Goal: Task Accomplishment & Management: Manage account settings

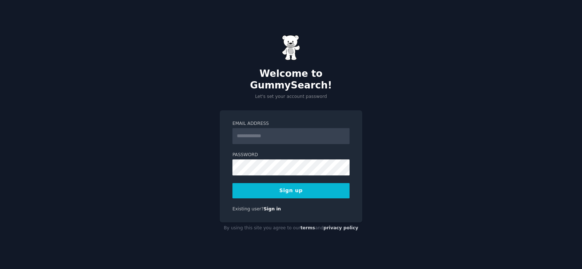
click at [293, 128] on input "Email Address" at bounding box center [291, 136] width 117 height 16
type input "**********"
click at [199, 164] on div "**********" at bounding box center [291, 134] width 582 height 269
click at [302, 188] on button "Sign up" at bounding box center [291, 190] width 117 height 15
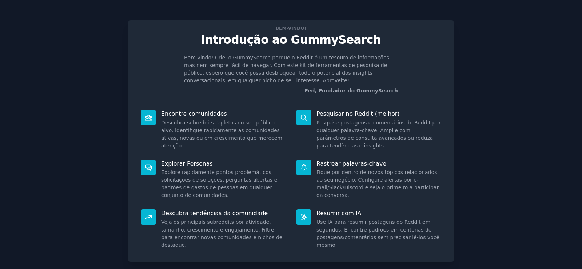
click at [459, 91] on div "Bem-vindo! Introdução ao GummySearch Bem-vindo! Criei o GummySearch porque o Re…" at bounding box center [291, 157] width 562 height 295
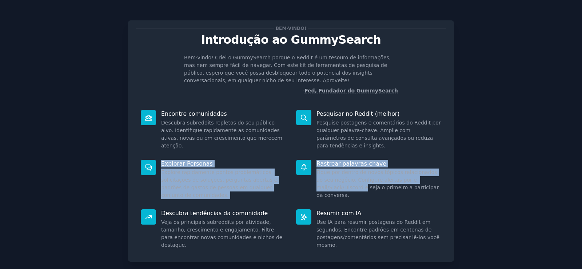
drag, startPoint x: 579, startPoint y: 146, endPoint x: 582, endPoint y: 180, distance: 34.3
click at [582, 180] on main "Bem-vindo! Introdução ao GummySearch Bem-vindo! Criei o GummySearch porque o Re…" at bounding box center [291, 134] width 582 height 269
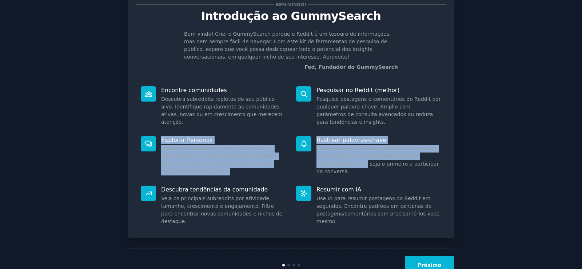
scroll to position [47, 0]
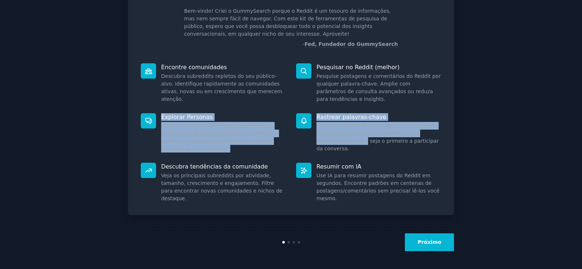
click at [438, 244] on font "Próximo" at bounding box center [430, 242] width 24 height 6
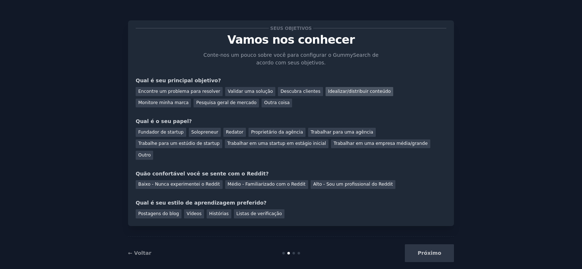
click at [333, 94] on font "Idealizar/distribuir conteúdo" at bounding box center [359, 91] width 63 height 5
click at [196, 105] on font "Pesquisa geral de mercado" at bounding box center [226, 102] width 60 height 5
click at [356, 88] on div "Idealizar/distribuir conteúdo" at bounding box center [360, 91] width 68 height 9
click at [228, 131] on font "Redator" at bounding box center [234, 132] width 17 height 5
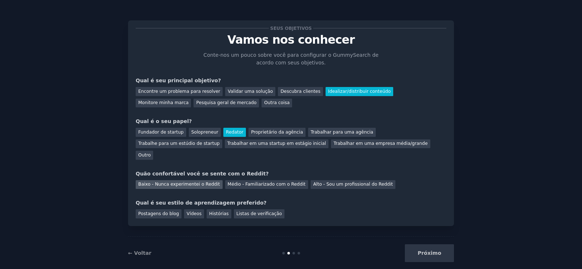
click at [209, 182] on font "Baixo - Nunca experimentei o Reddit" at bounding box center [179, 184] width 82 height 5
click at [168, 211] on font "Postagens do blog" at bounding box center [158, 213] width 41 height 5
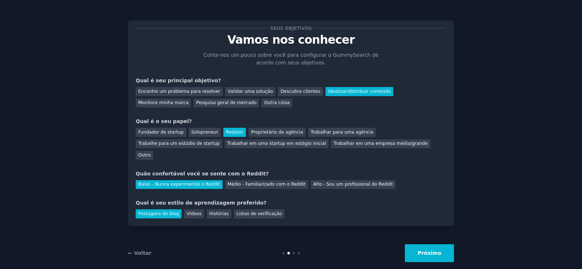
click at [420, 244] on button "Próximo" at bounding box center [429, 253] width 49 height 18
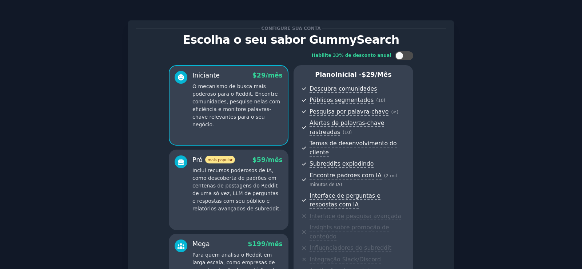
click at [113, 30] on div "Configure sua conta Escolha o seu sabor GummySearch Habilite 33% de desconto an…" at bounding box center [291, 191] width 562 height 363
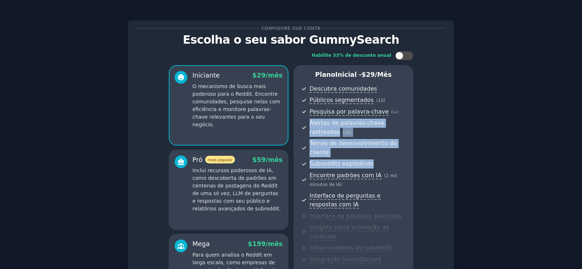
drag, startPoint x: 580, startPoint y: 111, endPoint x: 582, endPoint y: 149, distance: 37.9
click at [582, 149] on main "Configure sua conta Escolha o seu sabor GummySearch Habilite 33% de desconto an…" at bounding box center [291, 134] width 582 height 269
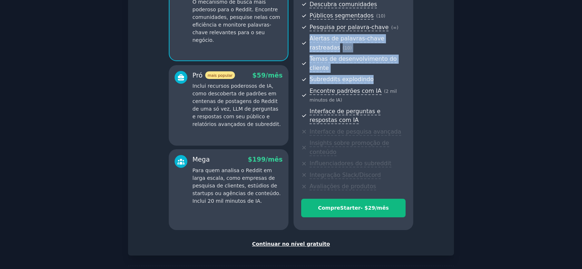
scroll to position [106, 0]
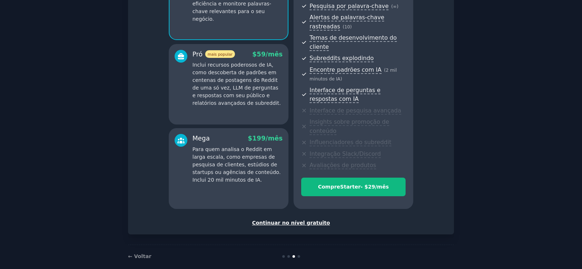
click at [297, 220] on font "Continuar no nível gratuito" at bounding box center [291, 223] width 78 height 6
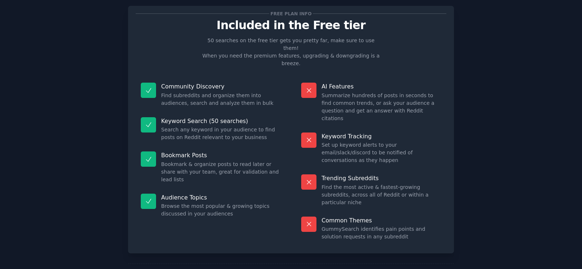
scroll to position [45, 0]
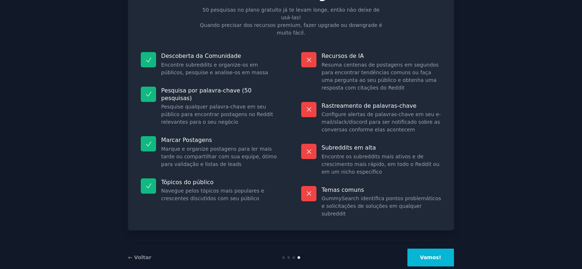
click at [435, 254] on font "Vamos!" at bounding box center [430, 257] width 21 height 6
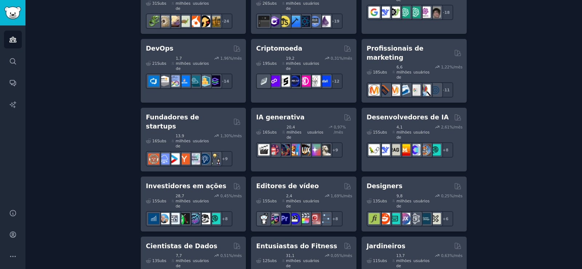
scroll to position [182, 0]
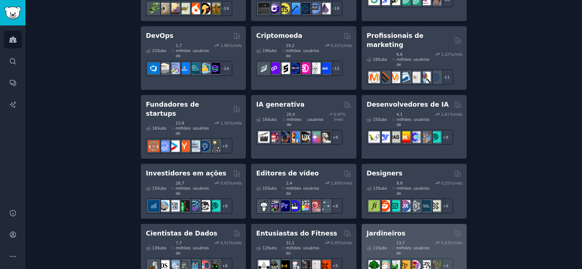
click at [447, 229] on div "Jardineiros Com curadoria de GummySearch" at bounding box center [414, 233] width 95 height 9
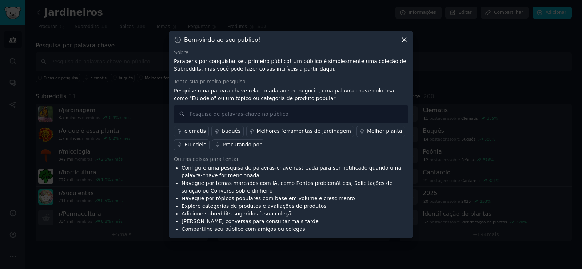
click at [402, 40] on icon at bounding box center [405, 40] width 8 height 8
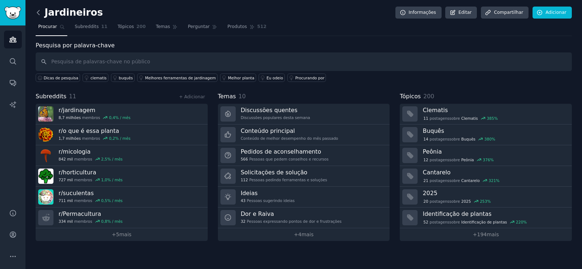
click at [37, 12] on icon at bounding box center [39, 13] width 8 height 8
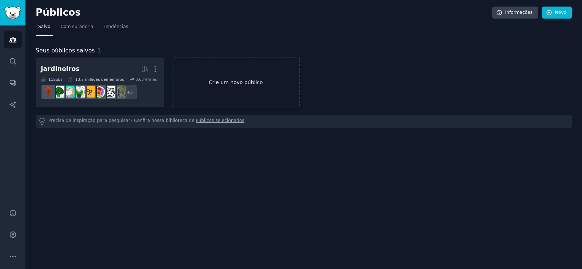
click at [236, 78] on link "Crie um novo público" at bounding box center [236, 82] width 128 height 50
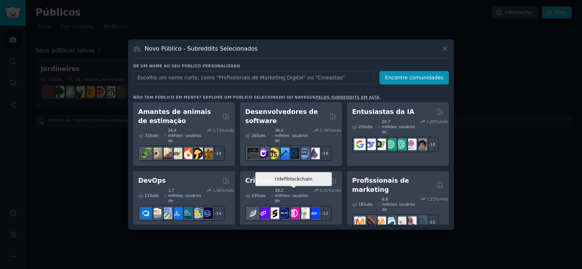
scroll to position [36, 0]
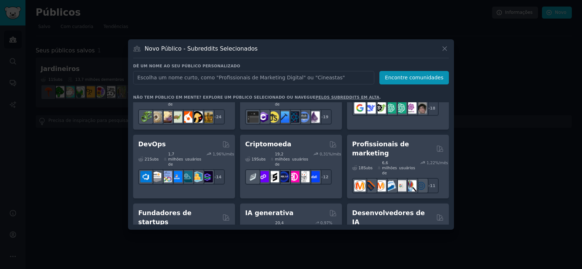
click at [220, 78] on input "text" at bounding box center [253, 77] width 241 height 13
click at [148, 78] on input "coffe lover" at bounding box center [253, 77] width 241 height 13
click at [190, 78] on input "coffer lover" at bounding box center [253, 77] width 241 height 13
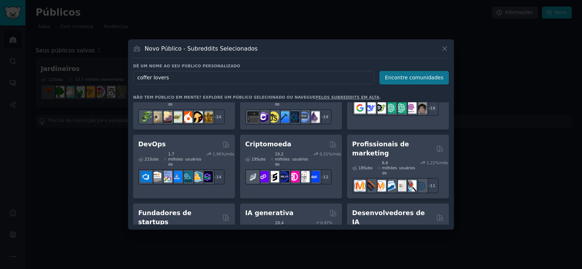
type input "coffer lovers"
click at [423, 76] on font "Encontre comunidades" at bounding box center [414, 78] width 59 height 6
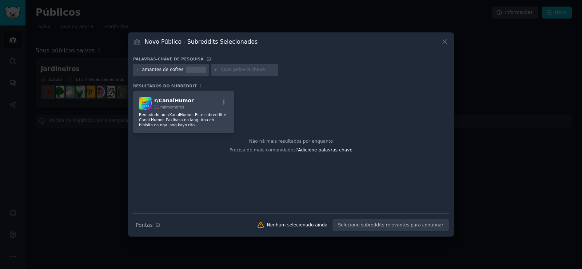
click at [170, 70] on font "amantes de cofres" at bounding box center [162, 69] width 41 height 5
drag, startPoint x: 171, startPoint y: 69, endPoint x: 175, endPoint y: 70, distance: 4.1
click at [175, 70] on font "amantes de cofres" at bounding box center [162, 69] width 41 height 5
drag, startPoint x: 177, startPoint y: 70, endPoint x: 169, endPoint y: 71, distance: 8.4
click at [169, 71] on font "amantes de cofres" at bounding box center [162, 69] width 41 height 5
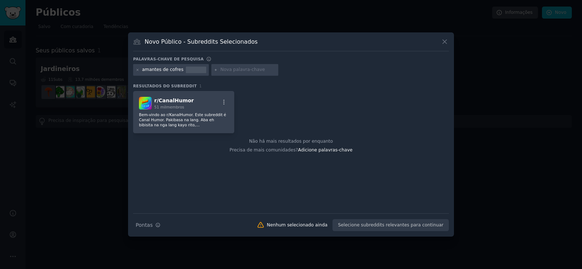
click at [220, 69] on input "text" at bounding box center [247, 70] width 55 height 7
type input "c"
type input "amantes de café"
click at [136, 71] on icon at bounding box center [138, 70] width 4 height 4
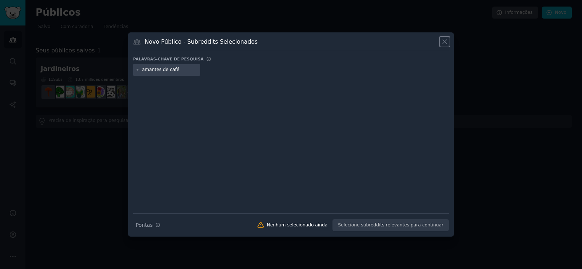
click at [444, 41] on icon at bounding box center [445, 42] width 8 height 8
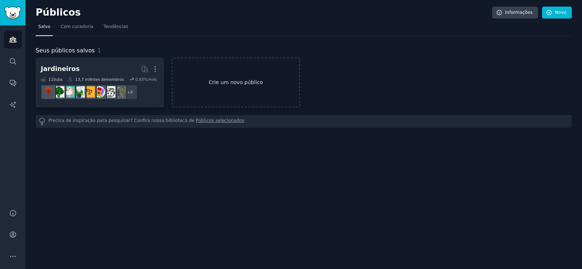
click at [225, 79] on font "Crie um novo público" at bounding box center [236, 82] width 54 height 6
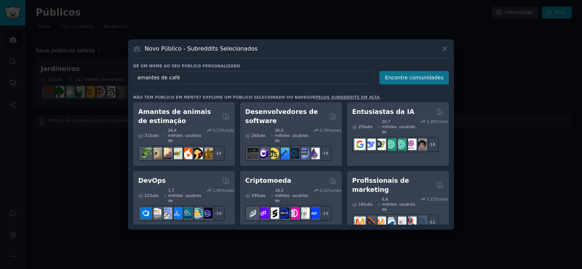
type input "amantes de café"
click at [425, 80] on font "Encontre comunidades" at bounding box center [414, 78] width 59 height 6
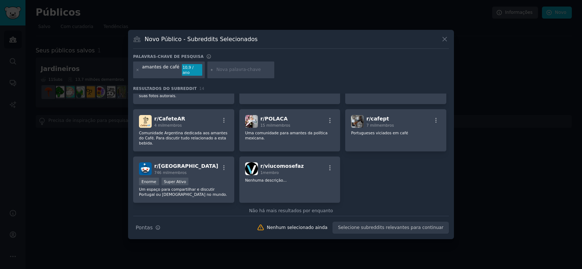
scroll to position [155, 0]
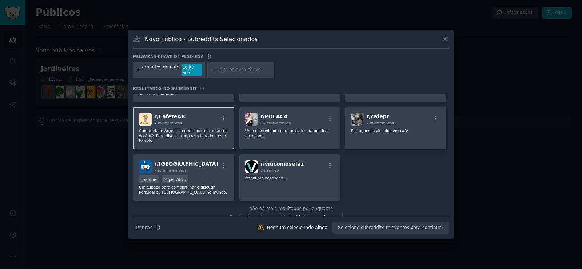
click at [178, 128] on font "Comunidade Argentina dedicada aos amantes do Café. Para discutir tudo relaciona…" at bounding box center [183, 135] width 88 height 15
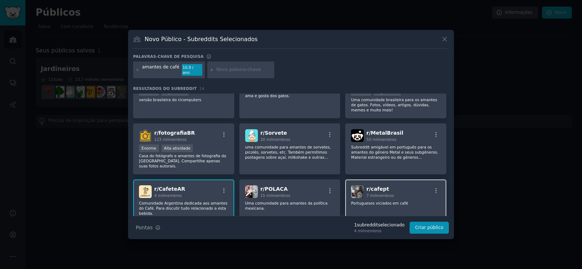
scroll to position [82, 0]
drag, startPoint x: 447, startPoint y: 139, endPoint x: 454, endPoint y: 122, distance: 18.4
click at [454, 122] on div "Novo Público - Subreddits Selecionados Palavras-chave de pesquisa amantes de ca…" at bounding box center [291, 134] width 326 height 209
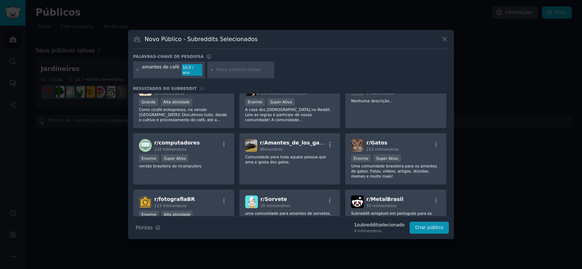
scroll to position [0, 0]
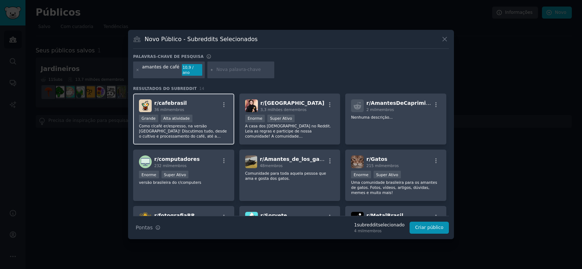
click at [204, 136] on div "r/ cafebrasil 36 mil membros Grande Alta atividade Como r/café er/espresso, na …" at bounding box center [183, 119] width 101 height 51
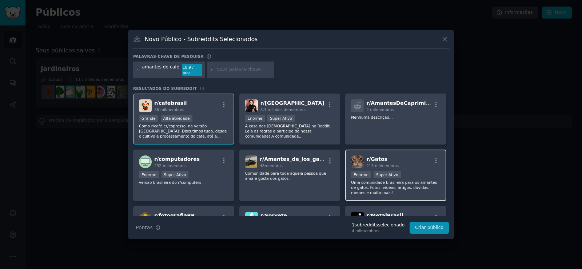
click at [405, 180] on font "Uma comunidade brasileira para os amantes de gatos. Fotos, vídeos, artigos, dúv…" at bounding box center [394, 187] width 86 height 15
click at [429, 180] on font "Uma comunidade brasileira para os amantes de gatos. Fotos, vídeos, artigos, dúv…" at bounding box center [394, 187] width 86 height 15
click at [426, 227] on font "Criar público" at bounding box center [429, 227] width 28 height 5
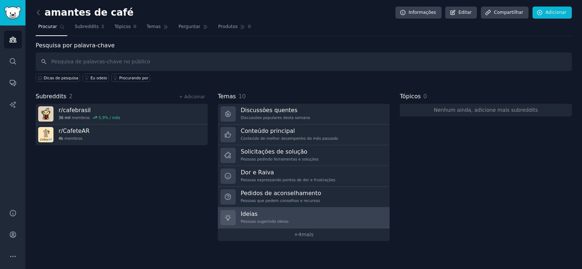
click at [251, 209] on link "[PERSON_NAME] sugerindo ideias" at bounding box center [304, 217] width 172 height 21
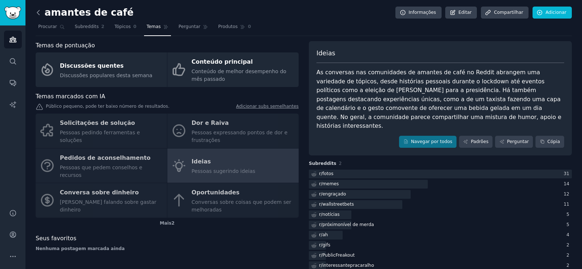
click at [39, 13] on icon at bounding box center [39, 13] width 8 height 8
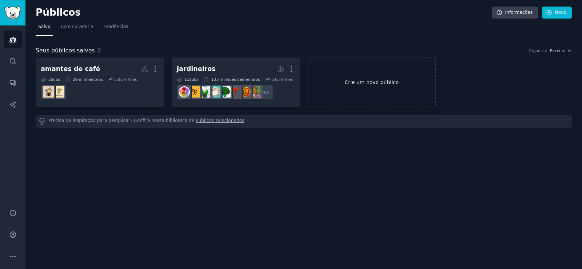
click at [342, 82] on font "Crie um novo público" at bounding box center [372, 83] width 127 height 8
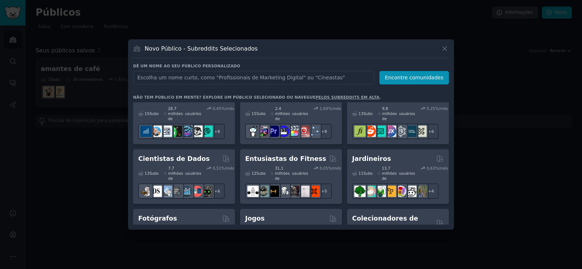
scroll to position [218, 0]
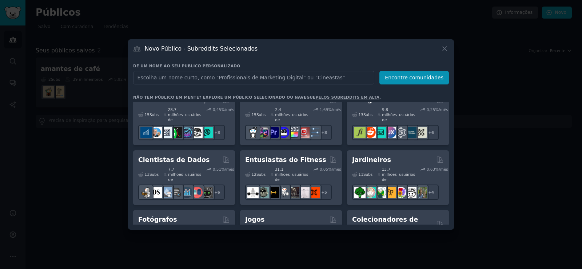
click at [454, 226] on div at bounding box center [291, 134] width 582 height 269
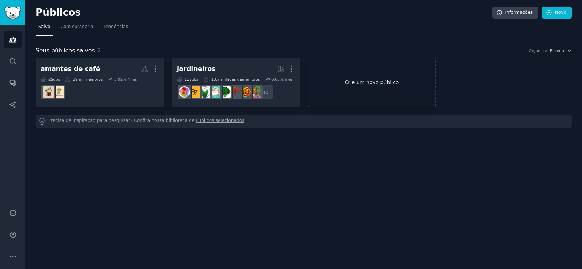
click at [415, 94] on link "Crie um novo público" at bounding box center [372, 82] width 128 height 50
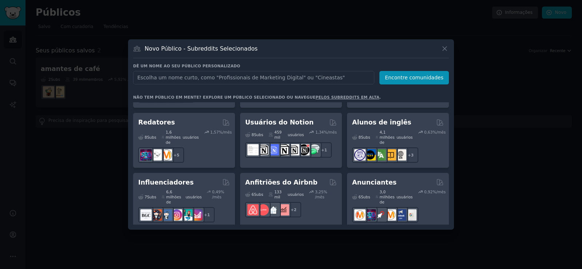
scroll to position [582, 0]
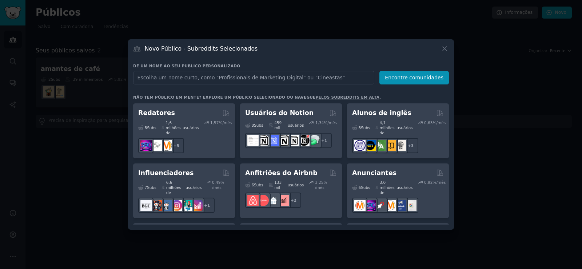
click at [224, 81] on input "text" at bounding box center [253, 77] width 241 height 13
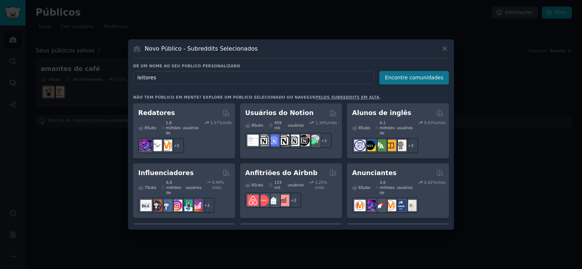
type input "leitores"
click at [422, 75] on font "Encontre comunidades" at bounding box center [414, 78] width 59 height 6
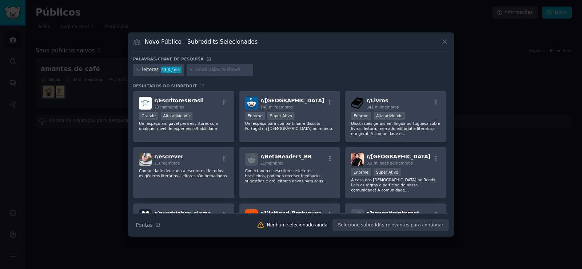
click at [203, 71] on input "text" at bounding box center [222, 70] width 55 height 7
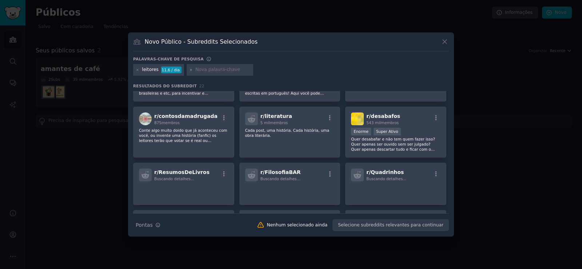
scroll to position [155, 0]
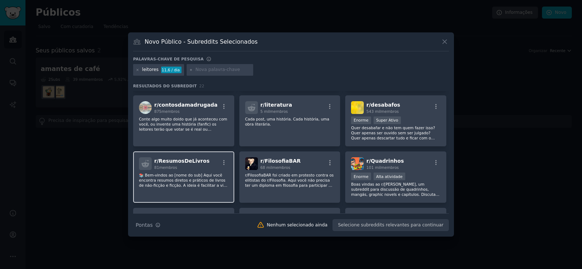
click at [205, 169] on div "r/ ResumosDeLivros 81 membros" at bounding box center [184, 163] width 90 height 13
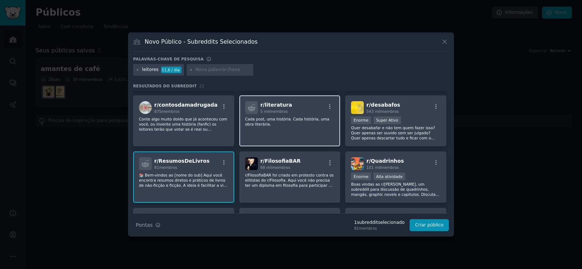
click at [274, 138] on div "r/ literatura 5 mil membros Cada post, uma história. Cada história, uma obra li…" at bounding box center [289, 120] width 101 height 51
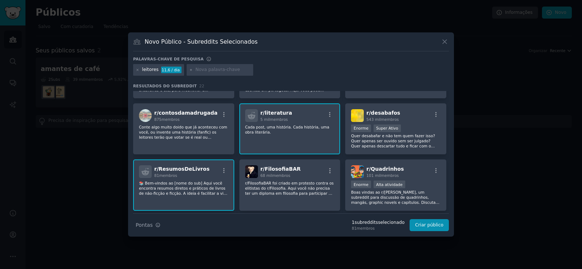
scroll to position [152, 0]
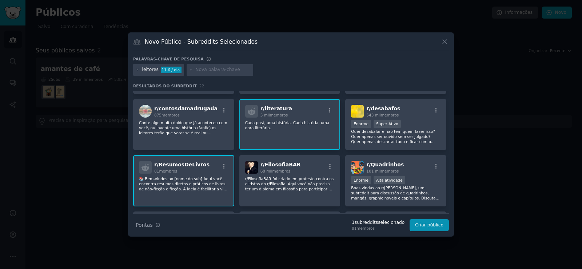
click at [206, 70] on input "text" at bounding box center [222, 70] width 55 height 7
type input "livros"
click at [288, 70] on div "leitores 11,6 / dia livros" at bounding box center [291, 71] width 316 height 14
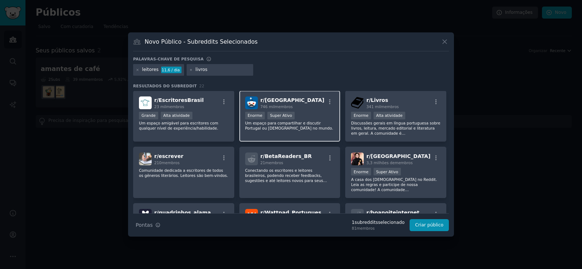
scroll to position [0, 0]
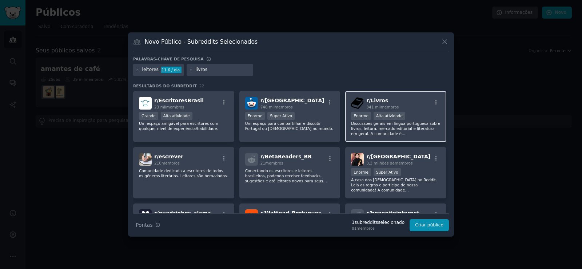
click at [423, 108] on div "r/ Livros 341 mil membros" at bounding box center [396, 103] width 90 height 13
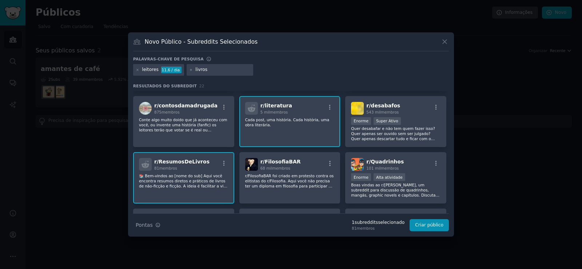
scroll to position [218, 0]
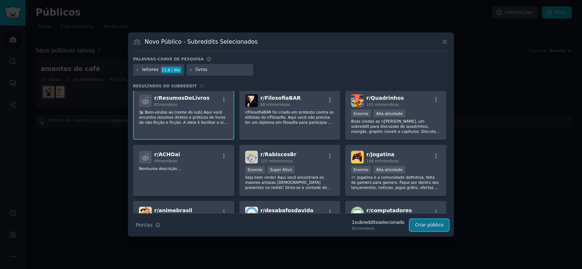
click at [434, 228] on button "Criar público" at bounding box center [429, 225] width 39 height 12
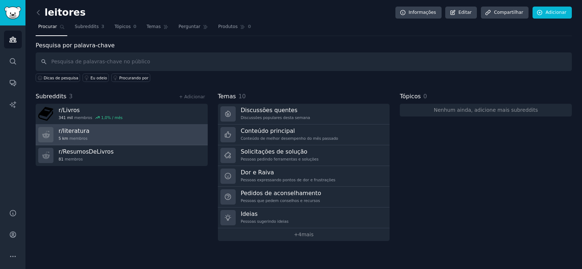
click at [85, 134] on font "literatura" at bounding box center [76, 130] width 27 height 7
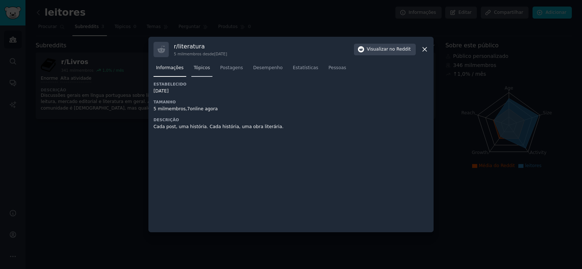
click at [204, 66] on font "Tópicos" at bounding box center [202, 67] width 16 height 5
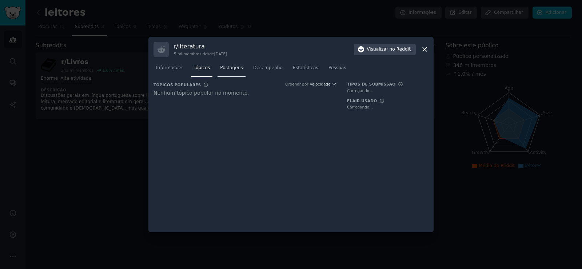
click at [225, 72] on link "Postagens" at bounding box center [232, 69] width 28 height 15
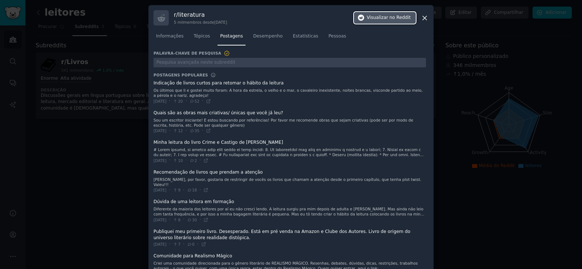
click at [391, 19] on font "no Reddit" at bounding box center [400, 17] width 21 height 5
click at [90, 169] on div at bounding box center [291, 134] width 582 height 269
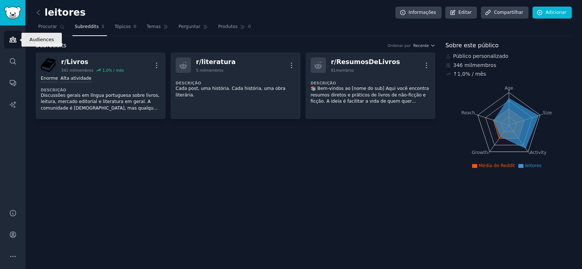
click at [16, 41] on icon "Barra lateral" at bounding box center [13, 40] width 8 height 8
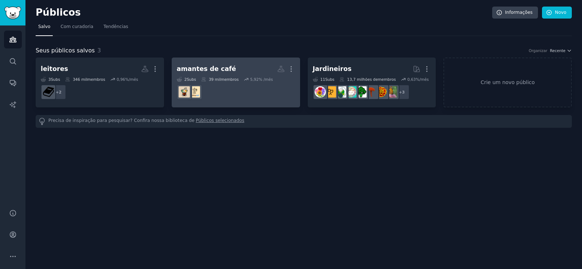
click at [201, 69] on font "amantes de café" at bounding box center [206, 68] width 59 height 7
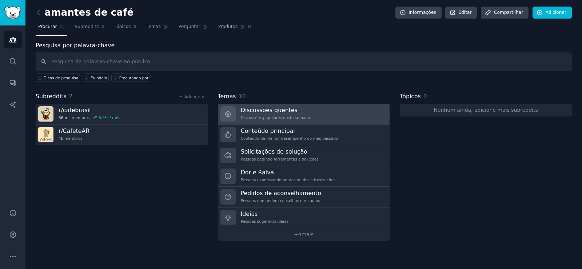
click at [255, 110] on font "Discussões quentes" at bounding box center [269, 110] width 57 height 7
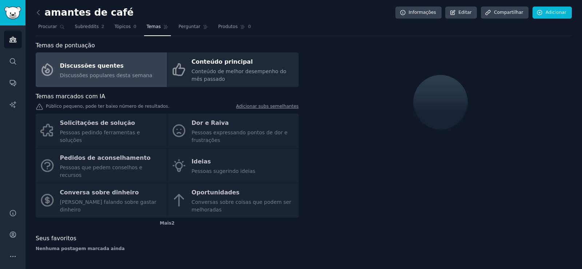
click at [212, 159] on div "Solicitações de solução Pessoas pedindo ferramentas e soluções Dor e Raiva Pess…" at bounding box center [167, 166] width 263 height 104
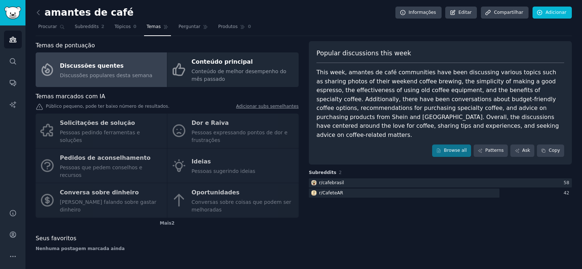
click at [175, 162] on div "Solicitações de solução Pessoas pedindo ferramentas e soluções Dor e Raiva Pess…" at bounding box center [167, 166] width 263 height 104
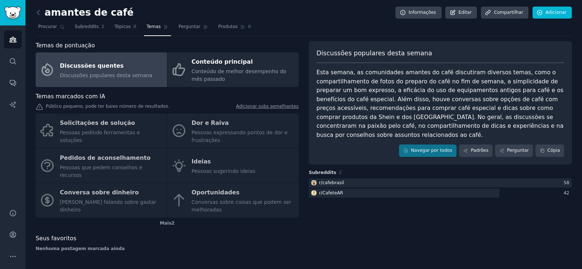
click at [82, 134] on div "Solicitações de solução Pessoas pedindo ferramentas e soluções Dor e Raiva Pess…" at bounding box center [167, 166] width 263 height 104
click at [76, 128] on div "Solicitações de solução Pessoas pedindo ferramentas e soluções Dor e Raiva Pess…" at bounding box center [167, 166] width 263 height 104
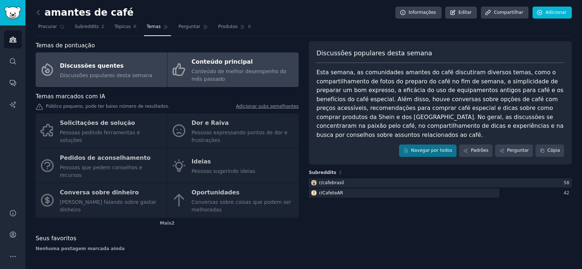
click at [208, 67] on div "Conteúdo principal" at bounding box center [243, 62] width 103 height 12
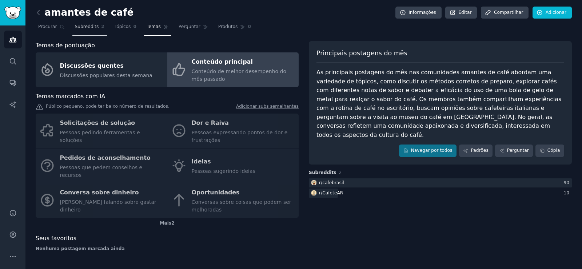
click at [90, 28] on font "Subreddits" at bounding box center [87, 26] width 24 height 5
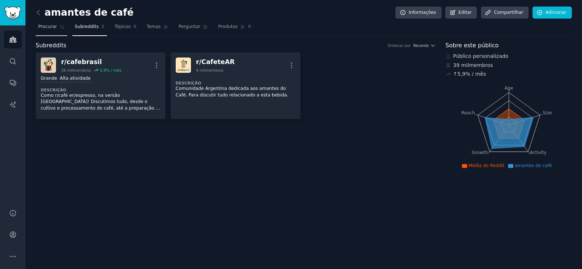
click at [54, 29] on font "Procurar" at bounding box center [47, 26] width 19 height 5
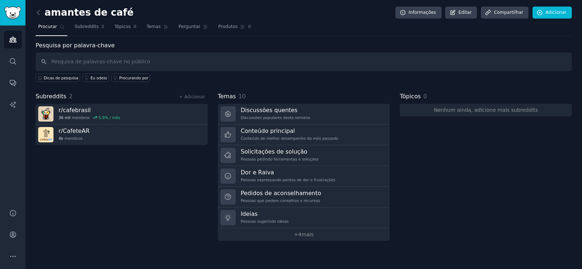
click at [35, 17] on div "amantes de café Informações Editar Compartilhar Adicionar Procurar Subreddits 2…" at bounding box center [303, 134] width 557 height 269
click at [37, 15] on icon at bounding box center [39, 13] width 8 height 8
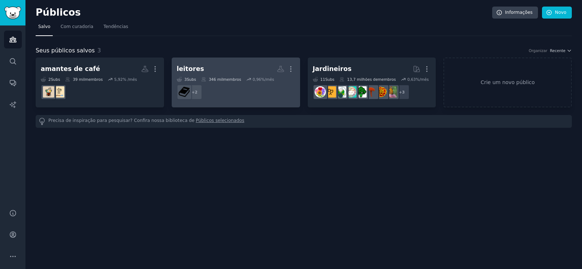
click at [238, 66] on h2 "leitores Mais" at bounding box center [236, 69] width 118 height 13
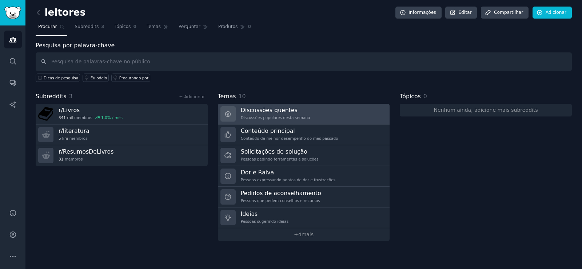
click at [283, 111] on font "Discussões quentes" at bounding box center [269, 110] width 57 height 7
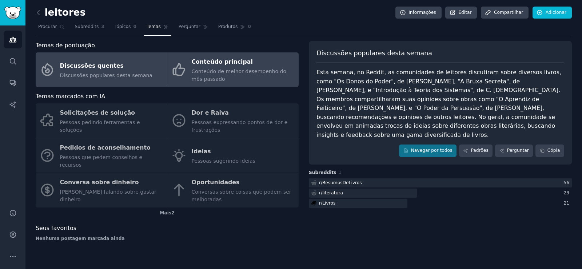
click at [218, 78] on div "Conteúdo de melhor desempenho do mês passado" at bounding box center [243, 75] width 103 height 15
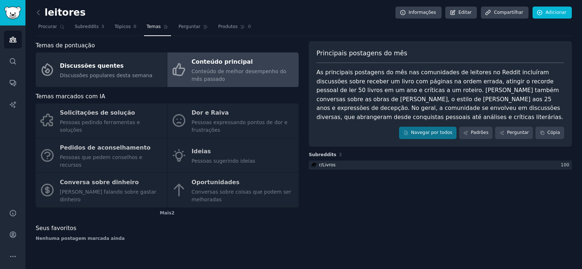
click at [220, 148] on div "Solicitações de solução Pessoas pedindo ferramentas e soluções Dor e Raiva Pess…" at bounding box center [167, 155] width 263 height 104
click at [195, 150] on div "Solicitações de solução Pessoas pedindo ferramentas e soluções Dor e Raiva Pess…" at bounding box center [167, 155] width 263 height 104
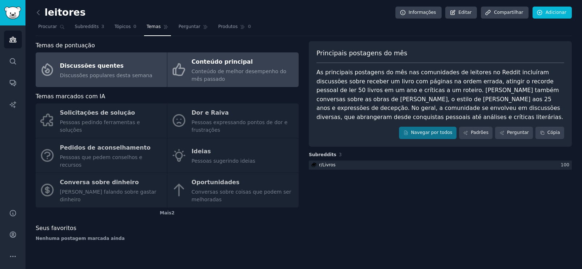
click at [132, 61] on div "Discussões quentes" at bounding box center [106, 66] width 92 height 12
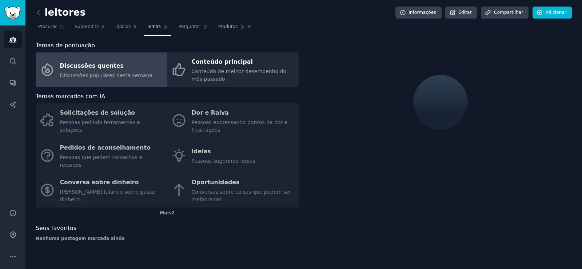
click at [200, 149] on div "Solicitações de solução Pessoas pedindo ferramentas e soluções Dor e Raiva Pess…" at bounding box center [167, 155] width 263 height 104
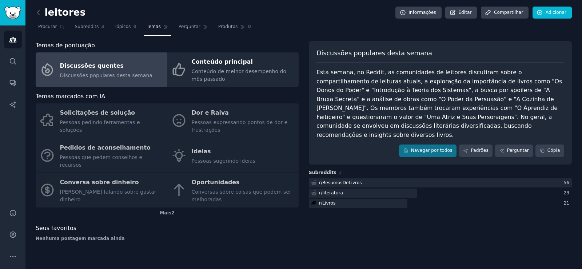
click at [199, 149] on div "Solicitações de solução Pessoas pedindo ferramentas e soluções Dor e Raiva Pess…" at bounding box center [167, 155] width 263 height 104
click at [333, 200] on font "Livros" at bounding box center [328, 202] width 13 height 5
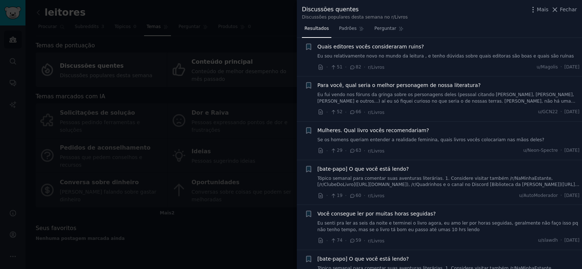
scroll to position [109, 0]
click at [492, 179] on font "Tópico semanal para comentar suas aventuras literárias. 1. Considere visitar ta…" at bounding box center [449, 190] width 262 height 31
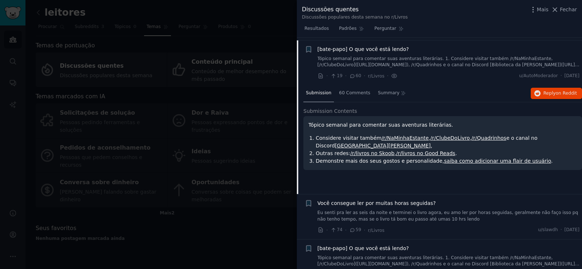
scroll to position [231, 0]
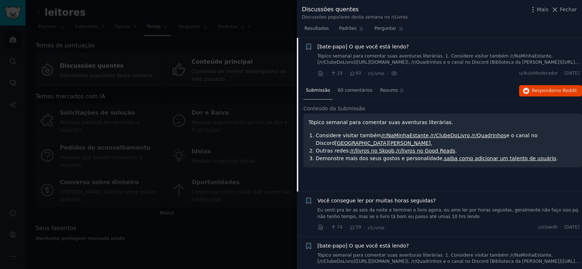
click at [394, 134] on font "/r/NaMinhaEstante" at bounding box center [405, 135] width 47 height 6
click at [441, 136] on font "/r/ClubeDoLivro" at bounding box center [450, 135] width 40 height 6
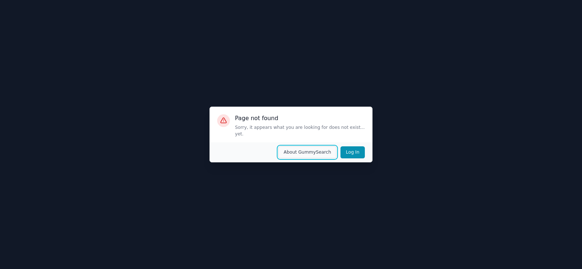
click at [322, 152] on button "About GummySearch" at bounding box center [307, 152] width 59 height 12
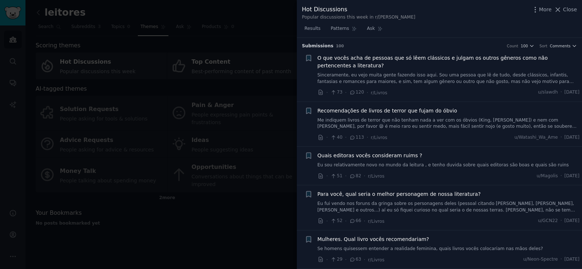
click at [222, 210] on div at bounding box center [291, 134] width 582 height 269
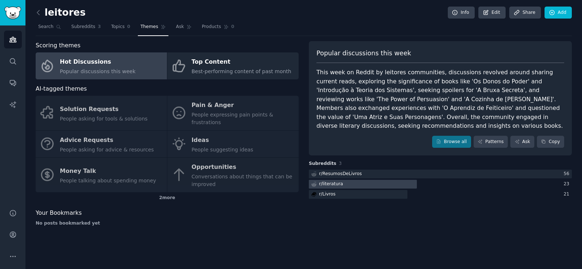
click at [328, 186] on div "r/ literatura" at bounding box center [331, 184] width 24 height 7
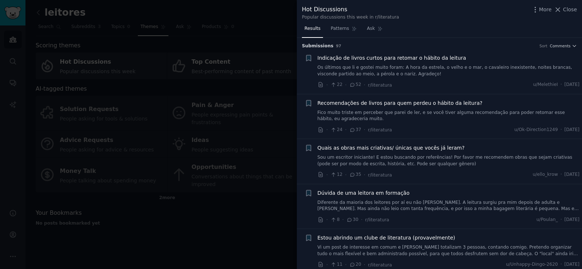
click at [375, 103] on span "Recomendações de livros para quem perdeu o hábito da leitura?" at bounding box center [400, 103] width 165 height 8
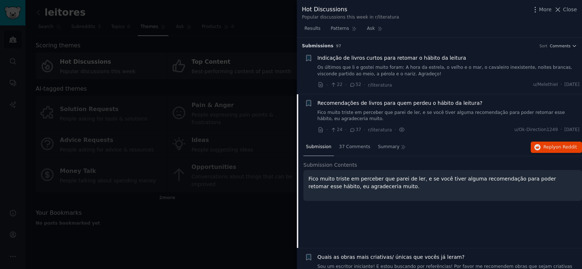
scroll to position [56, 0]
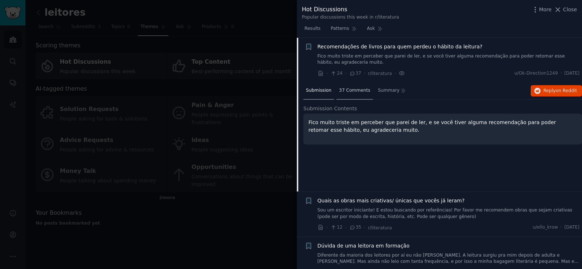
click at [351, 88] on span "37 Comments" at bounding box center [354, 90] width 31 height 7
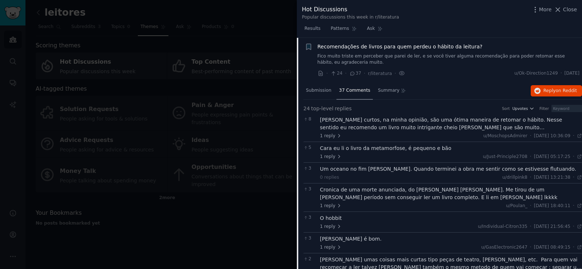
click at [219, 230] on div at bounding box center [291, 134] width 582 height 269
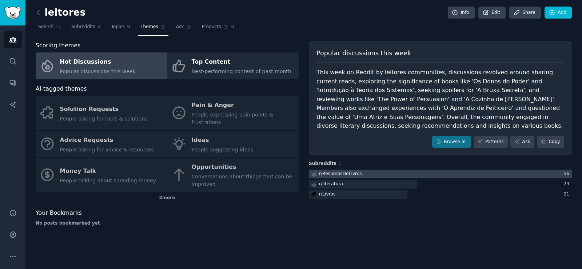
click at [331, 175] on div "r/ ResumosDeLivros" at bounding box center [340, 174] width 43 height 7
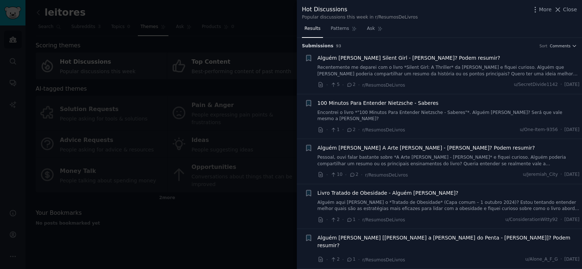
click at [258, 217] on div at bounding box center [291, 134] width 582 height 269
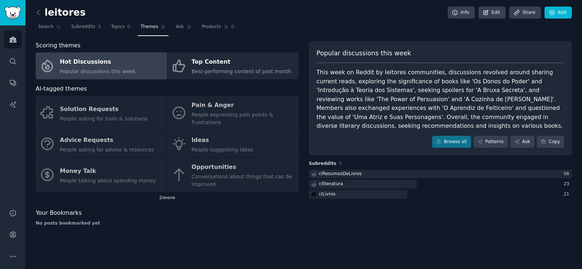
click at [213, 136] on div "Solution Requests People asking for tools & solutions Pain & Anger People expre…" at bounding box center [167, 144] width 263 height 96
click at [209, 145] on div "Solution Requests People asking for tools & solutions Pain & Anger People expre…" at bounding box center [167, 144] width 263 height 96
click at [175, 134] on div "Solution Requests People asking for tools & solutions Pain & Anger People expre…" at bounding box center [167, 144] width 263 height 96
click at [168, 192] on div "2 more" at bounding box center [167, 198] width 263 height 12
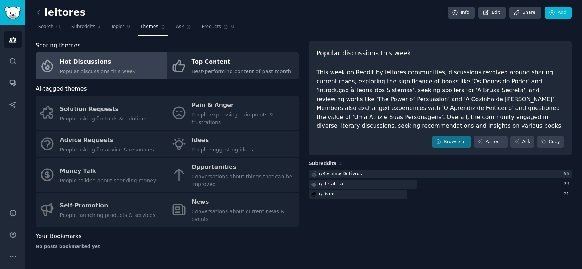
click at [224, 204] on div "Solution Requests People asking for tools & solutions Pain & Anger People expre…" at bounding box center [167, 161] width 263 height 131
click at [197, 196] on div "Solution Requests People asking for tools & solutions Pain & Anger People expre…" at bounding box center [167, 161] width 263 height 131
click at [36, 11] on icon at bounding box center [39, 13] width 8 height 8
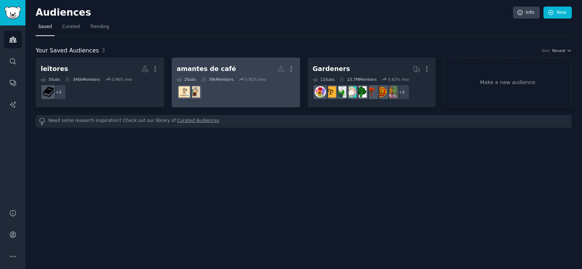
click at [205, 68] on div "amantes de café" at bounding box center [206, 68] width 59 height 9
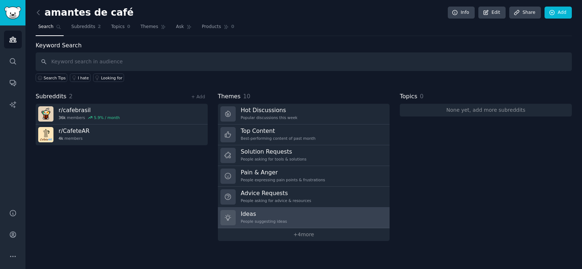
click at [251, 218] on div "Ideas People suggesting ideas" at bounding box center [264, 217] width 46 height 15
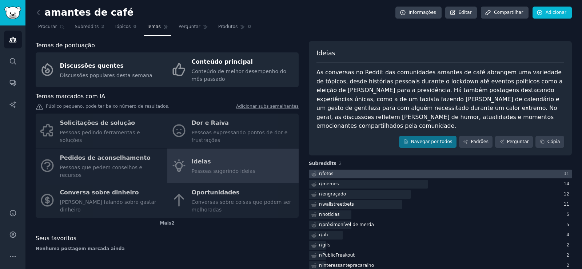
click at [331, 171] on font "fotos" at bounding box center [327, 173] width 11 height 5
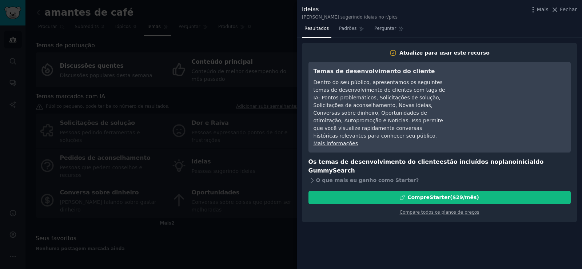
click at [256, 241] on div at bounding box center [291, 134] width 582 height 269
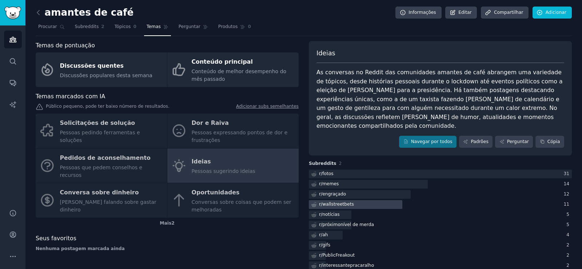
click at [338, 202] on font "wallstreetbets" at bounding box center [338, 204] width 32 height 5
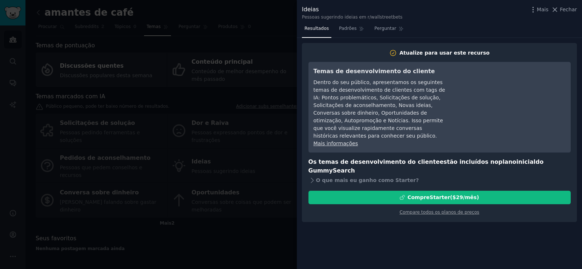
click at [263, 255] on div at bounding box center [291, 134] width 582 height 269
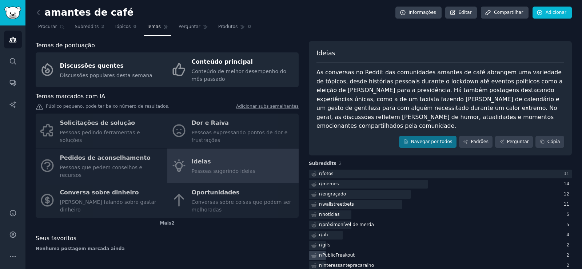
click at [351, 253] on font "PublicFreakout" at bounding box center [338, 255] width 32 height 5
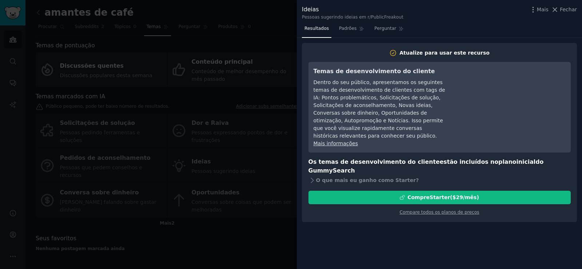
click at [198, 265] on div at bounding box center [291, 134] width 582 height 269
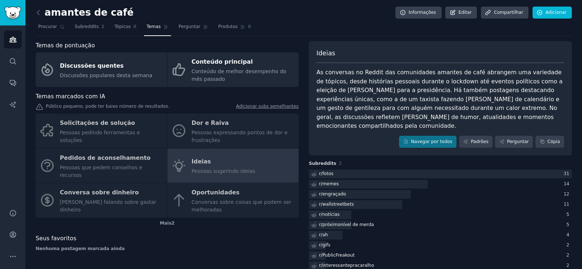
click at [212, 188] on div "Solicitações de solução Pessoas pedindo ferramentas e soluções Dor e Raiva Pess…" at bounding box center [167, 166] width 263 height 104
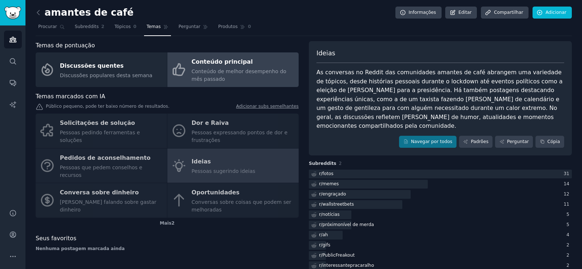
click at [230, 65] on font "Conteúdo principal" at bounding box center [222, 61] width 61 height 9
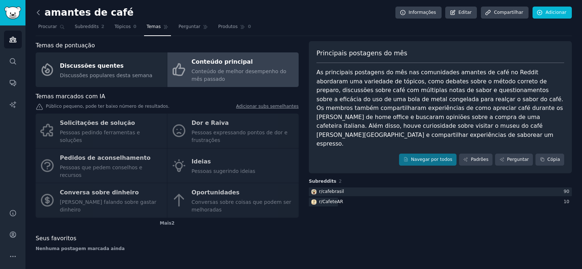
click at [38, 12] on icon at bounding box center [39, 13] width 8 height 8
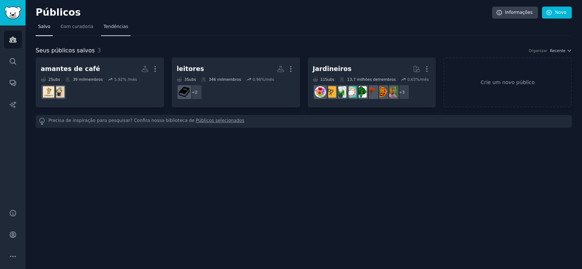
click at [111, 26] on font "Tendências" at bounding box center [116, 26] width 25 height 5
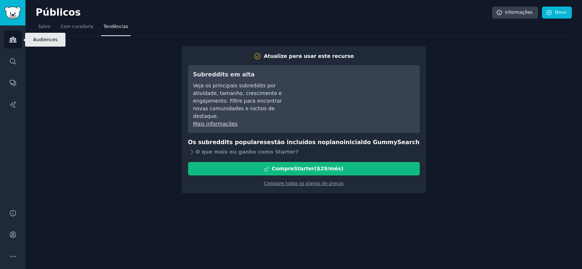
click at [17, 41] on link "Públicos" at bounding box center [13, 40] width 18 height 18
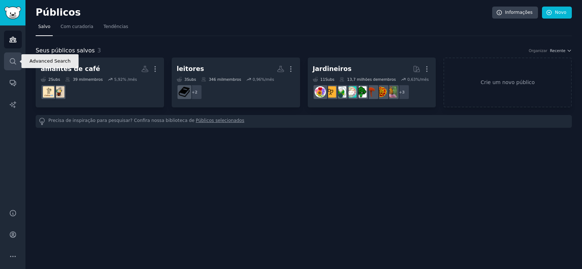
click at [12, 63] on icon "Barra lateral" at bounding box center [13, 61] width 6 height 6
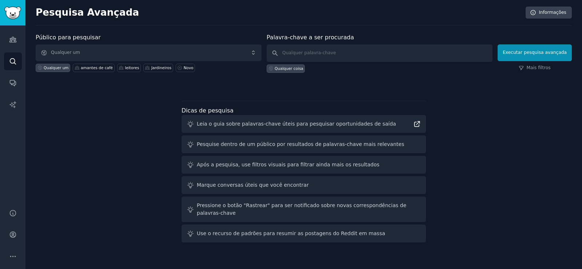
click at [417, 124] on icon at bounding box center [417, 124] width 5 height 5
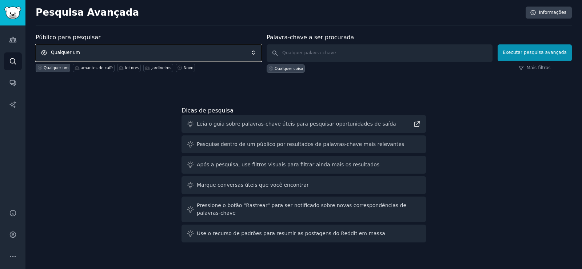
click at [110, 53] on span "Qualquer um" at bounding box center [149, 52] width 226 height 17
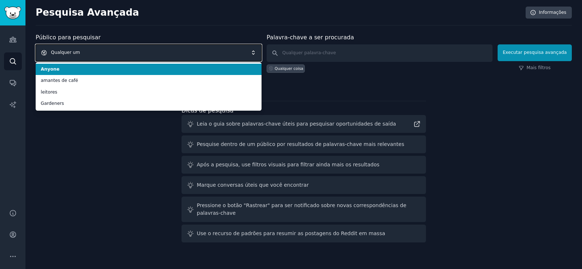
click at [110, 53] on span "Qualquer um" at bounding box center [149, 52] width 226 height 17
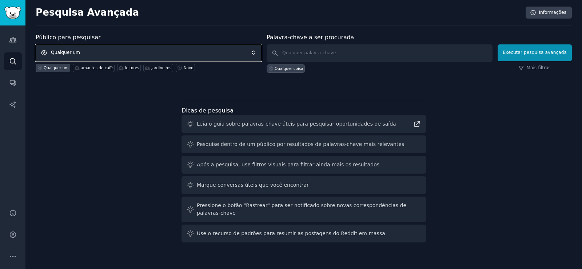
click at [110, 53] on span "Qualquer um" at bounding box center [149, 52] width 226 height 17
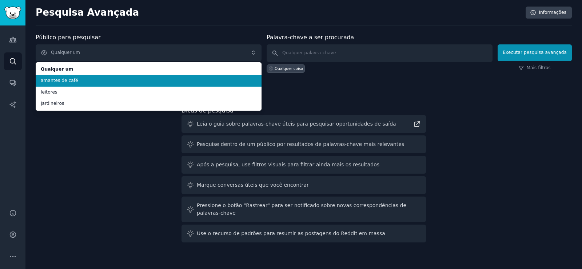
click at [101, 78] on span "amantes de café" at bounding box center [149, 81] width 216 height 7
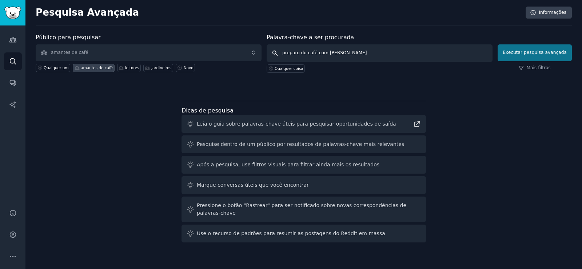
type input "preparo do café com [PERSON_NAME]"
click at [533, 55] on font "Executar pesquisa avançada" at bounding box center [535, 52] width 64 height 5
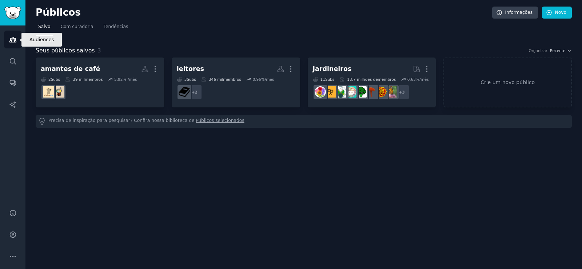
click at [13, 43] on icon "Barra lateral" at bounding box center [13, 40] width 8 height 8
click at [86, 159] on div "Públicos Informações Novo Salvo Com curadoria Tendências Seus públicos salvos 3…" at bounding box center [303, 134] width 557 height 269
click at [555, 13] on font "Novo" at bounding box center [560, 12] width 11 height 5
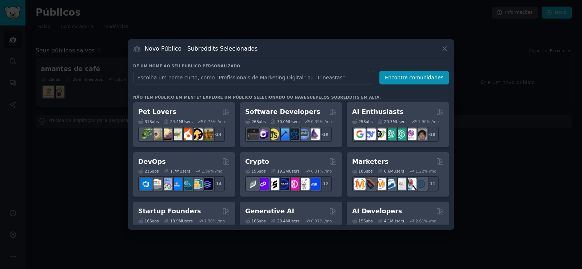
click at [223, 78] on input "text" at bounding box center [253, 77] width 241 height 13
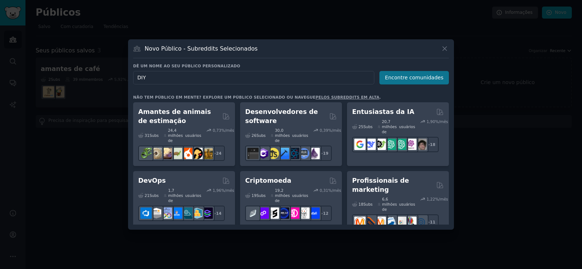
type input "DIY"
click at [402, 77] on font "Encontre comunidades" at bounding box center [414, 78] width 59 height 6
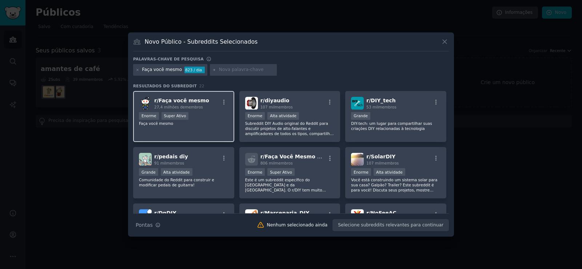
click at [162, 98] on font "Faça você mesmo" at bounding box center [184, 101] width 51 height 6
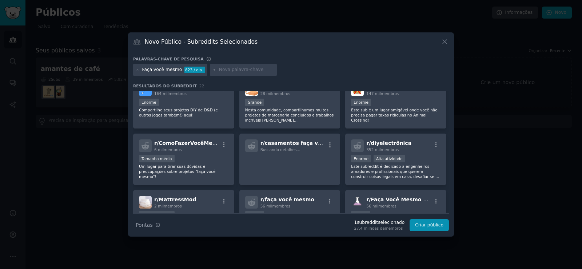
scroll to position [132, 0]
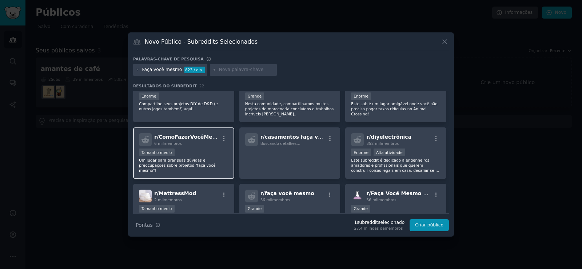
drag, startPoint x: 190, startPoint y: 169, endPoint x: 232, endPoint y: 172, distance: 42.4
click at [190, 168] on div "r/ ComoFazerVocêMesmo 6 mil membros Tamanho médio Um lugar para tirar suas dúvi…" at bounding box center [183, 152] width 101 height 51
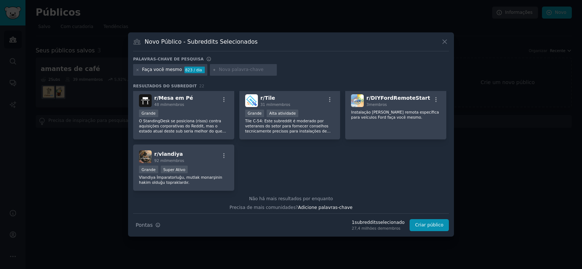
scroll to position [338, 0]
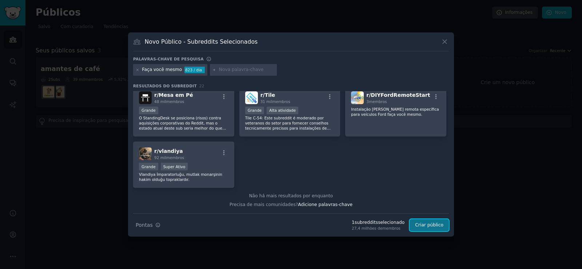
click at [439, 226] on font "Criar público" at bounding box center [429, 224] width 28 height 5
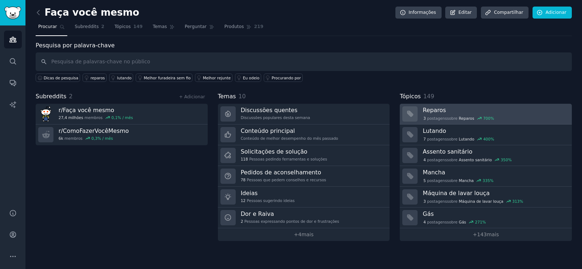
click at [431, 113] on font "Reparos" at bounding box center [434, 110] width 23 height 7
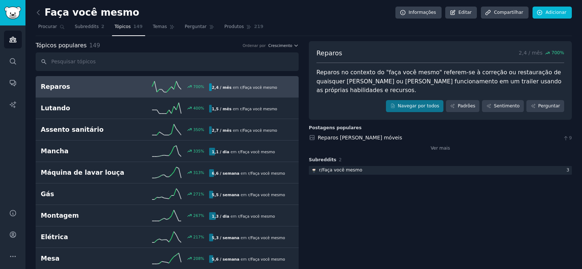
click at [51, 93] on link "Reparos 700 % 2,4 / mês em r/ Faça você mesmo" at bounding box center [167, 86] width 263 height 21
click at [422, 103] on font "Navegar por todos" at bounding box center [418, 105] width 41 height 5
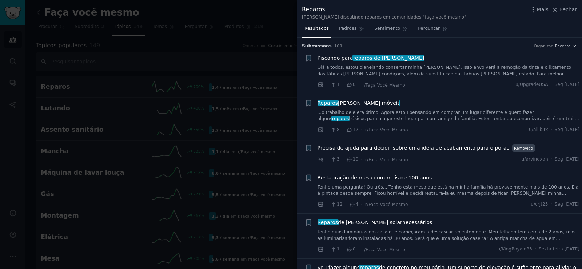
click at [65, 109] on div at bounding box center [291, 134] width 582 height 269
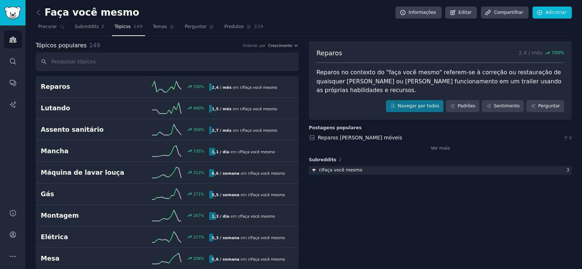
click at [60, 110] on font "Lutando" at bounding box center [55, 107] width 29 height 7
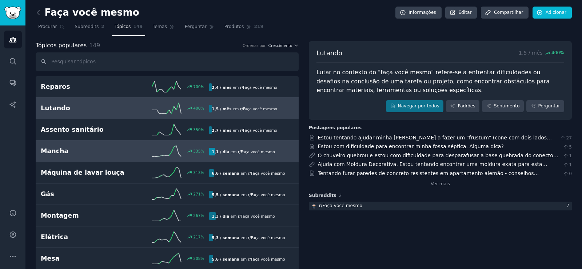
click at [106, 154] on h2 "Mancha" at bounding box center [83, 151] width 84 height 9
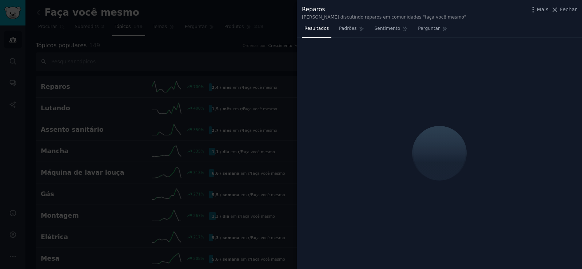
click at [65, 18] on div at bounding box center [291, 134] width 582 height 269
click at [47, 30] on div at bounding box center [291, 134] width 582 height 269
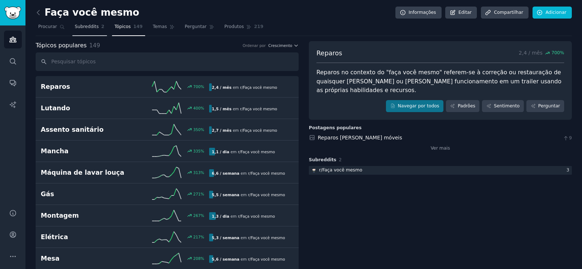
click at [86, 28] on font "Subreddits" at bounding box center [87, 26] width 24 height 5
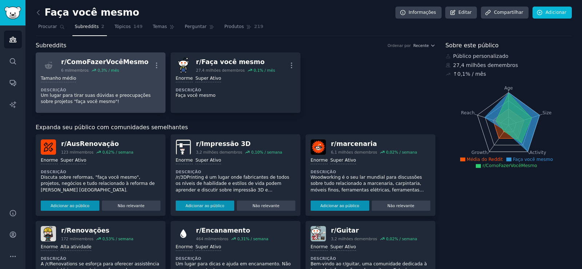
click at [90, 64] on font "ComoFazerVocêMesmo" at bounding box center [108, 61] width 82 height 7
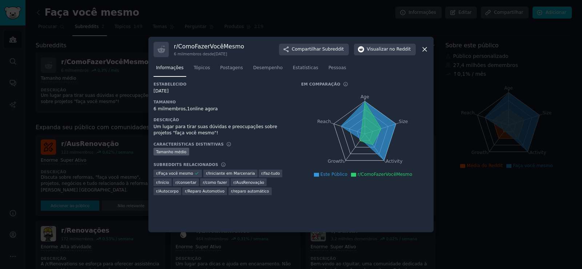
click at [422, 49] on icon at bounding box center [425, 49] width 8 height 8
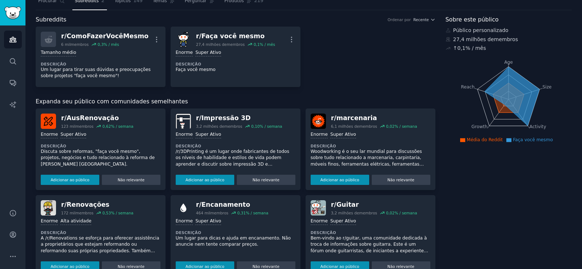
scroll to position [73, 0]
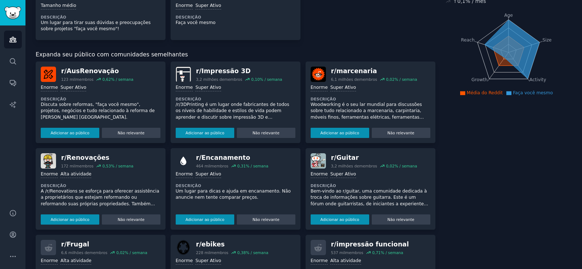
click at [578, 62] on div "Faça você mesmo Informações Editar Compartilhar Adicionar Procurar Subreddits 2…" at bounding box center [303, 170] width 557 height 486
drag, startPoint x: 578, startPoint y: 62, endPoint x: 580, endPoint y: 66, distance: 4.6
click at [580, 66] on main "Faça você mesmo Informações Editar Compartilhar Adicionar Procurar Subreddits 2…" at bounding box center [303, 134] width 557 height 269
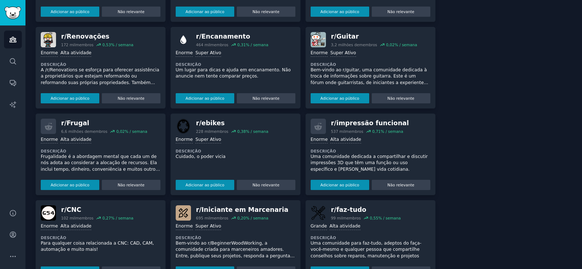
scroll to position [217, 0]
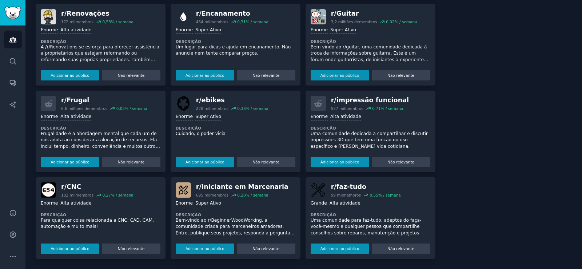
click at [580, 14] on div "Faça você mesmo Informações Editar Compartilhar Adicionar Procurar Subreddits 2…" at bounding box center [303, 26] width 557 height 486
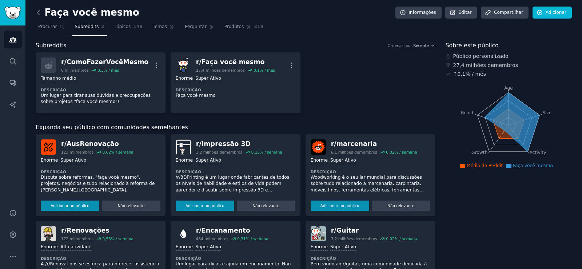
click at [37, 10] on icon at bounding box center [39, 13] width 8 height 8
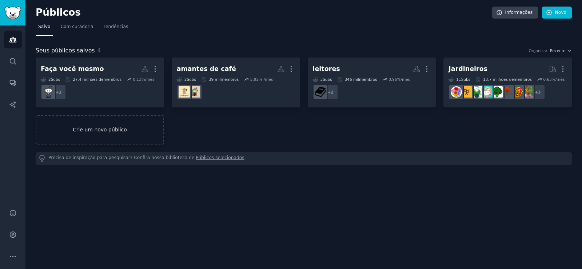
click at [99, 131] on font "Crie um novo público" at bounding box center [100, 130] width 54 height 6
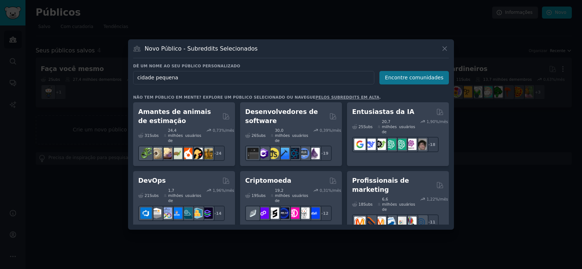
type input "cidade pequena"
click at [437, 79] on font "Encontre comunidades" at bounding box center [414, 78] width 59 height 6
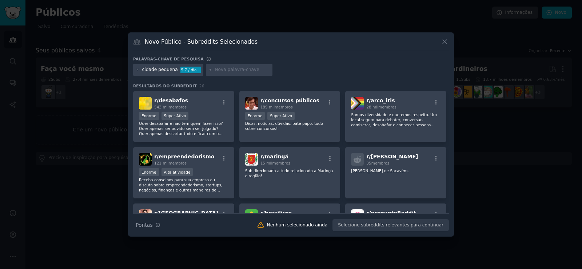
click at [135, 70] on div "cidade pequena 5,7 / dia" at bounding box center [168, 70] width 70 height 12
click at [136, 70] on icon at bounding box center [138, 70] width 4 height 4
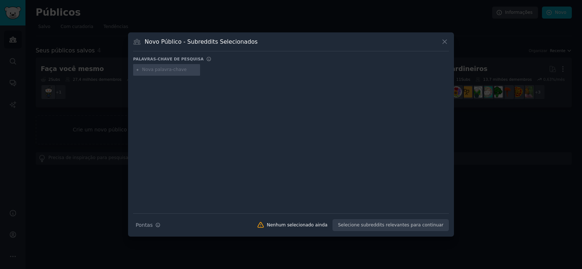
click at [149, 70] on input "text" at bounding box center [169, 70] width 55 height 7
click at [243, 116] on div at bounding box center [291, 139] width 316 height 122
click at [180, 70] on input "turismo rural" at bounding box center [169, 70] width 55 height 7
drag, startPoint x: 171, startPoint y: 68, endPoint x: 138, endPoint y: 68, distance: 32.4
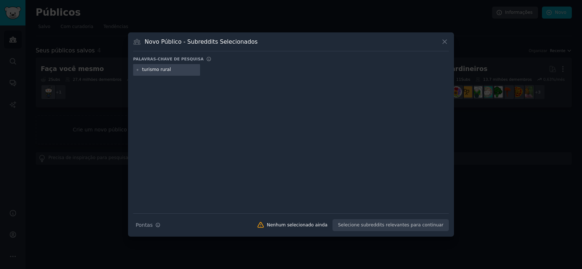
click at [138, 68] on div "turismo rural" at bounding box center [166, 70] width 67 height 12
type input "ecoturismo"
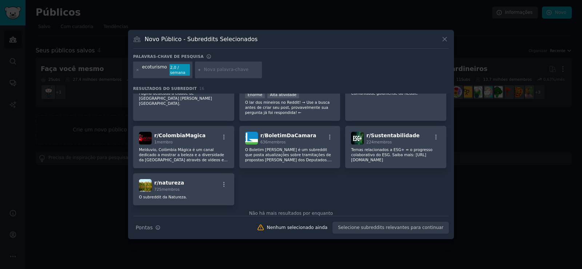
scroll to position [207, 0]
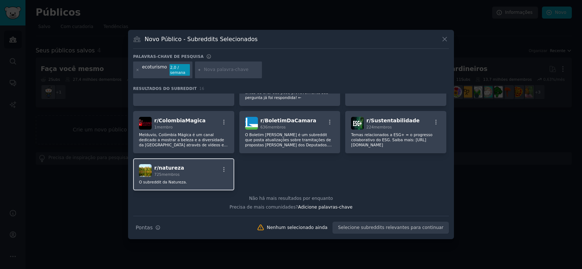
click at [191, 163] on div "r/ natureza 725 membros O subreddit da Natureza." at bounding box center [183, 174] width 101 height 32
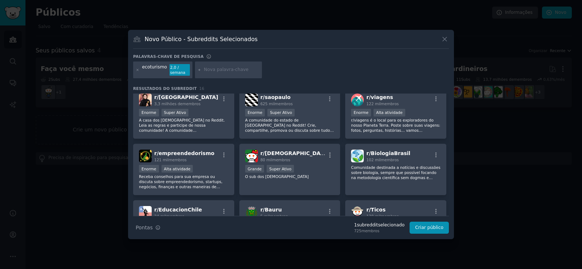
scroll to position [0, 0]
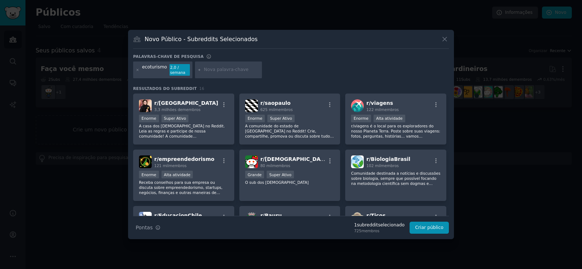
click at [223, 71] on input "text" at bounding box center [231, 70] width 55 height 7
type input "empreendedorismo rural"
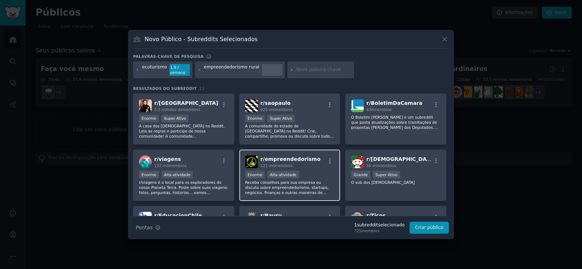
click at [298, 161] on font "empreendedorismo" at bounding box center [293, 159] width 56 height 6
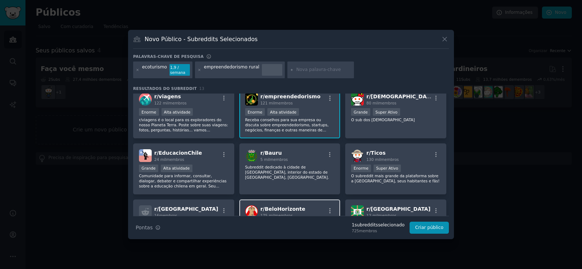
scroll to position [128, 0]
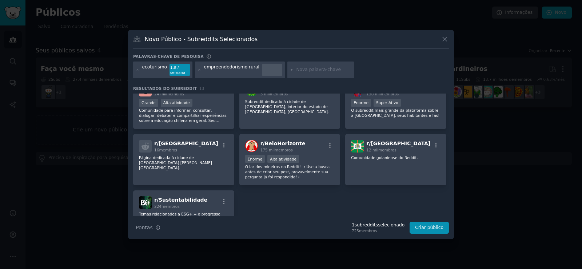
click at [312, 71] on input "text" at bounding box center [323, 70] width 55 height 7
type input "campo"
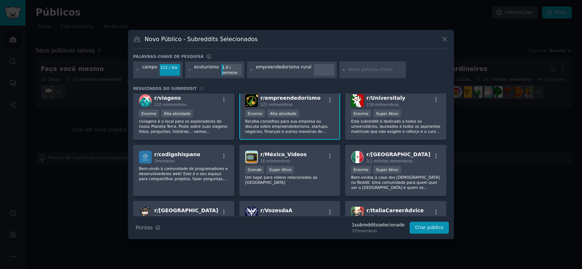
scroll to position [207, 0]
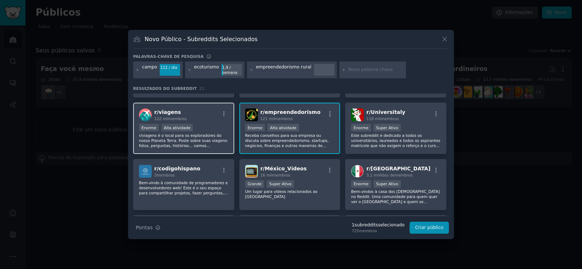
click at [183, 142] on font "r/viagens é o local para os exploradores do nosso Planeta Terra. Poste sobre su…" at bounding box center [183, 145] width 89 height 25
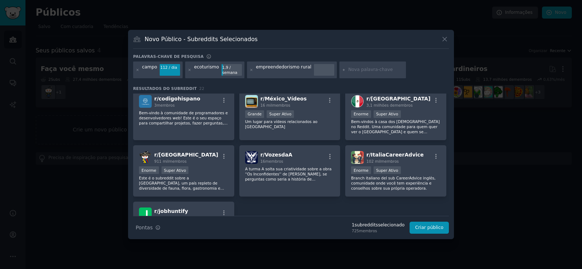
scroll to position [320, 0]
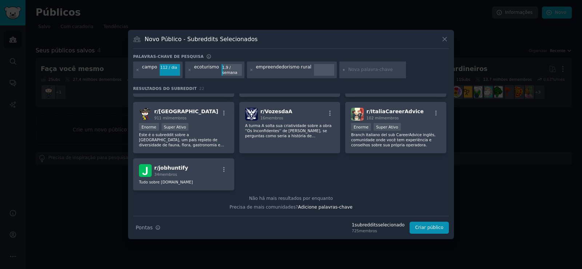
click at [348, 71] on input "text" at bounding box center [375, 70] width 55 height 7
type input "interior cidade"
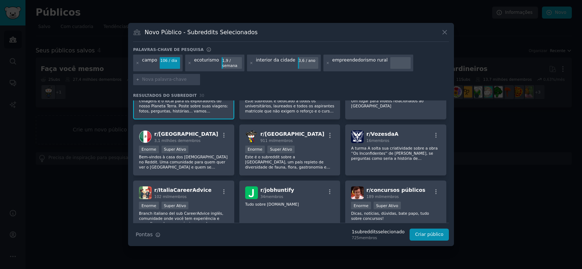
scroll to position [434, 0]
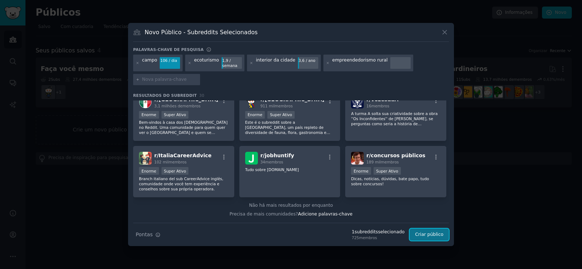
click at [433, 232] on font "Criar público" at bounding box center [429, 234] width 28 height 5
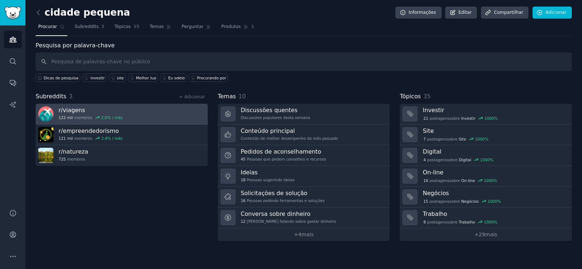
click at [180, 110] on link "r/ viagens 122 mil membros 2,0 % / mês" at bounding box center [122, 114] width 172 height 21
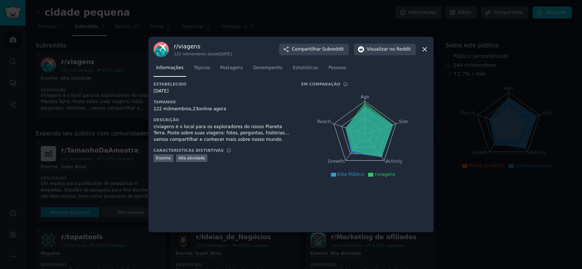
click at [424, 49] on icon at bounding box center [425, 49] width 8 height 8
click at [424, 49] on div "Subreddits Ordenar por Recente" at bounding box center [236, 45] width 400 height 9
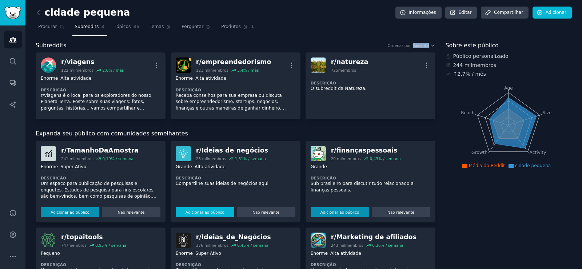
click at [207, 213] on font "Adicionar ao público" at bounding box center [205, 212] width 39 height 4
click at [321, 213] on font "Adicionar ao público" at bounding box center [340, 212] width 39 height 4
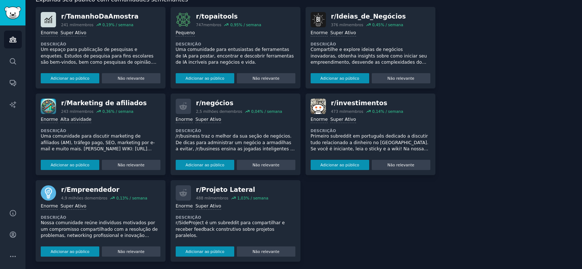
scroll to position [208, 0]
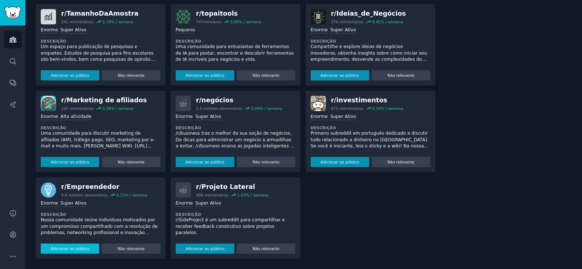
click at [72, 246] on font "Adicionar ao público" at bounding box center [70, 248] width 39 height 4
click at [186, 246] on font "Adicionar ao público" at bounding box center [205, 248] width 39 height 4
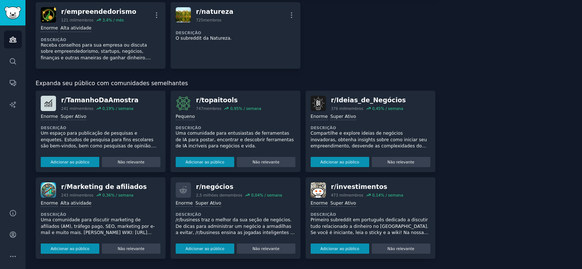
scroll to position [174, 0]
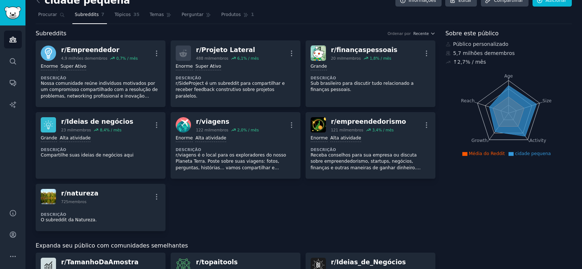
scroll to position [0, 0]
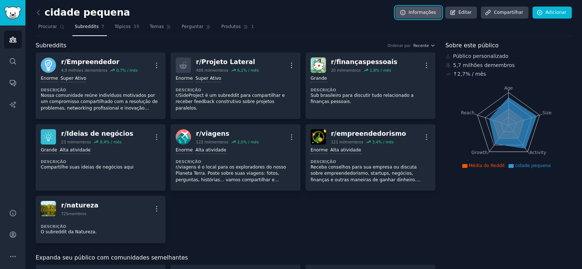
click at [424, 8] on link "Informações" at bounding box center [419, 13] width 46 height 12
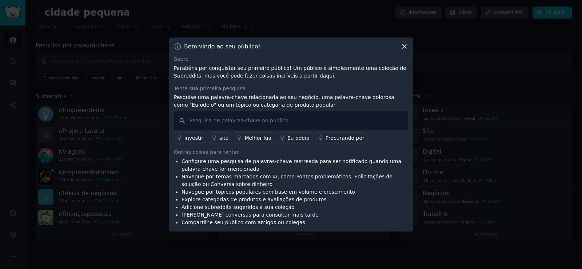
click at [405, 48] on icon at bounding box center [405, 47] width 8 height 8
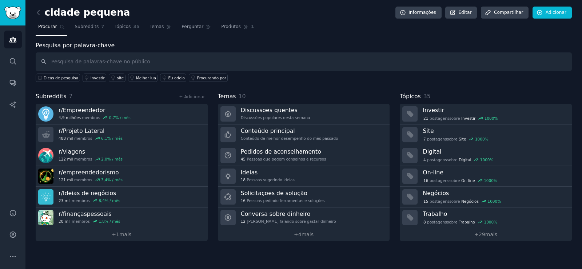
click at [44, 26] on font "Procurar" at bounding box center [47, 26] width 19 height 5
click at [37, 13] on icon at bounding box center [38, 12] width 2 height 4
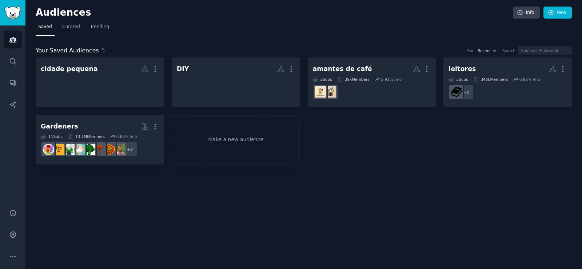
click at [37, 13] on h2 "Audiences" at bounding box center [274, 13] width 477 height 12
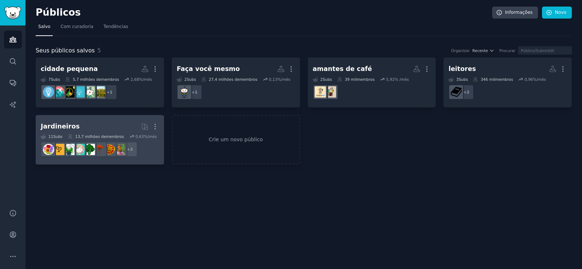
click at [84, 126] on h2 "Jardineiros Mais" at bounding box center [100, 126] width 118 height 13
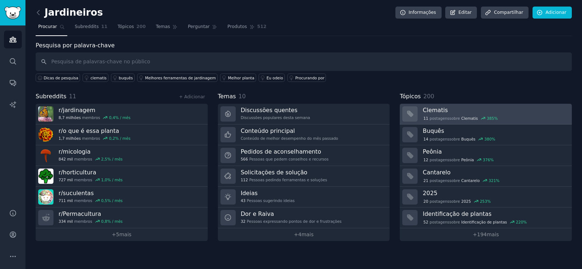
click at [436, 112] on font "Clematis" at bounding box center [435, 110] width 25 height 7
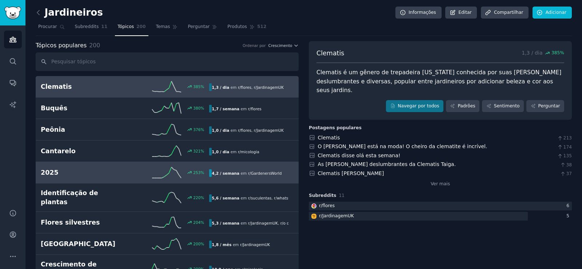
click at [92, 177] on h2 "2025" at bounding box center [83, 172] width 84 height 9
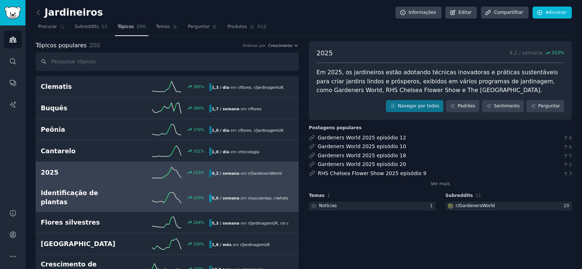
click at [72, 196] on font "Identificação de plantas" at bounding box center [69, 197] width 57 height 16
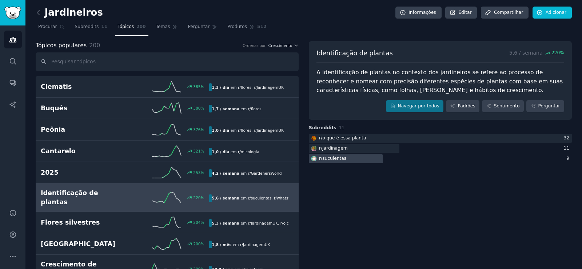
click at [329, 161] on font "suculentas" at bounding box center [334, 158] width 24 height 5
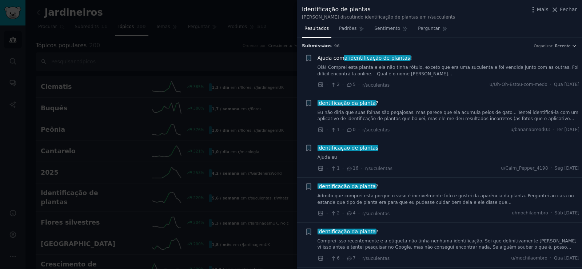
click at [71, 18] on div at bounding box center [291, 134] width 582 height 269
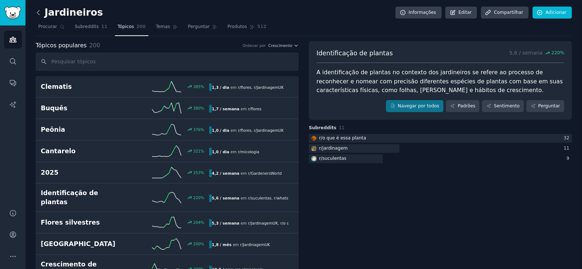
click at [38, 9] on icon at bounding box center [39, 13] width 8 height 8
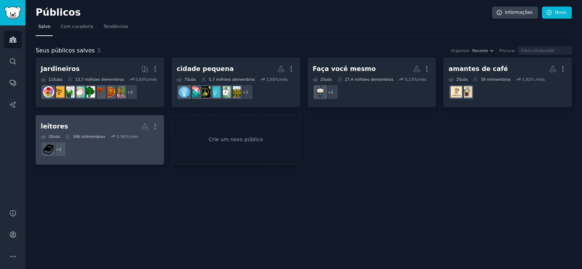
click at [120, 124] on h2 "leitores Público personalizado Mais" at bounding box center [100, 126] width 118 height 13
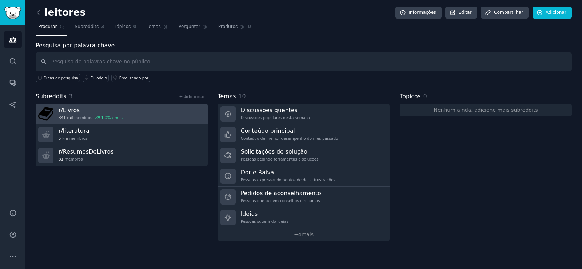
click at [135, 120] on link "r/ Livros 341 mil membros 1,0 % / mês" at bounding box center [122, 114] width 172 height 21
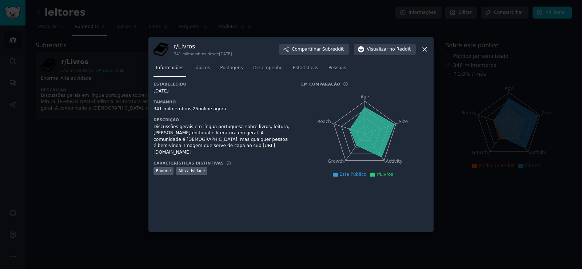
click at [423, 48] on icon at bounding box center [425, 49] width 8 height 8
click at [423, 48] on div "Subreddits Ordenar por Recente" at bounding box center [236, 45] width 400 height 9
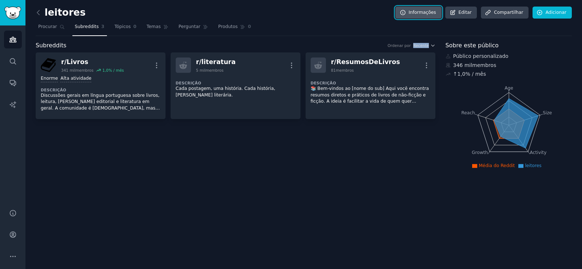
click at [437, 17] on link "Informações" at bounding box center [419, 13] width 46 height 12
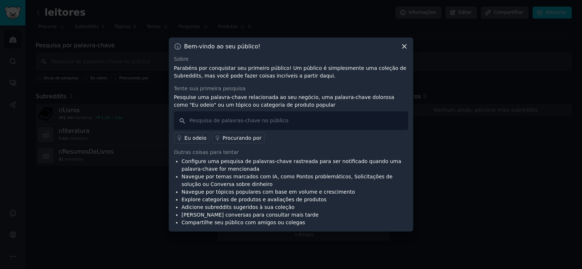
click at [406, 48] on icon at bounding box center [404, 47] width 4 height 4
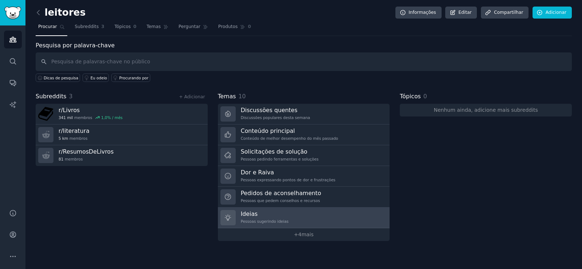
click at [243, 217] on font "Ideias" at bounding box center [249, 213] width 17 height 7
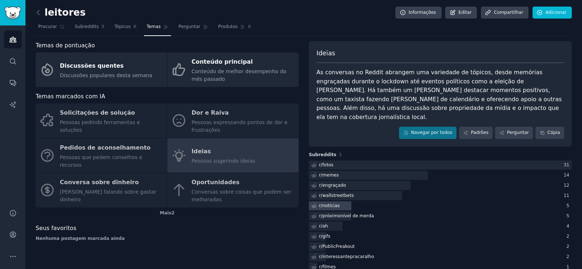
click at [331, 203] on font "notícias" at bounding box center [330, 205] width 17 height 5
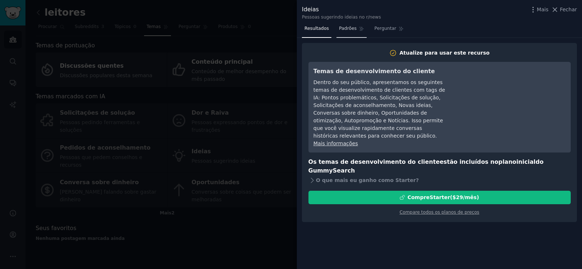
click at [341, 28] on font "Padrões" at bounding box center [347, 28] width 17 height 5
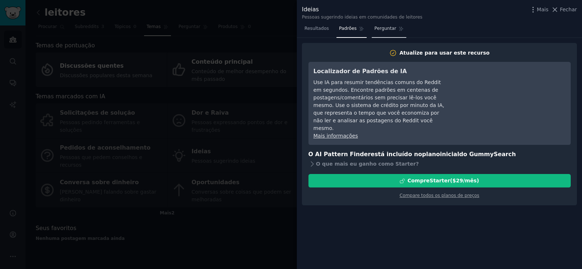
click at [381, 30] on font "Perguntar" at bounding box center [385, 28] width 22 height 5
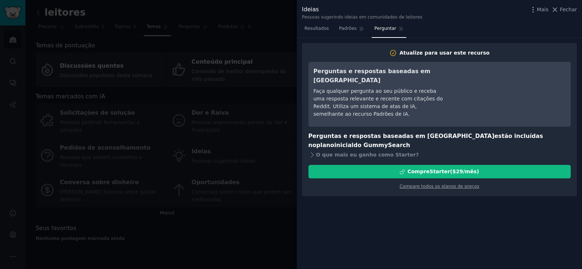
click at [206, 239] on div at bounding box center [291, 134] width 582 height 269
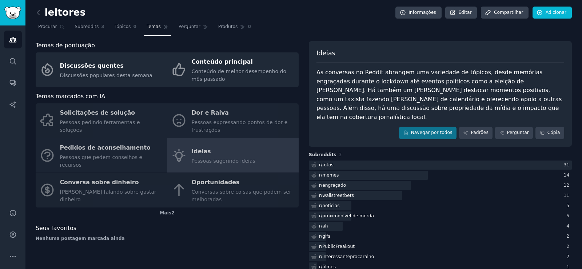
click at [80, 126] on div "Solicitações de solução Pessoas pedindo ferramentas e soluções Dor e Raiva Pess…" at bounding box center [167, 155] width 263 height 104
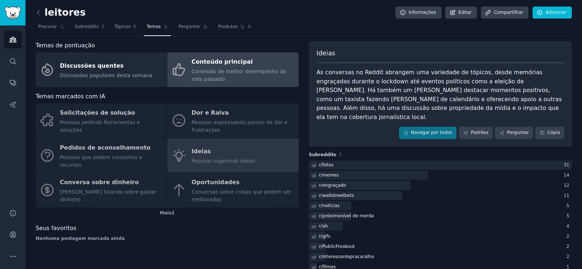
click at [242, 64] on font "Conteúdo principal" at bounding box center [222, 61] width 61 height 7
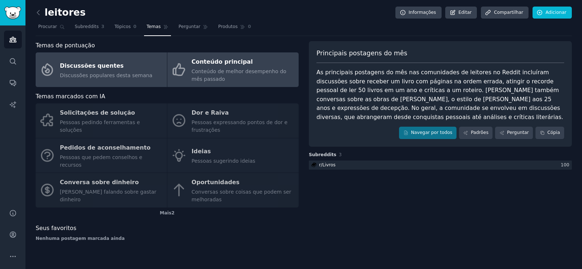
click at [69, 71] on div "Discussões quentes" at bounding box center [106, 66] width 92 height 12
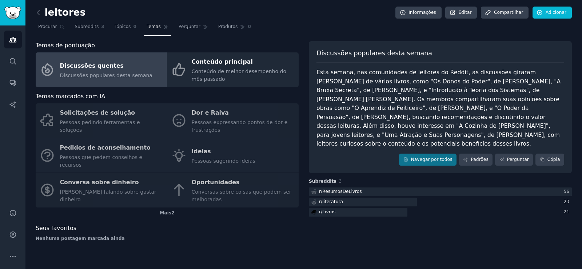
click at [66, 176] on div "Solicitações de solução Pessoas pedindo ferramentas e soluções Dor e Raiva Pess…" at bounding box center [167, 155] width 263 height 104
click at [72, 127] on div "Solicitações de solução Pessoas pedindo ferramentas e soluções Dor e Raiva Pess…" at bounding box center [167, 155] width 263 height 104
click at [38, 12] on icon at bounding box center [39, 13] width 8 height 8
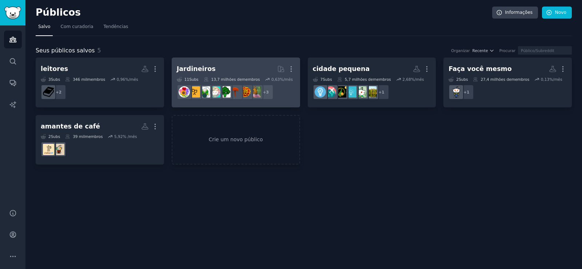
click at [227, 71] on h2 "Jardineiros Mais" at bounding box center [236, 69] width 118 height 13
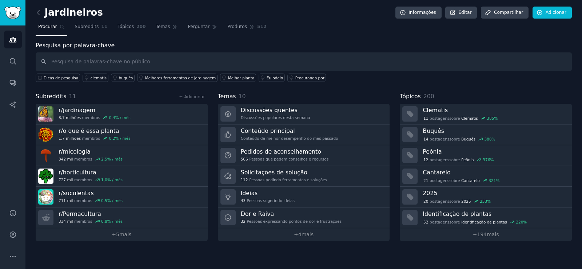
click at [33, 13] on div "Jardineiros Informações Editar Compartilhar Adicionar Procurar Subreddits 11 Tó…" at bounding box center [303, 134] width 557 height 269
click at [36, 13] on icon at bounding box center [39, 13] width 8 height 8
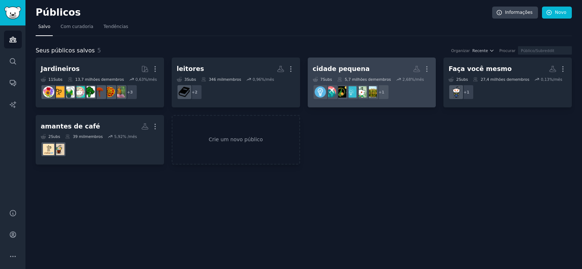
click at [334, 73] on div "cidade pequena" at bounding box center [341, 68] width 57 height 9
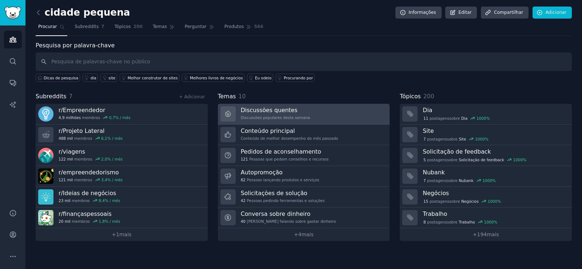
click at [273, 114] on div "Discussões quentes Discussões populares desta semana" at bounding box center [275, 113] width 69 height 15
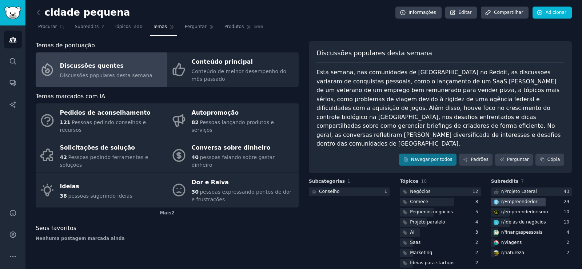
click at [519, 199] on font "Empreendedor" at bounding box center [521, 201] width 33 height 5
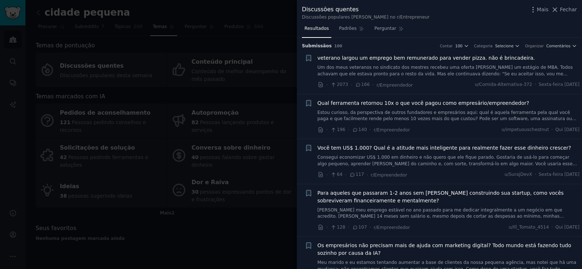
click at [225, 233] on div at bounding box center [291, 134] width 582 height 269
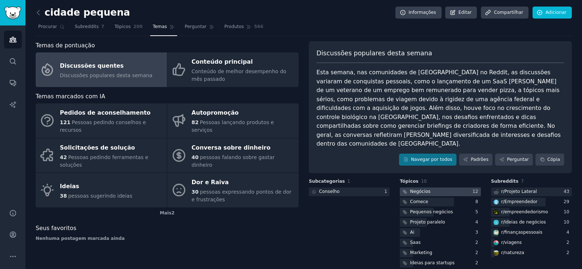
click at [425, 189] on font "Negócios" at bounding box center [420, 191] width 20 height 5
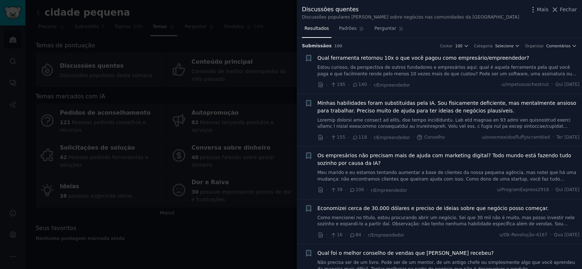
click at [207, 224] on div at bounding box center [291, 134] width 582 height 269
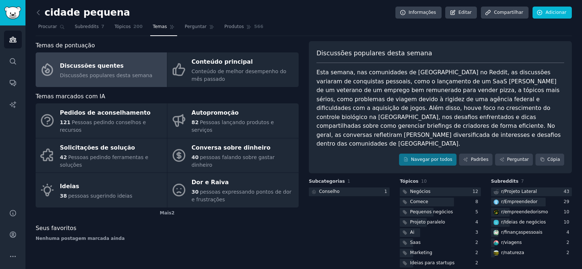
click at [89, 68] on font "Discussões quentes" at bounding box center [92, 65] width 64 height 7
click at [38, 14] on icon at bounding box center [39, 13] width 8 height 8
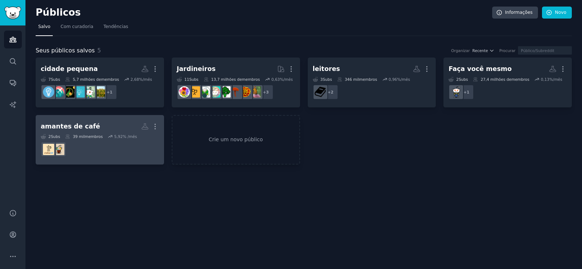
click at [71, 124] on font "amantes de café" at bounding box center [70, 126] width 59 height 7
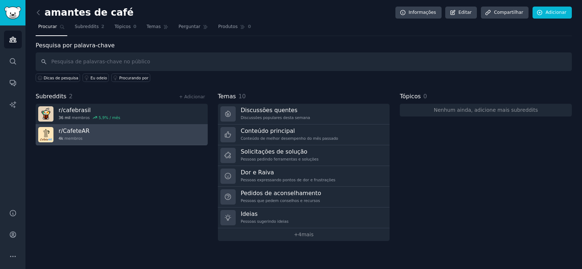
click at [76, 138] on font "membros" at bounding box center [73, 138] width 18 height 4
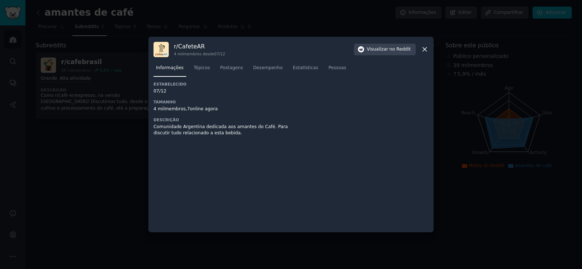
click at [422, 49] on icon at bounding box center [425, 49] width 8 height 8
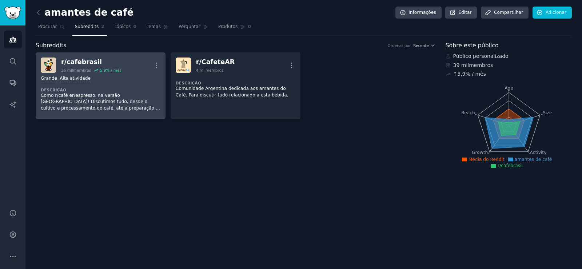
click at [106, 73] on div "Grande Alta atividade Descrição Como r/café er/espresso, na versão [GEOGRAPHIC_…" at bounding box center [101, 93] width 120 height 41
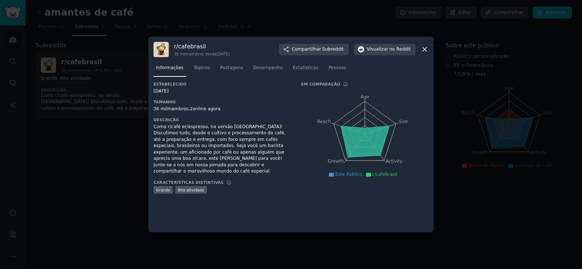
click at [424, 49] on icon at bounding box center [425, 49] width 8 height 8
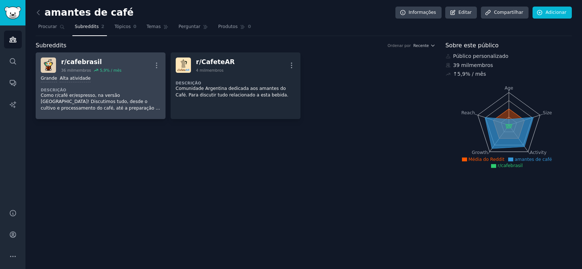
click at [105, 60] on div "r/ cafebrasil" at bounding box center [91, 61] width 60 height 9
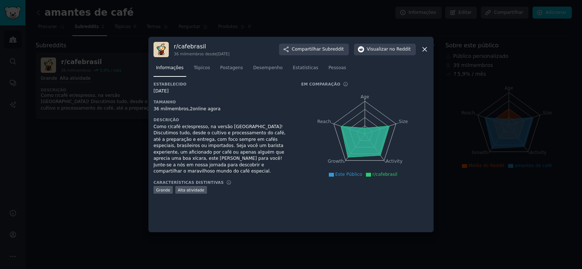
click at [426, 48] on icon at bounding box center [425, 49] width 8 height 8
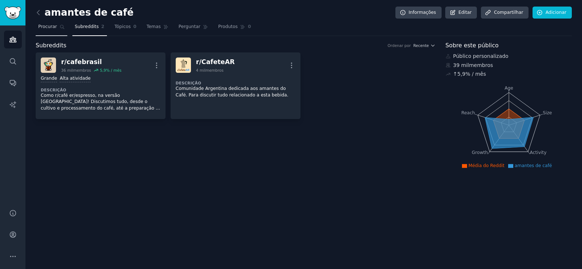
click at [48, 30] on link "Procurar" at bounding box center [52, 28] width 32 height 15
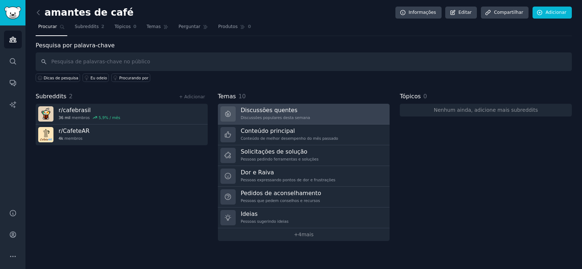
click at [273, 113] on font "Discussões quentes" at bounding box center [269, 110] width 57 height 7
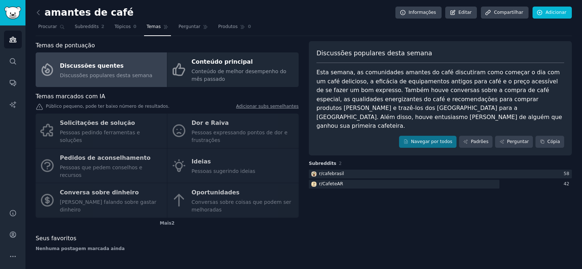
click at [221, 170] on div "Solicitações de solução Pessoas pedindo ferramentas e soluções Dor e Raiva Pess…" at bounding box center [167, 166] width 263 height 104
click at [35, 13] on div "amantes de café Informações Editar Compartilhar Adicionar Procurar Subreddits 2…" at bounding box center [303, 134] width 557 height 269
click at [183, 26] on font "Perguntar" at bounding box center [190, 26] width 22 height 5
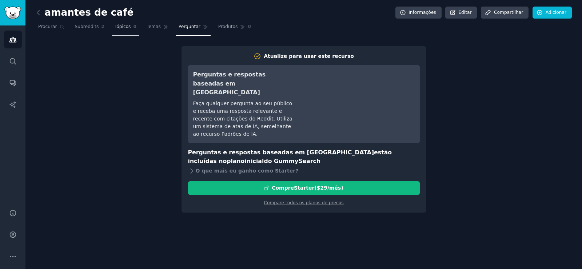
click at [115, 26] on font "Tópicos" at bounding box center [123, 26] width 16 height 5
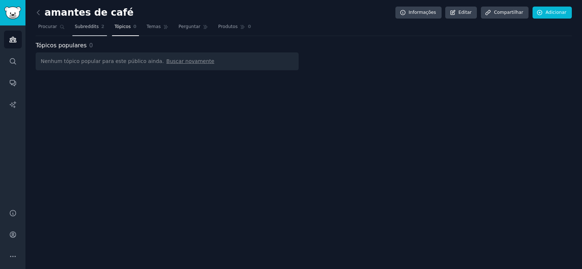
click at [79, 25] on font "Subreddits" at bounding box center [87, 26] width 24 height 5
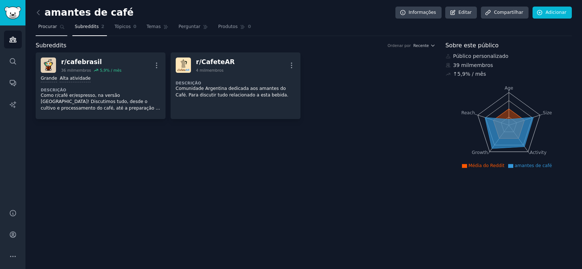
click at [53, 27] on font "Procurar" at bounding box center [47, 26] width 19 height 5
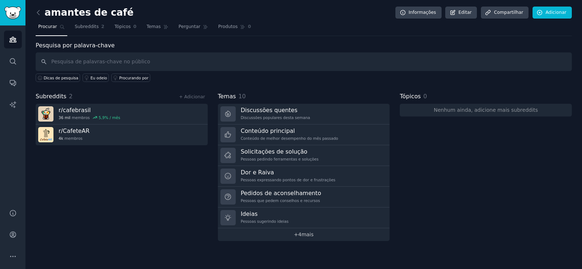
click at [306, 234] on font "mais" at bounding box center [308, 234] width 12 height 6
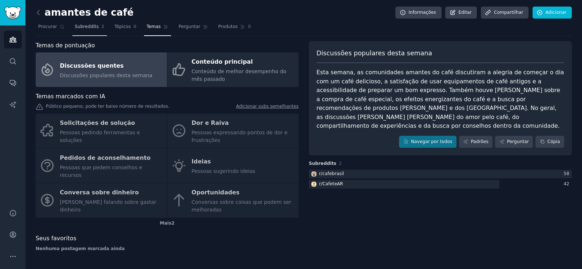
click at [89, 28] on font "Subreddits" at bounding box center [87, 26] width 24 height 5
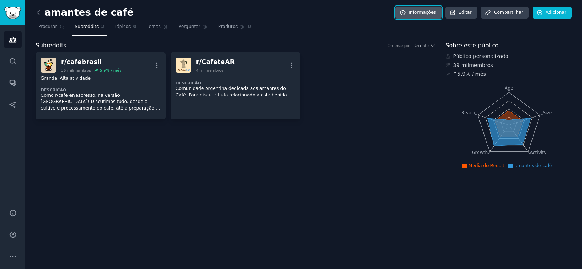
click at [427, 13] on font "Informações" at bounding box center [423, 12] width 28 height 5
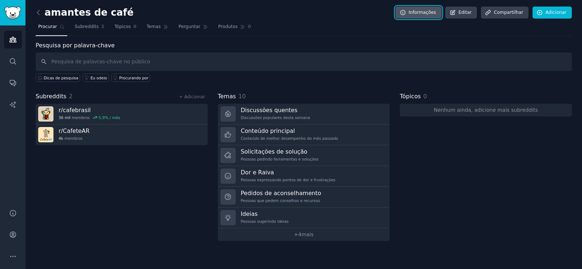
click at [427, 13] on font "Informações" at bounding box center [423, 12] width 28 height 5
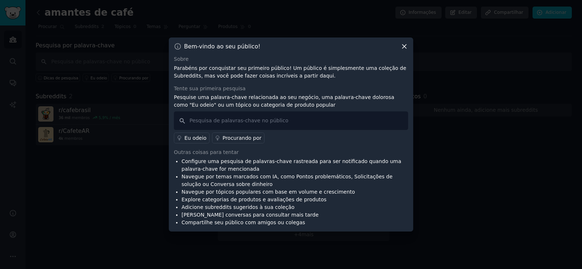
click at [400, 48] on div "Bem-vindo ao seu público!" at bounding box center [291, 47] width 234 height 8
click at [402, 48] on icon at bounding box center [404, 47] width 4 height 4
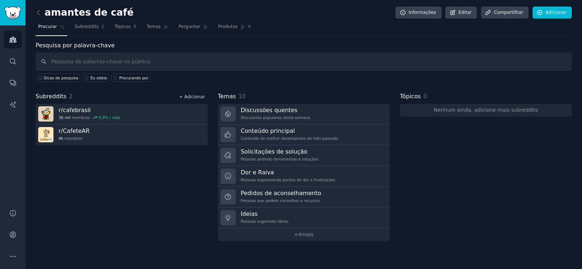
click at [197, 99] on font "+ Adicionar" at bounding box center [192, 96] width 26 height 5
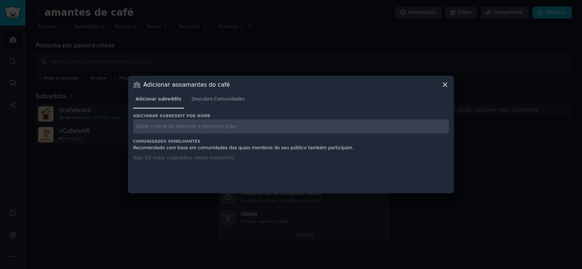
click at [188, 125] on input "text" at bounding box center [291, 126] width 316 height 14
type input "barista"
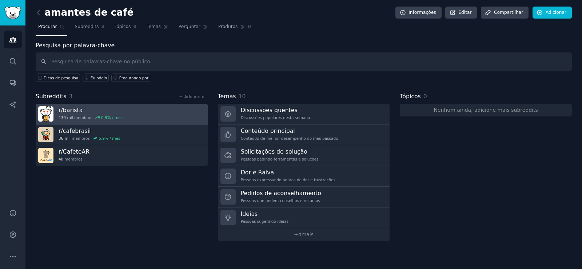
click at [75, 108] on font "barista" at bounding box center [73, 110] width 20 height 7
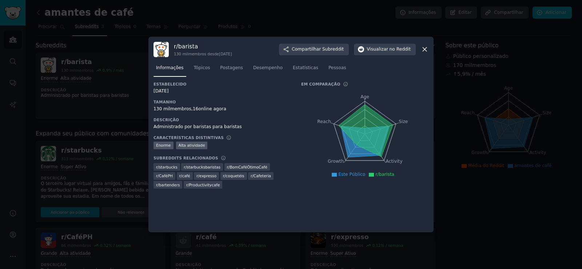
click at [426, 49] on icon at bounding box center [425, 49] width 8 height 8
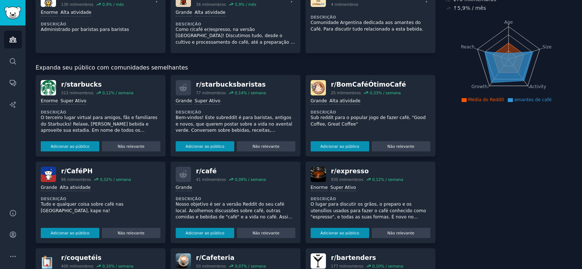
scroll to position [36, 0]
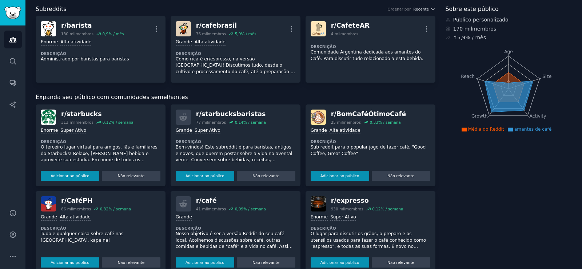
click at [421, 222] on div "Enorme Super Ativo Descrição O lugar para discutir os grãos, o preparo e os ute…" at bounding box center [371, 239] width 120 height 56
click at [351, 261] on font "Adicionar ao público" at bounding box center [340, 262] width 39 height 4
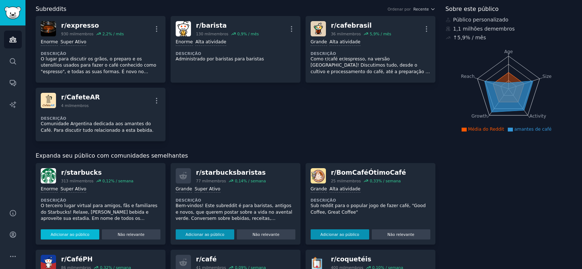
click at [77, 234] on font "Adicionar ao público" at bounding box center [70, 234] width 39 height 4
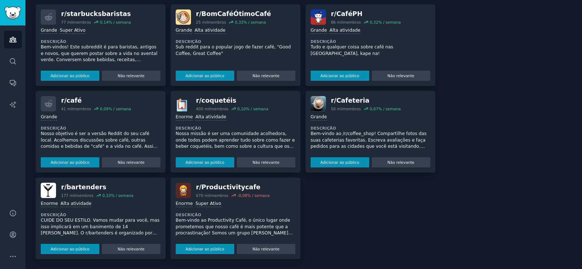
scroll to position [208, 0]
click at [342, 163] on font "Adicionar ao público" at bounding box center [340, 162] width 39 height 4
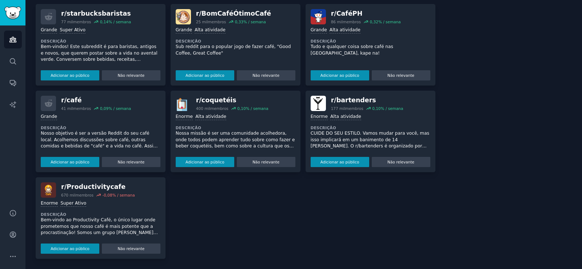
click at [342, 163] on font "Adicionar ao público" at bounding box center [340, 162] width 39 height 4
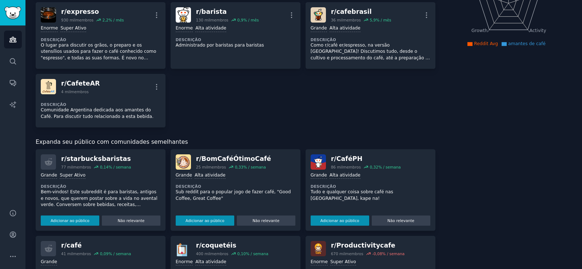
scroll to position [180, 0]
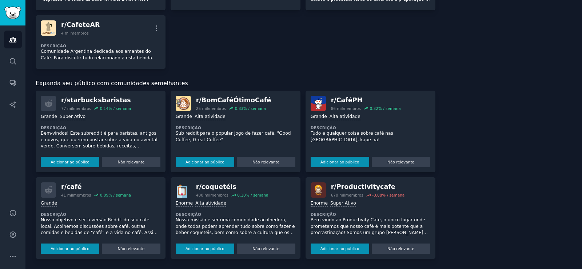
click at [70, 243] on div "Adicionar ao público Não relevante" at bounding box center [101, 247] width 120 height 13
click at [68, 249] on font "Adicionar ao público" at bounding box center [70, 248] width 39 height 4
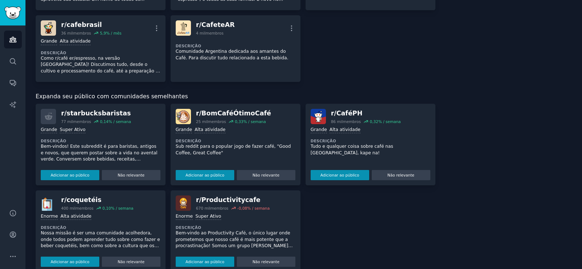
click at [269, 245] on font "Bem-vindo ao Productivity Café, o único lugar onde prometemos que nosso café é …" at bounding box center [234, 267] width 117 height 75
click at [269, 245] on p "Bem-vindo ao Productivity Café, o único lugar onde prometemos que nosso café é …" at bounding box center [236, 239] width 120 height 19
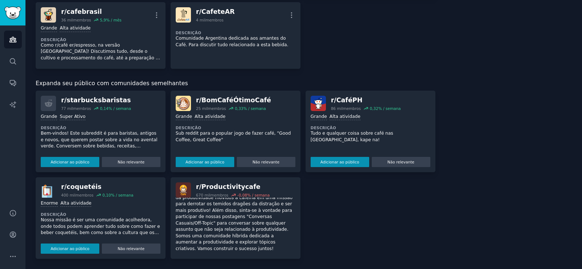
scroll to position [49, 0]
click at [336, 235] on div "r/ starbucksbaristas 77 mil membros 0,14 % / semana Grande Super Ativo Descriçã…" at bounding box center [236, 175] width 400 height 168
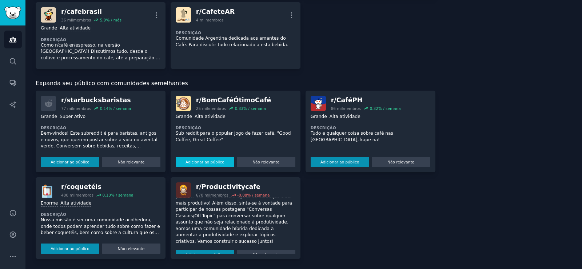
click at [199, 160] on font "Adicionar ao público" at bounding box center [205, 162] width 39 height 4
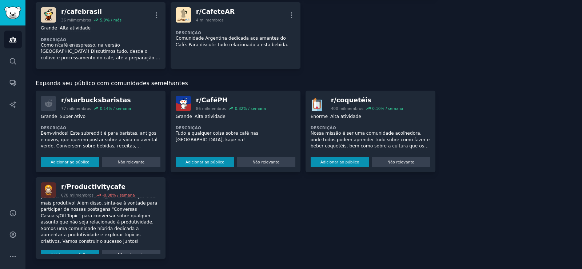
drag, startPoint x: 360, startPoint y: 226, endPoint x: 360, endPoint y: 222, distance: 3.7
click at [360, 226] on div "r/ starbucksbaristas 77 mil membros 0,14 % / semana Grande Super Ativo Descriçã…" at bounding box center [236, 175] width 400 height 168
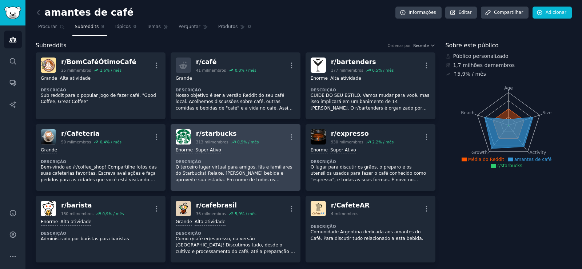
scroll to position [36, 0]
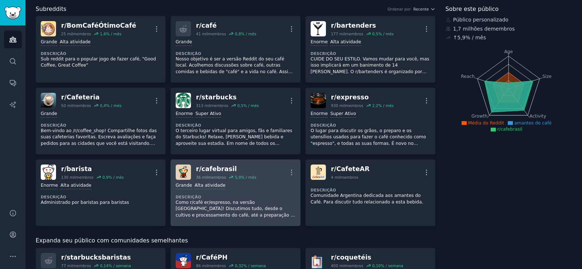
click at [221, 168] on font "cafebrasil" at bounding box center [219, 168] width 35 height 7
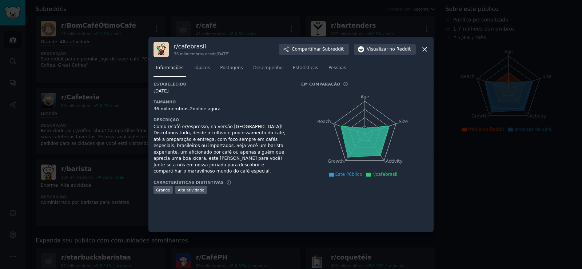
click at [425, 50] on icon at bounding box center [425, 50] width 4 height 4
click at [425, 50] on div "Enorme Alta atividade Descrição CUIDE DO SEU ESTILO. Vamos mudar para você, mas…" at bounding box center [371, 56] width 120 height 41
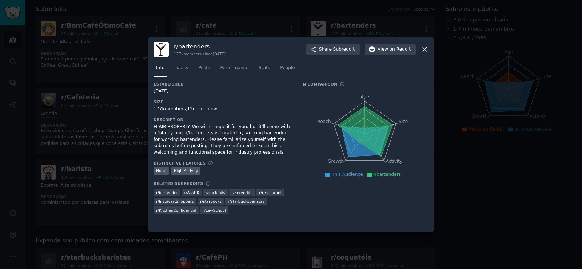
click at [491, 198] on div at bounding box center [291, 134] width 582 height 269
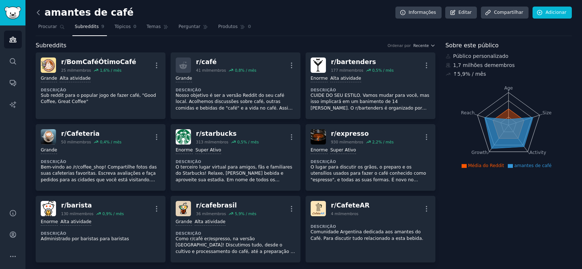
click at [36, 9] on icon at bounding box center [39, 13] width 8 height 8
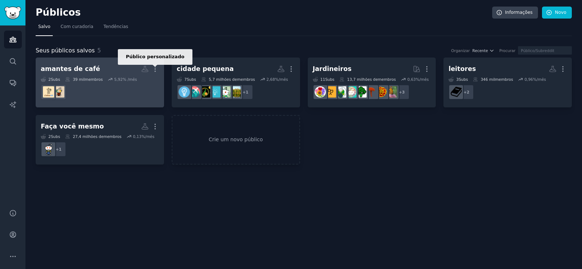
click at [146, 68] on icon at bounding box center [145, 69] width 6 height 6
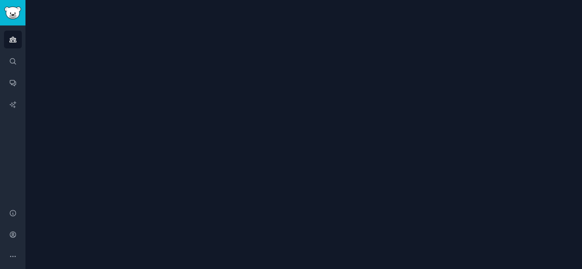
click at [146, 68] on div at bounding box center [303, 134] width 557 height 269
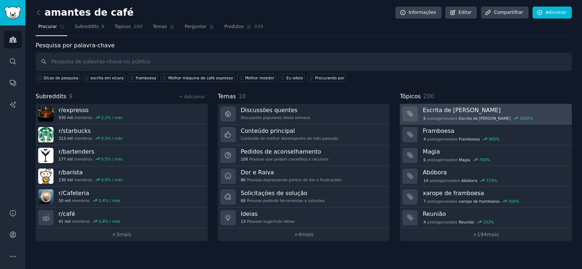
click at [442, 112] on font "Escrita de [PERSON_NAME]" at bounding box center [462, 110] width 78 height 7
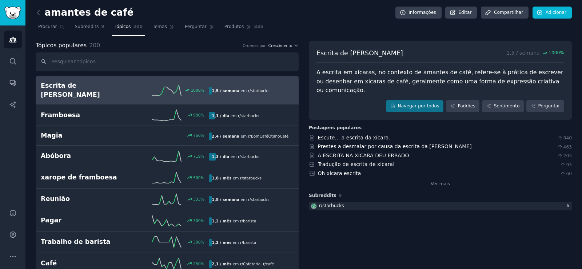
click at [351, 135] on font "Escute… a escrita da xícara." at bounding box center [354, 138] width 72 height 6
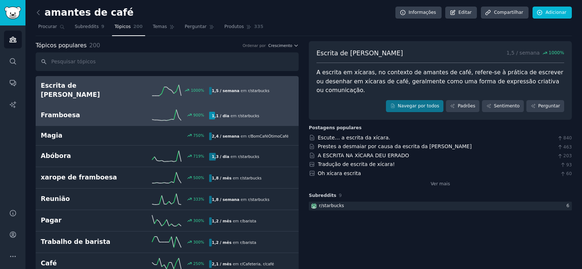
click at [54, 111] on font "Framboesa" at bounding box center [60, 114] width 39 height 7
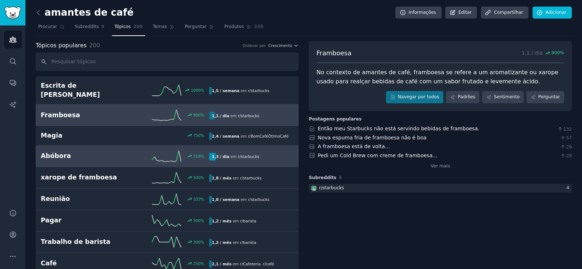
click at [64, 152] on font "Abóbora" at bounding box center [56, 155] width 30 height 7
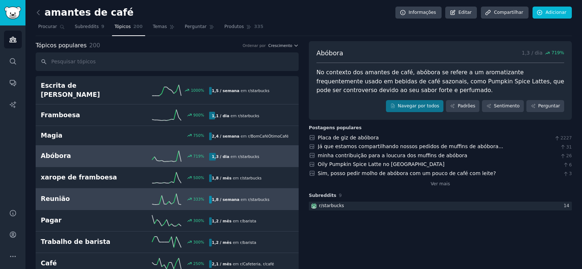
click at [64, 195] on font "Reunião" at bounding box center [55, 198] width 29 height 7
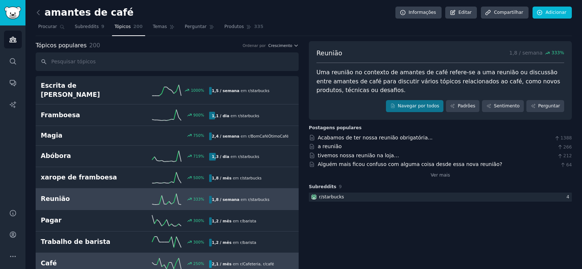
click at [47, 259] on font "Café" at bounding box center [49, 262] width 16 height 7
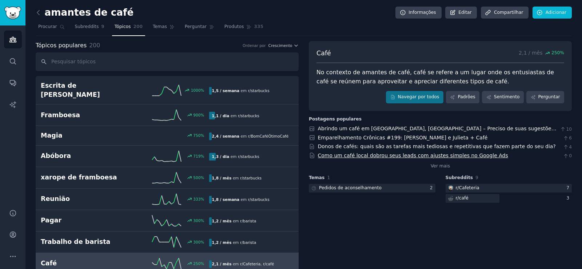
click at [362, 157] on font "Como um café local dobrou seus leads com ajustes simples no Google Ads" at bounding box center [413, 155] width 190 height 6
click at [38, 11] on icon at bounding box center [38, 12] width 2 height 4
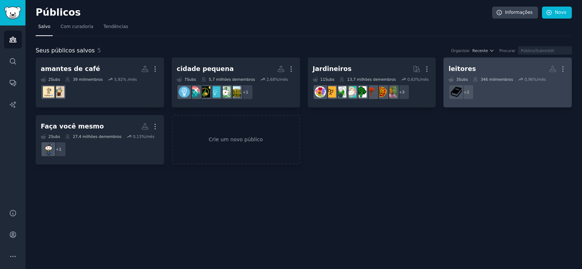
click at [466, 71] on font "leitores" at bounding box center [462, 68] width 27 height 7
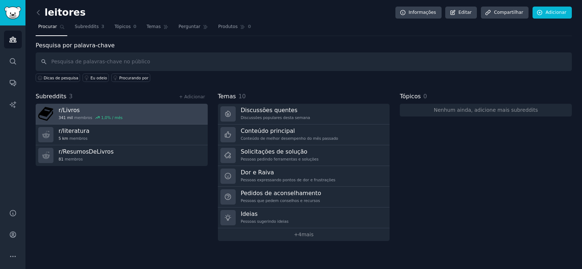
click at [75, 113] on font "Livros" at bounding box center [71, 110] width 17 height 7
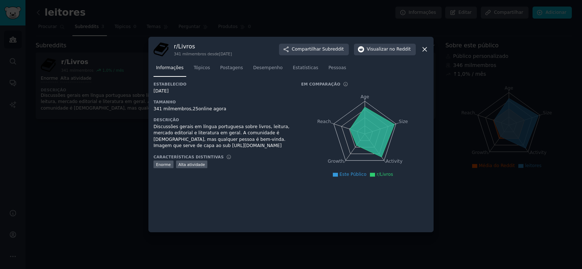
click at [425, 49] on icon at bounding box center [425, 50] width 4 height 4
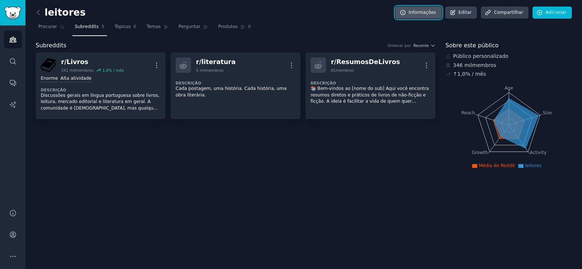
click at [428, 9] on link "Informações" at bounding box center [419, 13] width 46 height 12
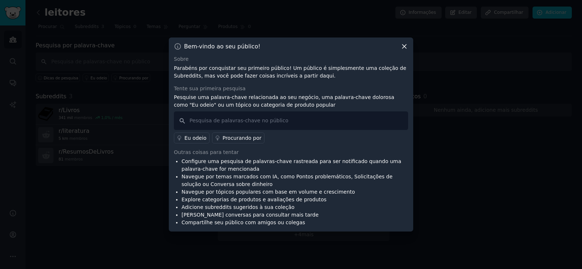
click at [237, 139] on font "Procurando por" at bounding box center [242, 138] width 39 height 6
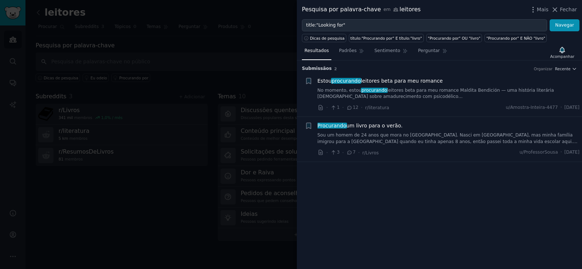
click at [335, 127] on font "Procurando" at bounding box center [332, 126] width 29 height 6
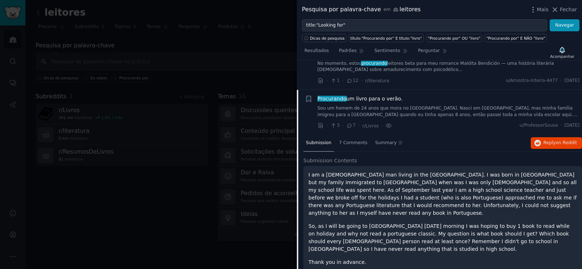
scroll to position [27, 0]
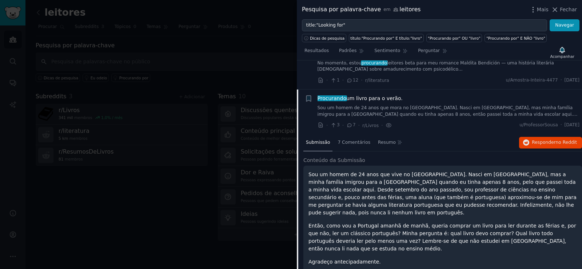
click at [155, 227] on div at bounding box center [291, 134] width 582 height 269
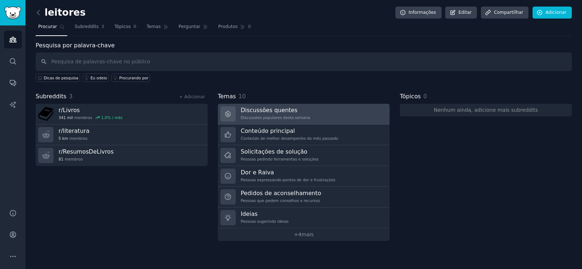
click at [274, 110] on font "Discussões quentes" at bounding box center [269, 110] width 57 height 7
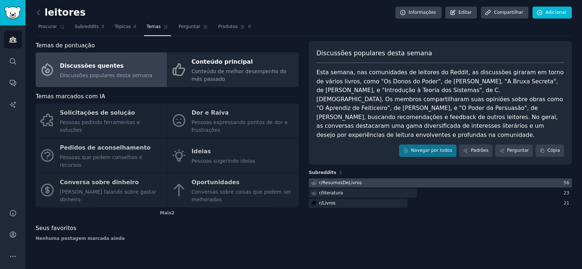
click at [335, 180] on font "ResumosDeLivros" at bounding box center [342, 182] width 40 height 5
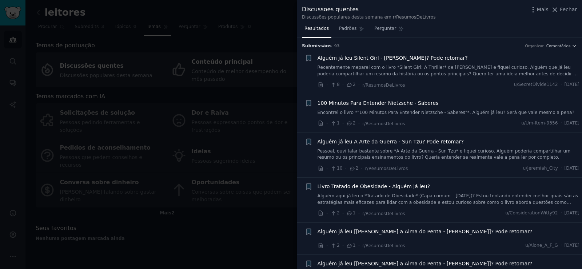
click at [201, 246] on div at bounding box center [291, 134] width 582 height 269
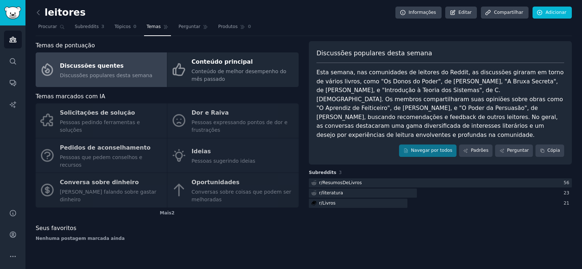
click at [62, 69] on font "Discussões quentes" at bounding box center [92, 65] width 64 height 9
click at [89, 67] on font "Discussões quentes" at bounding box center [92, 65] width 64 height 7
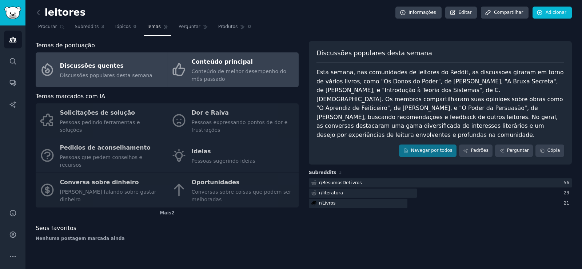
click at [220, 66] on font "Conteúdo principal" at bounding box center [222, 61] width 61 height 9
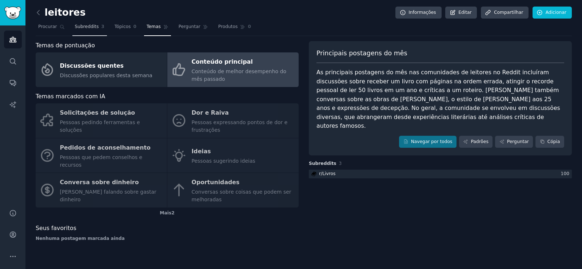
click at [75, 25] on font "Subreddits" at bounding box center [87, 26] width 24 height 5
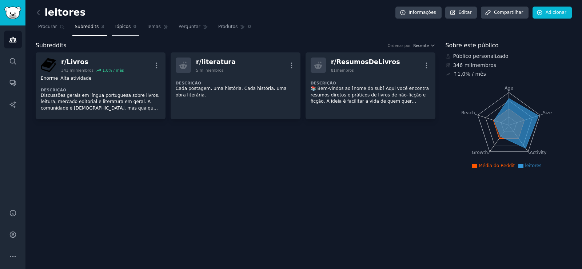
click at [123, 28] on font "Tópicos" at bounding box center [123, 26] width 16 height 5
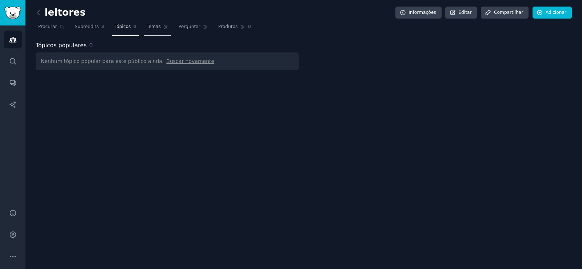
click at [147, 28] on font "Temas" at bounding box center [154, 26] width 14 height 5
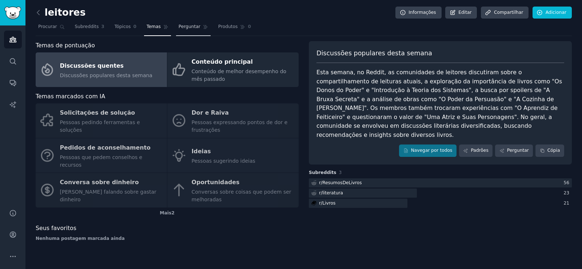
click at [179, 28] on font "Perguntar" at bounding box center [190, 26] width 22 height 5
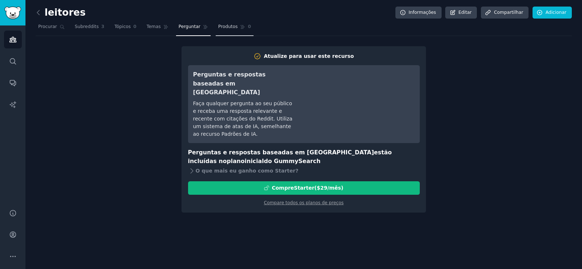
click at [218, 28] on font "Produtos" at bounding box center [228, 26] width 20 height 5
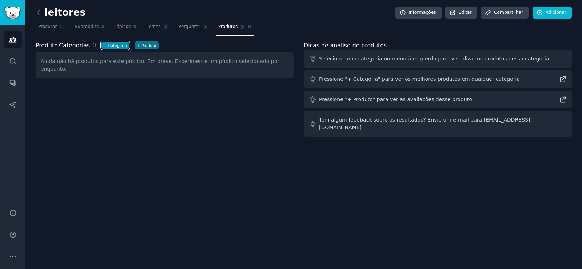
click at [113, 45] on font "Categoria" at bounding box center [117, 45] width 19 height 4
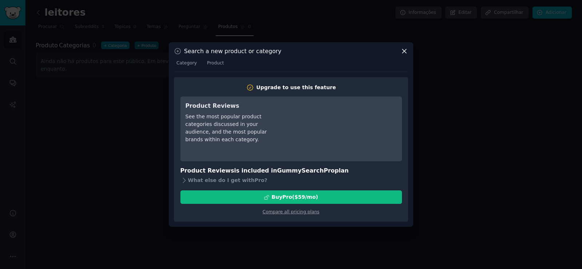
click at [113, 45] on div at bounding box center [291, 134] width 582 height 269
click at [113, 45] on font "Categoria" at bounding box center [117, 45] width 19 height 4
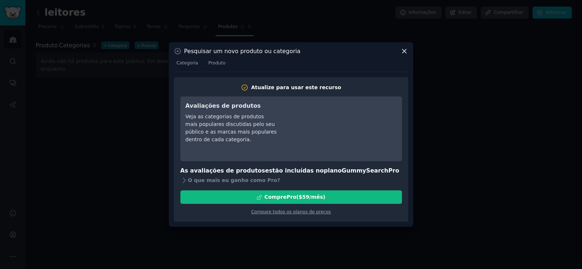
click at [404, 52] on icon at bounding box center [405, 51] width 8 height 8
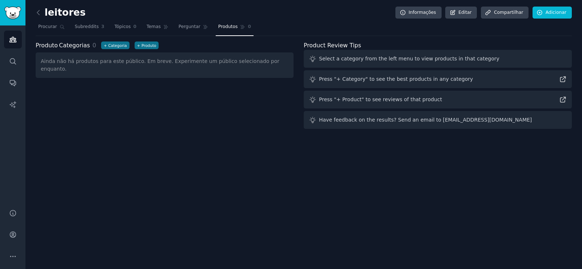
click at [404, 52] on div "Select a category from the left menu to view products in that category" at bounding box center [438, 59] width 268 height 18
click at [103, 107] on div "Produto Categorias 0 + Categoria + Produto Ainda não há produtos para este públ…" at bounding box center [170, 86] width 268 height 91
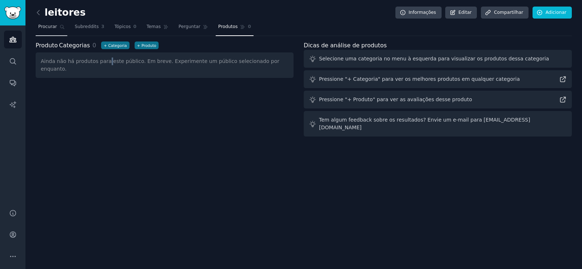
click at [50, 28] on font "Procurar" at bounding box center [47, 26] width 19 height 5
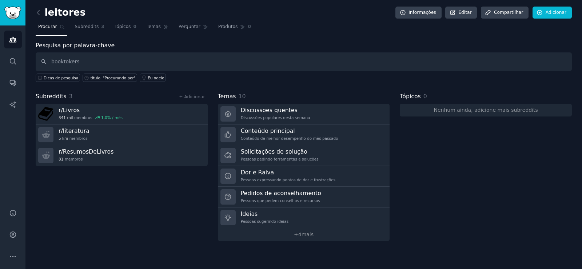
type input "booktokers"
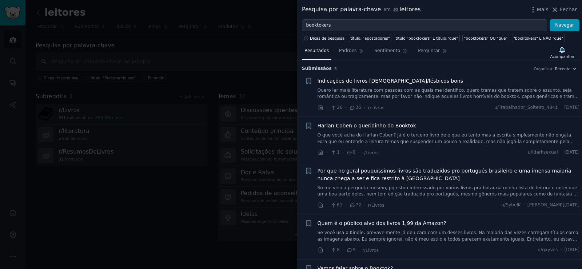
click at [162, 234] on div at bounding box center [291, 134] width 582 height 269
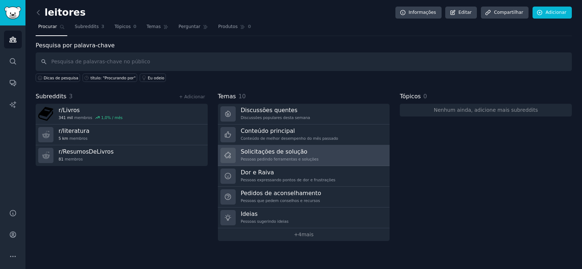
click at [272, 155] on font "Solicitações de solução" at bounding box center [274, 151] width 67 height 7
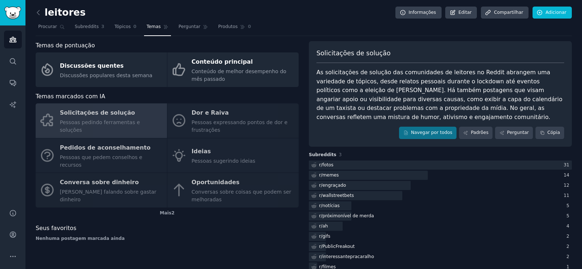
click at [187, 134] on div "Solicitações de solução Pessoas pedindo ferramentas e soluções Dor e Raiva Pess…" at bounding box center [167, 155] width 263 height 104
click at [242, 124] on div "Solicitações de solução Pessoas pedindo ferramentas e soluções Dor e Raiva Pess…" at bounding box center [167, 155] width 263 height 104
click at [197, 151] on div "Solicitações de solução Pessoas pedindo ferramentas e soluções Dor e Raiva Pess…" at bounding box center [167, 155] width 263 height 104
click at [51, 30] on span "Procurar" at bounding box center [47, 27] width 19 height 7
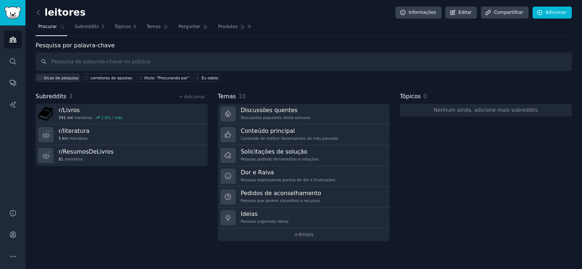
click at [56, 79] on font "Dicas de pesquisa" at bounding box center [61, 78] width 35 height 4
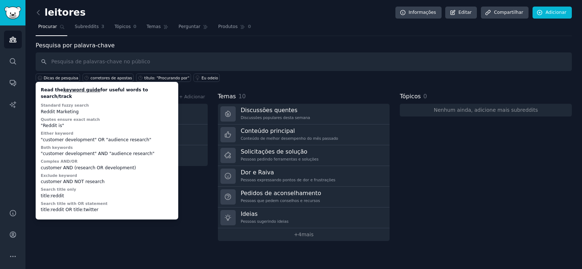
click at [78, 239] on div "Subreddits 3 + Adicionar r/ Livros 341 mil membros 1,0 % / mês r/ literatura 5 …" at bounding box center [122, 166] width 172 height 149
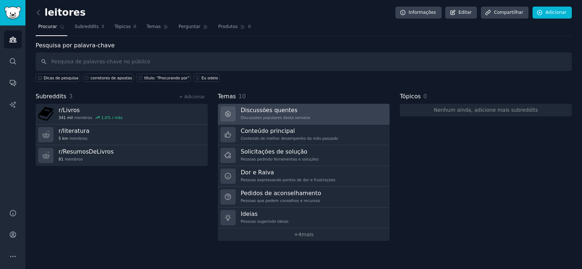
click at [251, 115] on font "Discussões populares desta semana" at bounding box center [275, 117] width 69 height 4
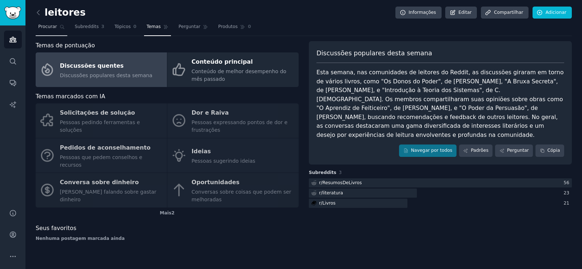
click at [48, 26] on font "Procurar" at bounding box center [47, 26] width 19 height 5
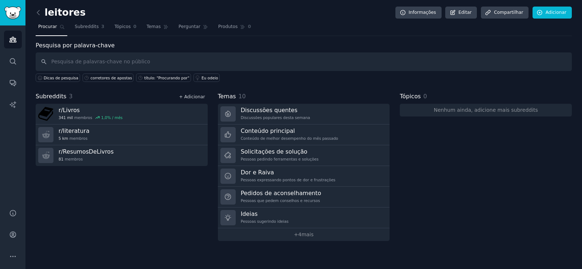
click at [191, 96] on font "+ Adicionar" at bounding box center [192, 96] width 26 height 5
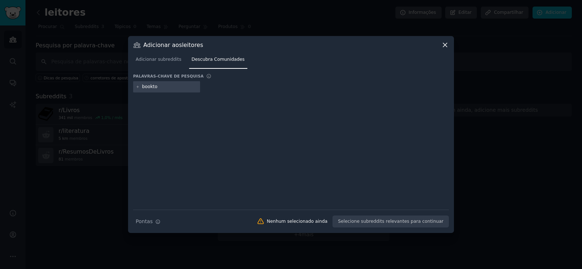
type input "booktok"
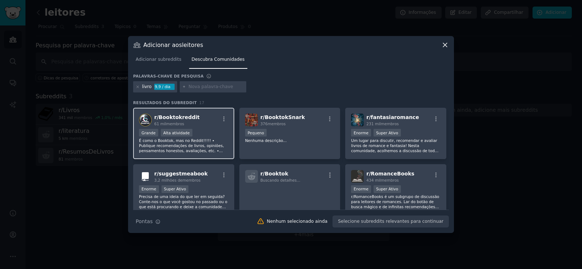
click at [178, 145] on font "É como o Booktok, mas no Reddit!!!!! • Publique recomendações de livros, opiniõ…" at bounding box center [183, 163] width 89 height 50
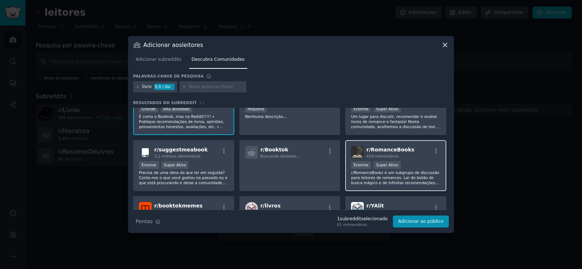
scroll to position [36, 0]
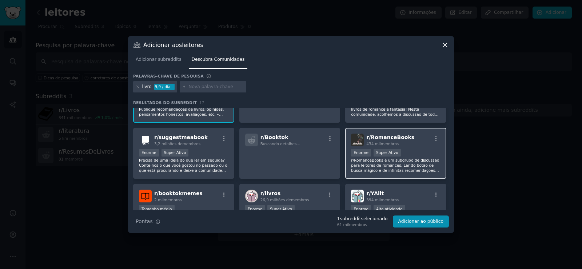
click at [402, 167] on font "r/RomanceBooks é um subgrupo de discussão para leitores de romances. Lar do bot…" at bounding box center [395, 173] width 88 height 30
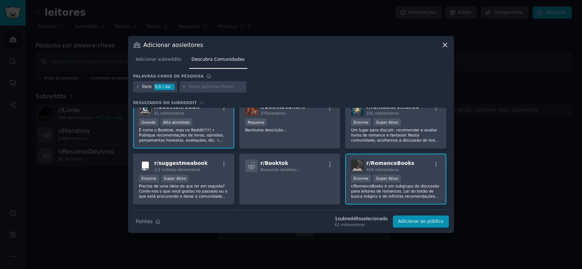
scroll to position [0, 0]
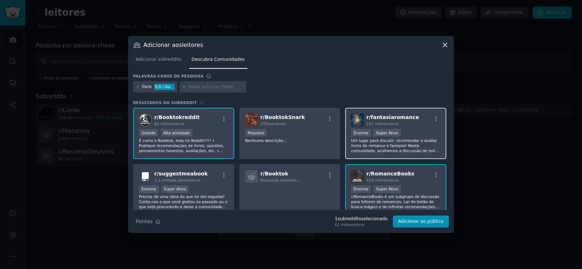
click at [400, 144] on font "Um lugar para discutir, recomendar e avaliar livros de romance e fantasia! Nest…" at bounding box center [395, 155] width 88 height 35
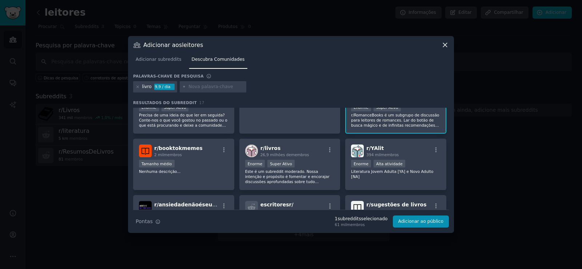
scroll to position [97, 0]
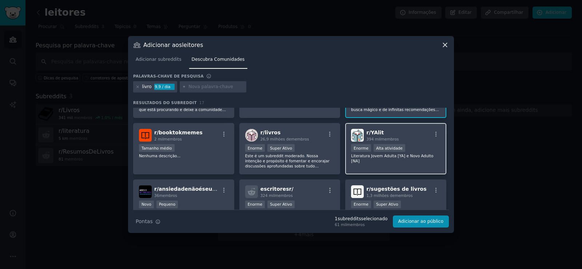
click at [393, 159] on div "r/ YAlit 394 mil membros Enorme Alta atividade Literatura Jovem Adulta [YA] e N…" at bounding box center [395, 148] width 101 height 51
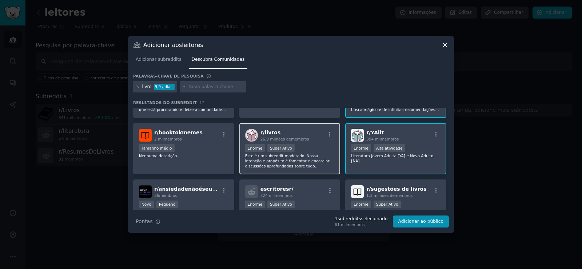
click at [310, 157] on font "Este é um subreddit moderado. Nossa intenção e propósito é fomentar e encorajar…" at bounding box center [287, 179] width 84 height 50
click at [308, 146] on div "Enorme Super Ativo" at bounding box center [290, 148] width 90 height 9
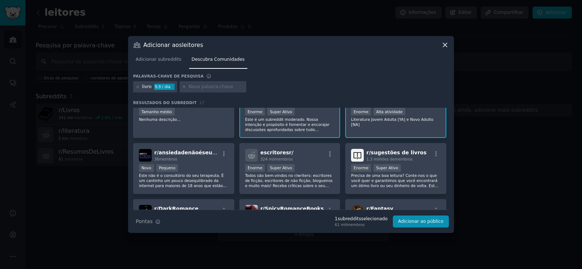
scroll to position [147, 0]
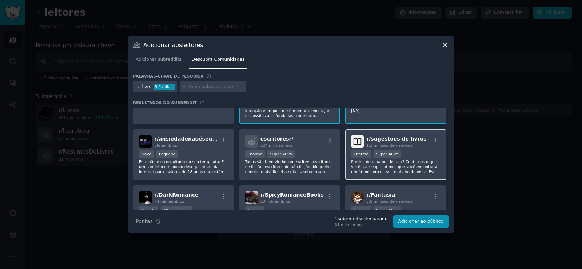
click at [398, 168] on font "Precisa de uma boa leitura? Conte-nos o que você quer e garantimos que você enc…" at bounding box center [394, 179] width 87 height 40
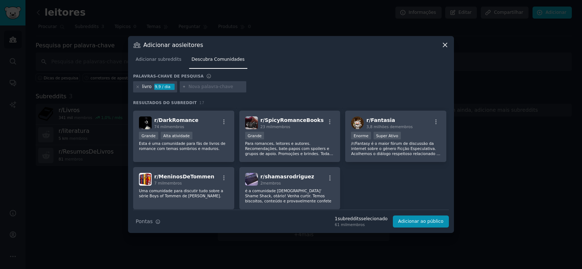
scroll to position [224, 0]
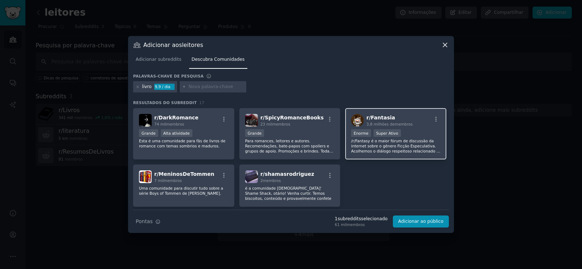
click at [386, 136] on div "Super Ativo" at bounding box center [387, 133] width 27 height 8
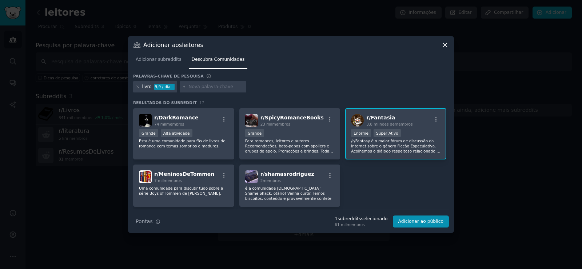
click at [390, 141] on font "/r/Fantasy é o maior fórum de discussão da internet sobre o gênero Ficção Espec…" at bounding box center [396, 156] width 90 height 35
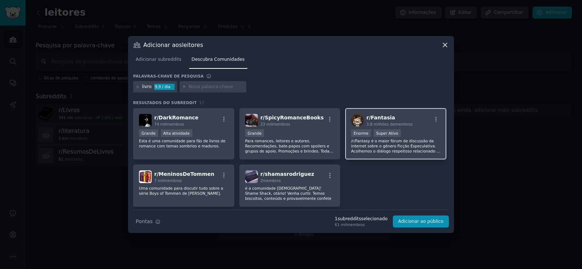
click at [388, 152] on font "/r/Fantasy é o maior fórum de discussão da internet sobre o gênero Ficção Espec…" at bounding box center [396, 156] width 90 height 35
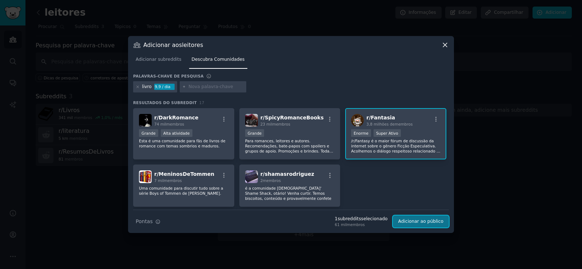
click at [410, 222] on font "Adicionar ao público" at bounding box center [420, 221] width 45 height 5
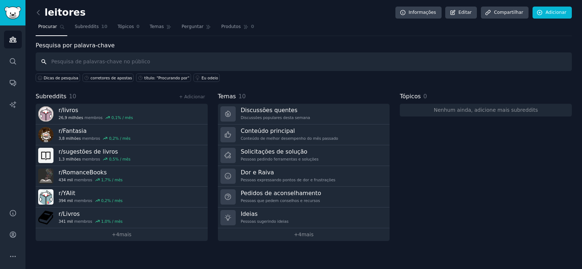
click at [69, 64] on input "text" at bounding box center [304, 61] width 536 height 19
type input "suspense"
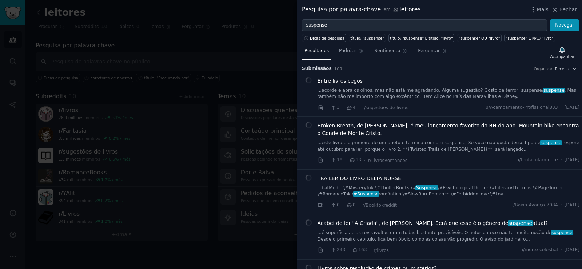
click at [227, 257] on div at bounding box center [291, 134] width 582 height 269
click at [124, 235] on div at bounding box center [291, 134] width 582 height 269
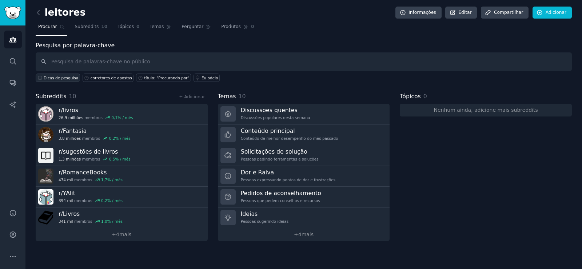
click at [61, 78] on font "Dicas de pesquisa" at bounding box center [61, 78] width 35 height 4
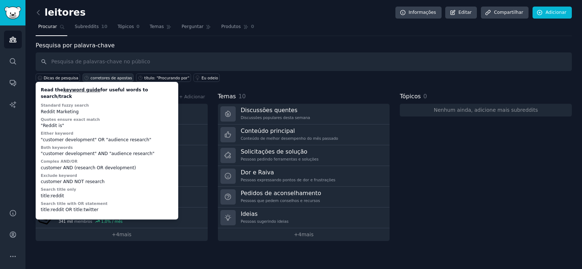
click at [93, 76] on font "corretores de apostas" at bounding box center [111, 78] width 41 height 4
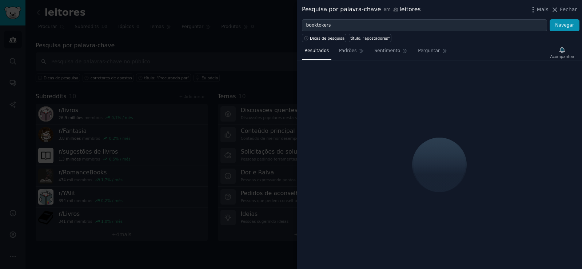
click at [235, 254] on div at bounding box center [291, 134] width 582 height 269
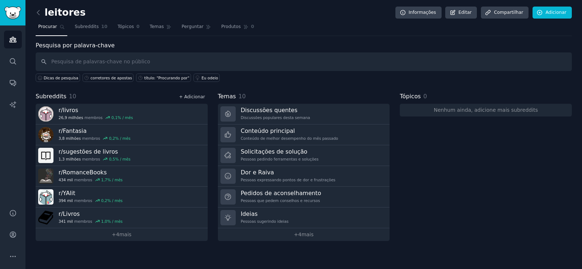
click at [201, 99] on font "+ Adicionar" at bounding box center [192, 96] width 26 height 5
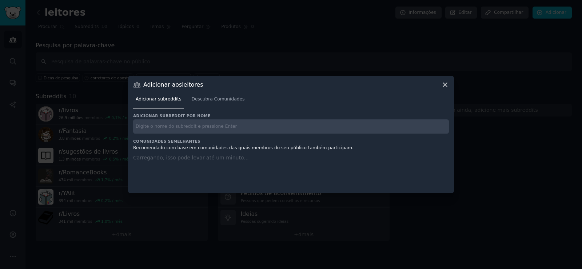
click at [204, 126] on input "text" at bounding box center [291, 126] width 316 height 14
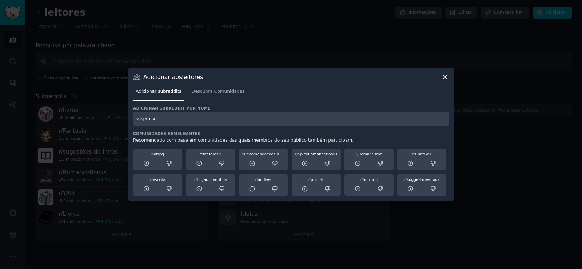
type input "suspense"
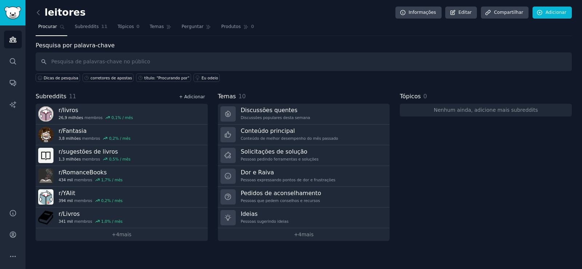
click at [195, 99] on font "+ Adicionar" at bounding box center [192, 96] width 26 height 5
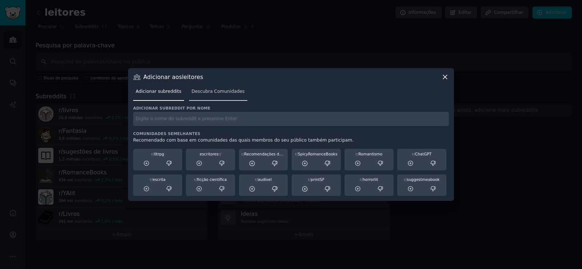
click at [199, 91] on font "Descubra Comunidades" at bounding box center [218, 91] width 53 height 5
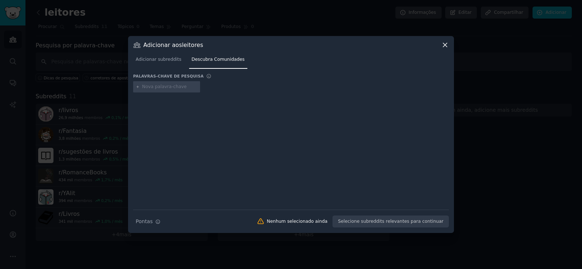
click at [178, 86] on input "text" at bounding box center [169, 87] width 55 height 7
type input "suspense"
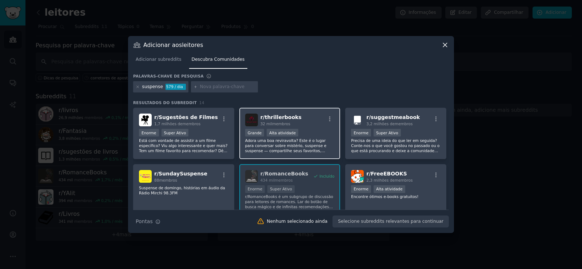
click at [290, 155] on div "r/ thrillerbooks 32 mil membros Grande Alta atividade Adora uma boa reviravolta…" at bounding box center [289, 133] width 101 height 51
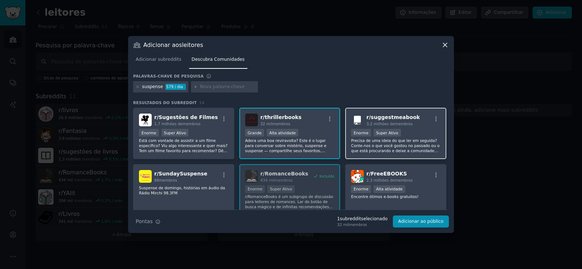
click at [379, 146] on font "Precisa de uma ideia do que ler em seguida? Conte-nos o que você gostou no pass…" at bounding box center [395, 148] width 88 height 20
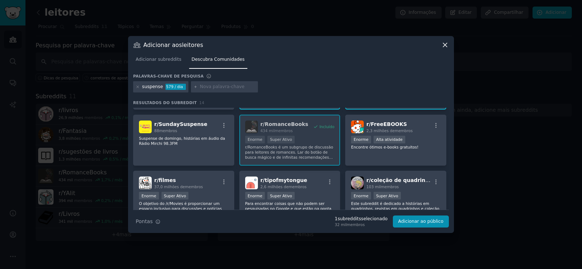
scroll to position [36, 0]
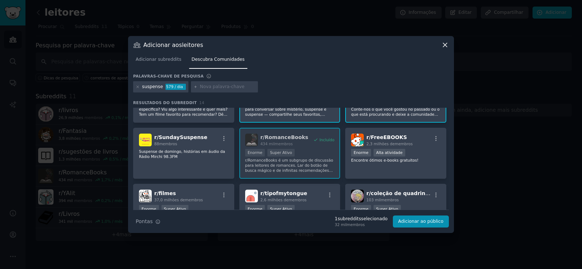
click at [290, 170] on div "r/ Sugestões de Filmes 1,7 milhões de membros Enorme Super Ativo Está com vonta…" at bounding box center [291, 209] width 316 height 276
click at [292, 167] on div "r/ Sugestões de Filmes 1,7 milhões de membros Enorme Super Ativo Está com vonta…" at bounding box center [291, 209] width 316 height 276
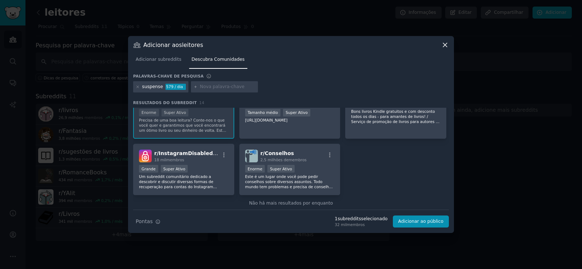
scroll to position [200, 0]
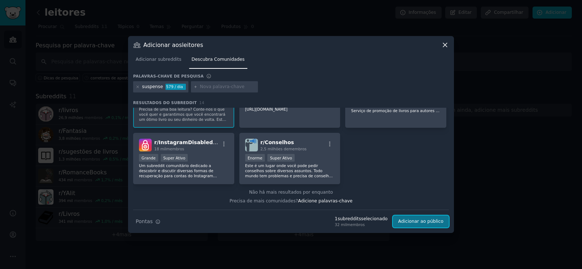
click at [421, 219] on font "Adicionar ao público" at bounding box center [420, 221] width 45 height 5
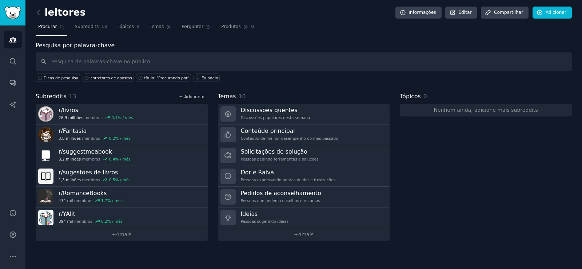
click at [191, 96] on font "+ Adicionar" at bounding box center [192, 96] width 26 height 5
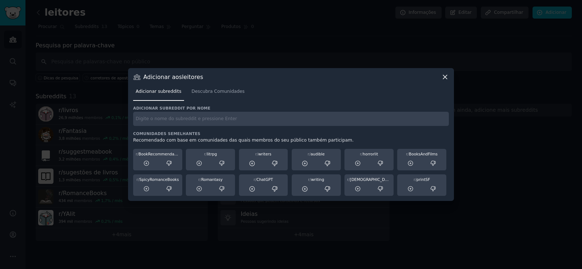
click at [198, 127] on div "Adicionar subreddit por nome Comunidades semelhantes Recomendado com base em co…" at bounding box center [291, 151] width 316 height 91
click at [183, 117] on input "text" at bounding box center [291, 119] width 316 height 14
type input "romance"
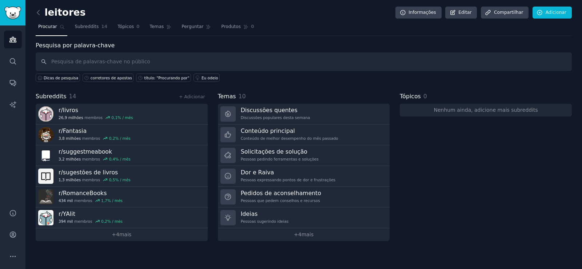
click at [197, 101] on div "Subreddits 14 + Adicionar r/ livros 26,9 milhões membros 0,1 % / mês r/ Fantasi…" at bounding box center [122, 166] width 172 height 149
click at [197, 98] on font "+ Adicionar" at bounding box center [192, 96] width 26 height 5
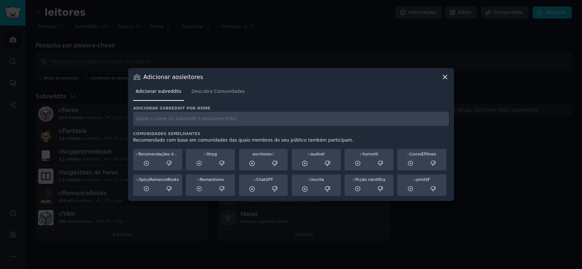
click at [145, 116] on input "text" at bounding box center [291, 119] width 316 height 14
click at [199, 94] on font "Descubra Comunidades" at bounding box center [218, 91] width 53 height 5
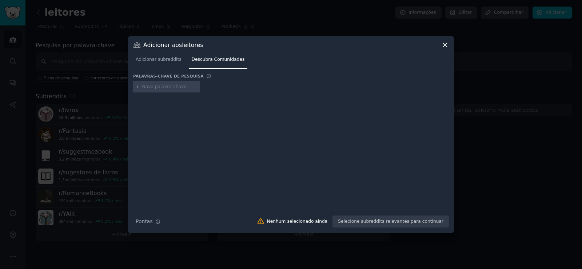
click at [153, 83] on div at bounding box center [166, 87] width 67 height 12
click at [165, 86] on input "text" at bounding box center [169, 87] width 55 height 7
type input "romance"
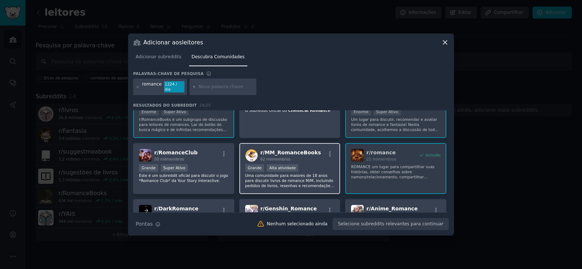
scroll to position [36, 0]
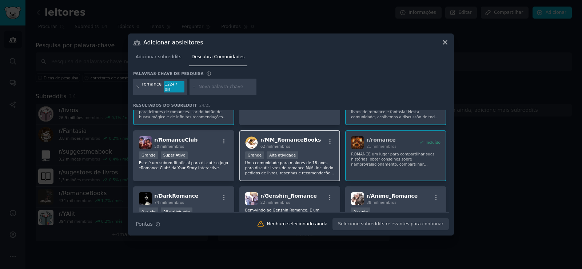
click at [314, 177] on div "r/ MM_RomanceBooks 62 mil membros Grande Alta atividade Uma comunidade para mai…" at bounding box center [289, 155] width 101 height 51
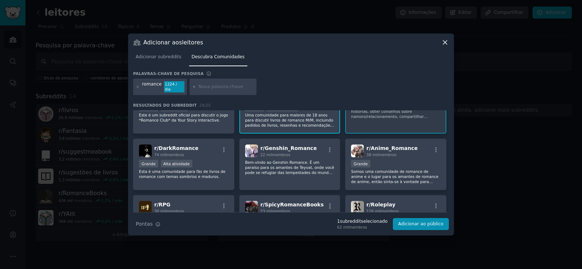
scroll to position [0, 0]
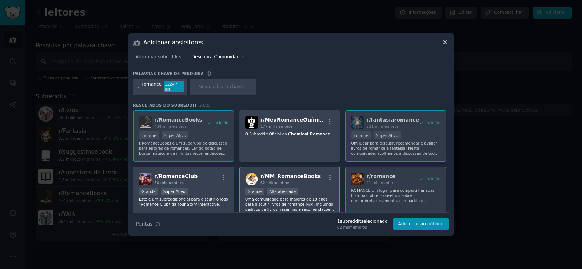
click at [241, 86] on input "text" at bounding box center [226, 87] width 55 height 7
type input "romance de época"
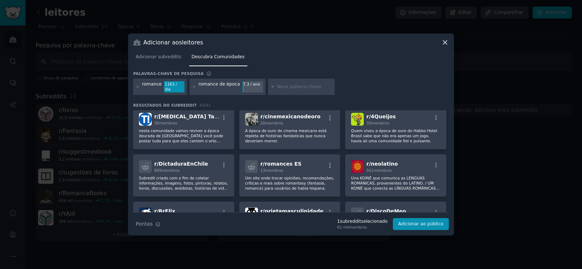
scroll to position [174, 0]
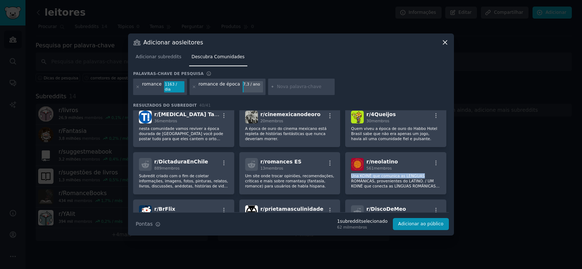
drag, startPoint x: 449, startPoint y: 162, endPoint x: 449, endPoint y: 172, distance: 10.2
click at [449, 172] on div "Adicionar aos leitores Adicionar subreddits Descubra Comunidades Palavras-chave…" at bounding box center [291, 134] width 326 height 202
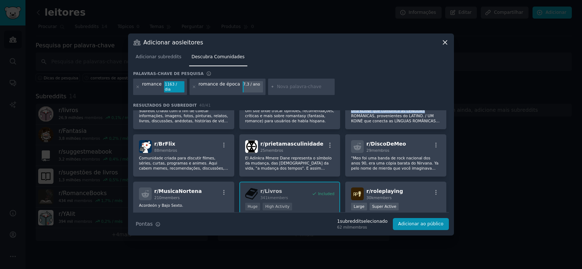
scroll to position [262, 0]
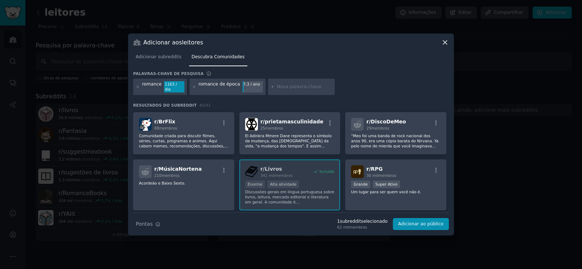
click at [293, 89] on input "text" at bounding box center [304, 87] width 55 height 7
type input "l"
type input "viciado em livros"
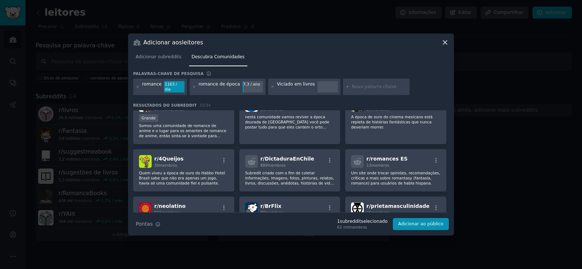
scroll to position [182, 0]
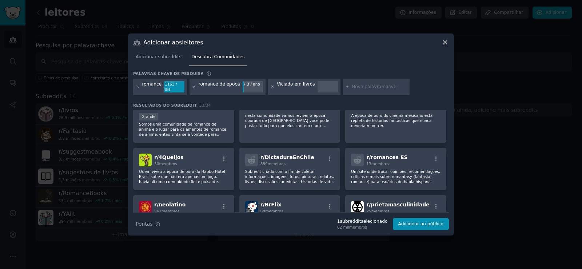
click at [360, 86] on input "text" at bounding box center [379, 87] width 55 height 7
type input "instabook"
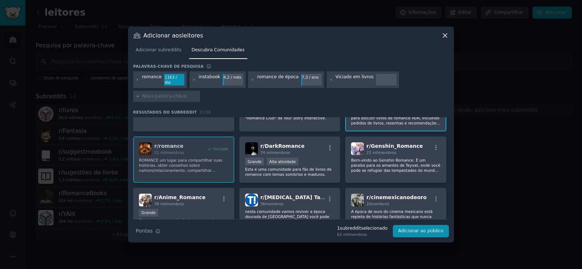
scroll to position [103, 0]
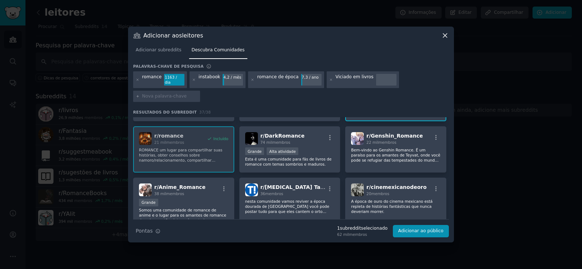
drag, startPoint x: 447, startPoint y: 155, endPoint x: 447, endPoint y: 160, distance: 5.1
click at [447, 160] on div "r/ Livros 341 mil membros Incluído Enorme Alta atividade Discussões gerais em l…" at bounding box center [291, 168] width 316 height 309
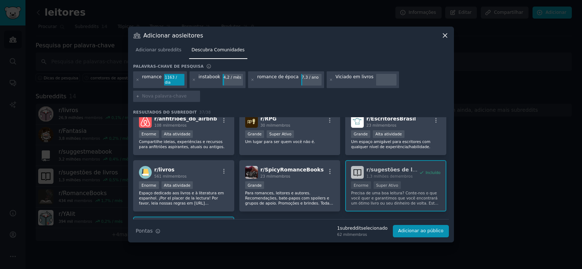
scroll to position [574, 0]
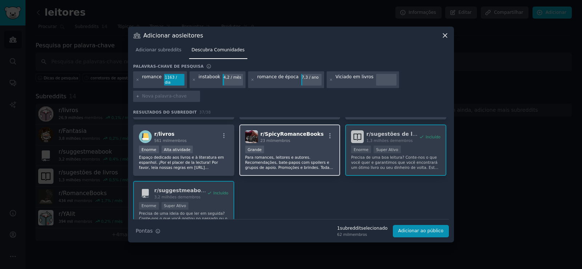
click at [317, 160] on font "Para romances, leitores e autores. Recomendações, bate-papos com spoilers e gru…" at bounding box center [289, 170] width 88 height 30
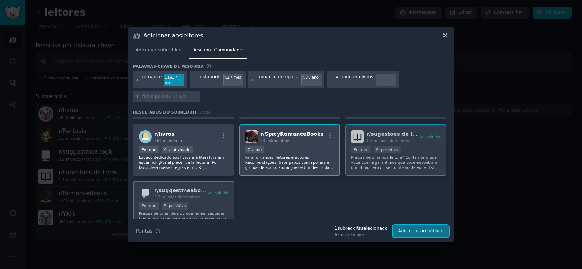
click at [434, 229] on font "Adicionar ao público" at bounding box center [420, 230] width 45 height 5
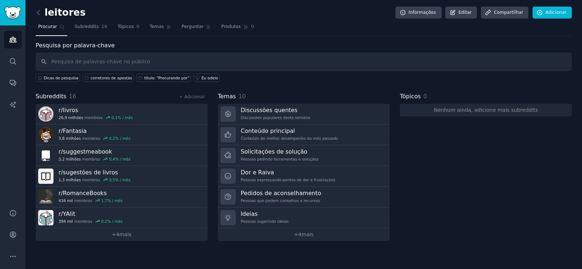
click at [434, 196] on div "Tópicos 0 Nenhum ainda, adicione mais subreddits" at bounding box center [486, 166] width 172 height 149
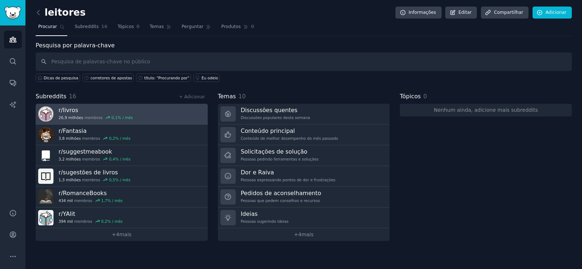
click at [112, 110] on h3 "r/ livros" at bounding box center [96, 110] width 74 height 8
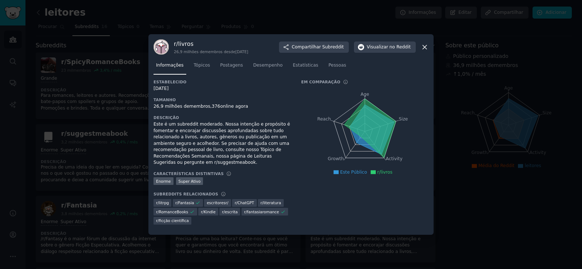
click at [425, 48] on icon at bounding box center [425, 47] width 8 height 8
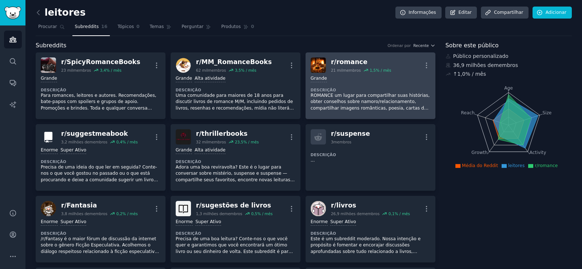
click at [318, 100] on font "ROMANCE um lugar para compartilhar suas histórias, obter conselhos sobre namoro…" at bounding box center [370, 111] width 119 height 37
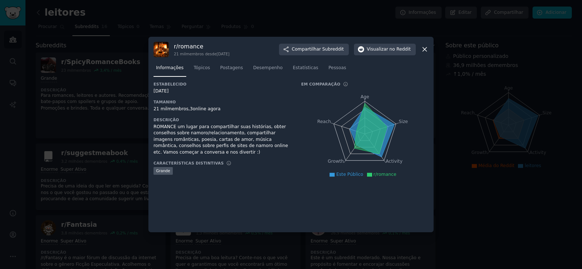
click at [425, 49] on icon at bounding box center [425, 49] width 8 height 8
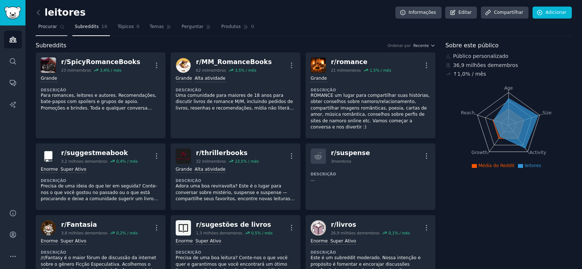
click at [44, 27] on font "Procurar" at bounding box center [47, 26] width 19 height 5
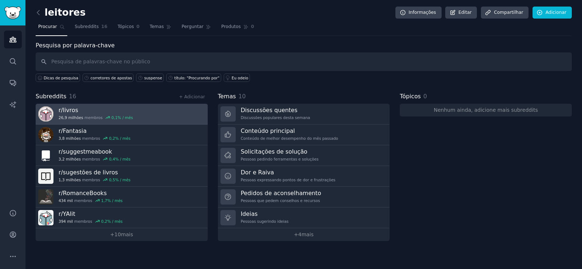
click at [129, 118] on link "r/ livros 26,9 milhões membros 0,1 % / mês" at bounding box center [122, 114] width 172 height 21
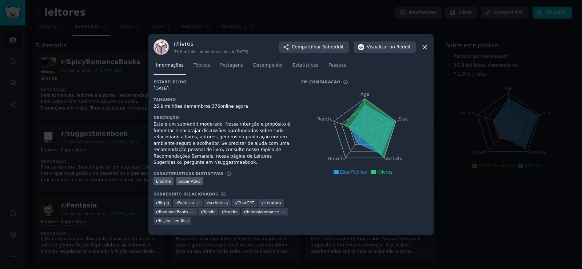
click at [424, 48] on icon at bounding box center [425, 47] width 8 height 8
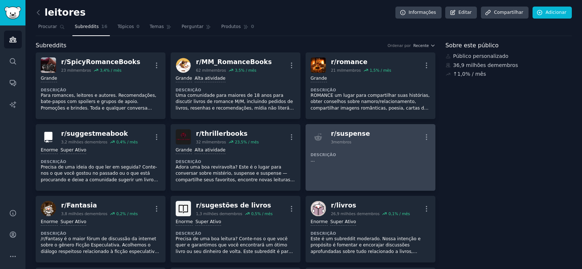
click at [352, 139] on h2 "r/ suspense 3 membros" at bounding box center [350, 136] width 39 height 15
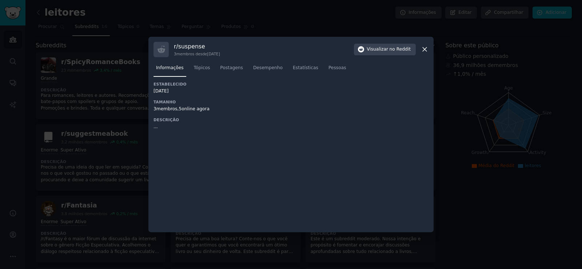
click at [423, 49] on icon at bounding box center [425, 49] width 8 height 8
click at [423, 49] on div "Subreddits Ordenar por Recente" at bounding box center [236, 45] width 400 height 9
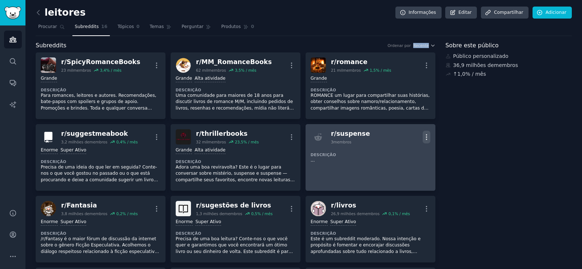
click at [425, 138] on icon "button" at bounding box center [427, 137] width 8 height 8
click at [409, 148] on div "Delete" at bounding box center [396, 151] width 43 height 15
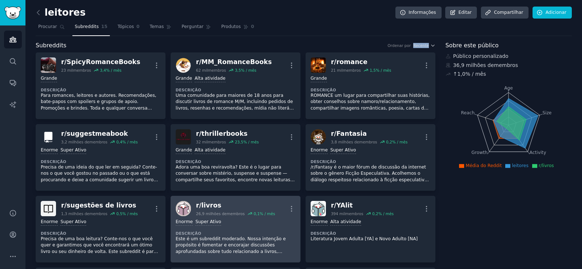
click at [272, 243] on font "Este é um subreddit moderado. Nossa intenção e propósito é fomentar e encorajar…" at bounding box center [233, 264] width 114 height 56
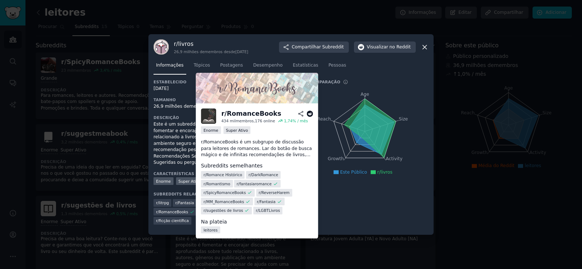
click at [190, 212] on icon at bounding box center [192, 211] width 5 height 5
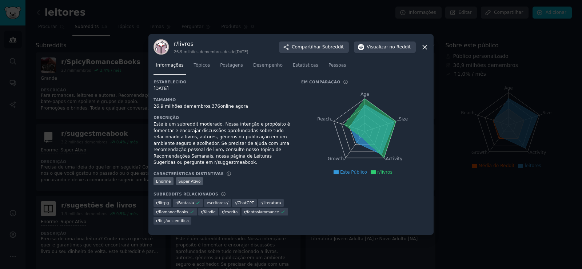
click at [426, 44] on icon at bounding box center [425, 47] width 8 height 8
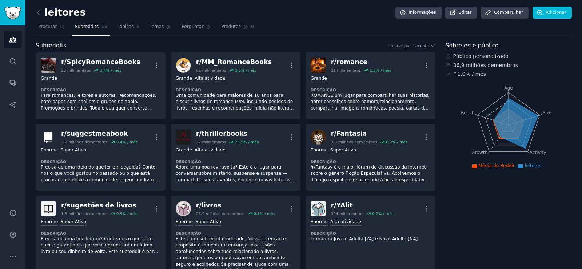
click at [45, 26] on font "Procurar" at bounding box center [47, 26] width 19 height 5
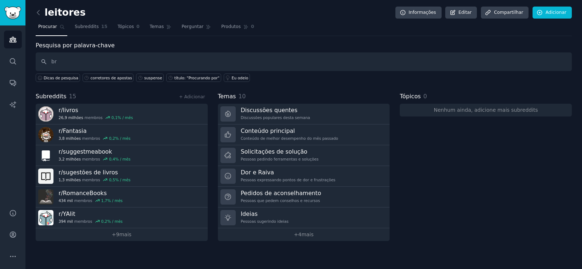
type input "b"
type input "leitores brasileiros"
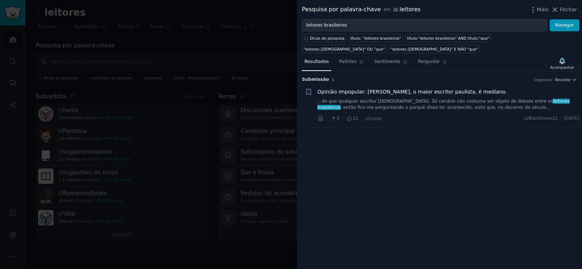
click at [99, 51] on div at bounding box center [291, 134] width 582 height 269
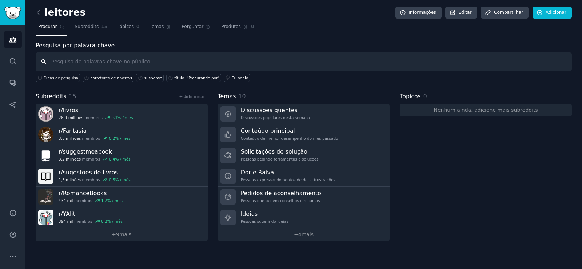
click at [118, 67] on input "text" at bounding box center [304, 61] width 536 height 19
type input "sebo"
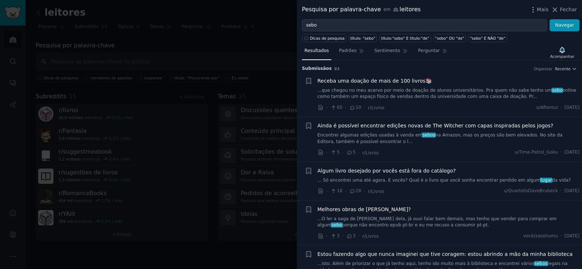
click at [355, 80] on font "Receba uma doação de mais de 100 livros📚" at bounding box center [375, 81] width 114 height 6
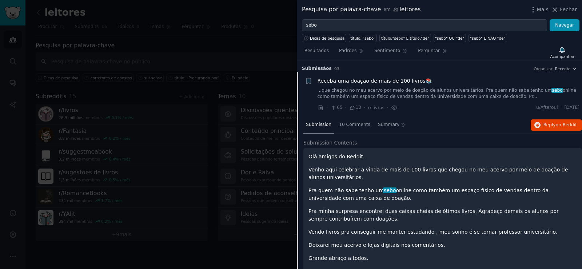
scroll to position [12, 0]
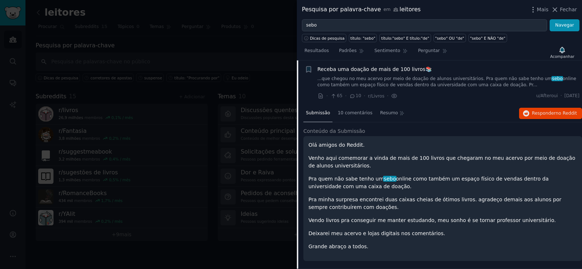
click at [210, 253] on div at bounding box center [291, 134] width 582 height 269
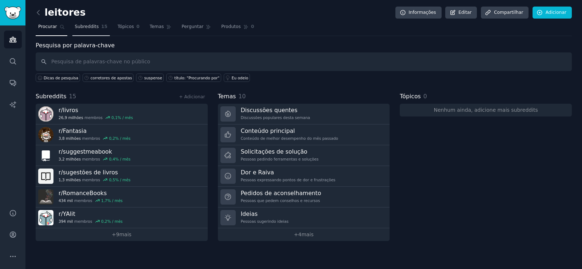
click at [90, 29] on font "Subreddits" at bounding box center [87, 26] width 24 height 5
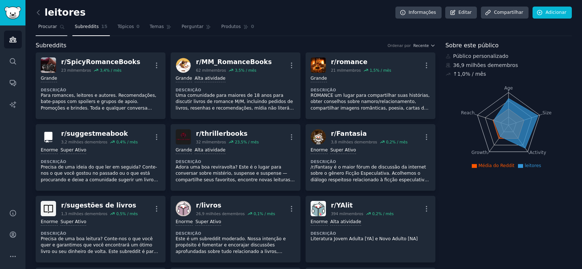
click at [49, 27] on font "Procurar" at bounding box center [47, 26] width 19 height 5
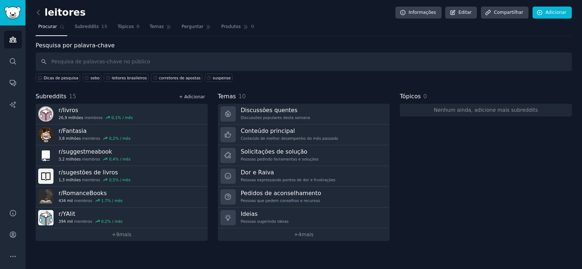
click at [203, 98] on font "+ Adicionar" at bounding box center [192, 96] width 26 height 5
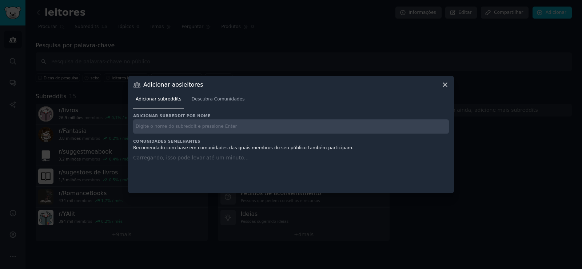
click at [207, 123] on input "text" at bounding box center [291, 126] width 316 height 14
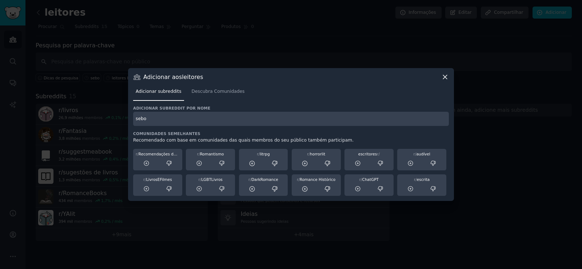
type input "sebo"
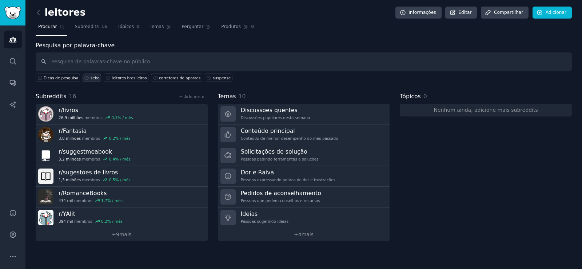
click at [91, 76] on font "sebo" at bounding box center [95, 78] width 9 height 4
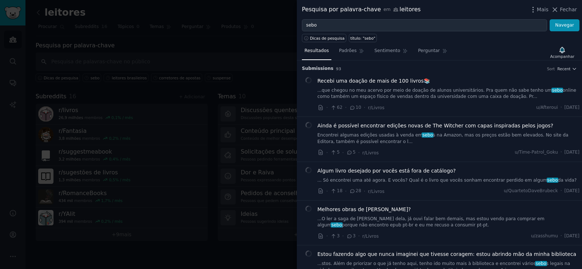
click at [207, 256] on div at bounding box center [291, 134] width 582 height 269
click at [198, 100] on div at bounding box center [291, 134] width 582 height 269
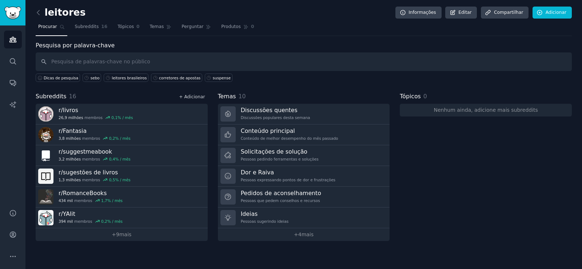
click at [198, 94] on font "+ Adicionar" at bounding box center [192, 96] width 26 height 5
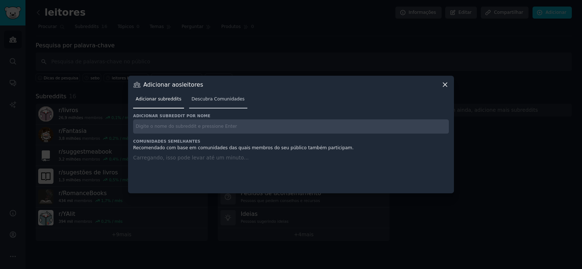
click at [192, 100] on font "Descubra Comunidades" at bounding box center [218, 98] width 53 height 5
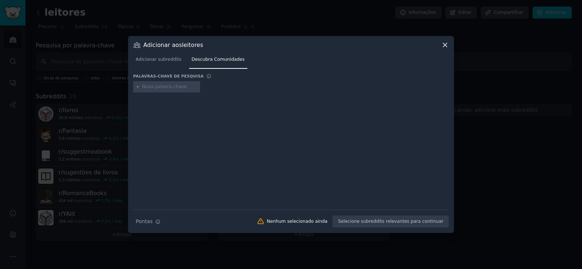
click at [179, 87] on input "text" at bounding box center [169, 87] width 55 height 7
type input "sebo"
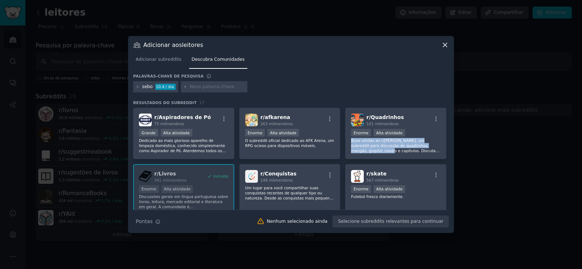
drag, startPoint x: 450, startPoint y: 140, endPoint x: 451, endPoint y: 146, distance: 5.6
click at [451, 146] on div "Adicionar aos leitores Adicionar subreddits Descubra Comunidades Palavras-chave…" at bounding box center [291, 134] width 326 height 197
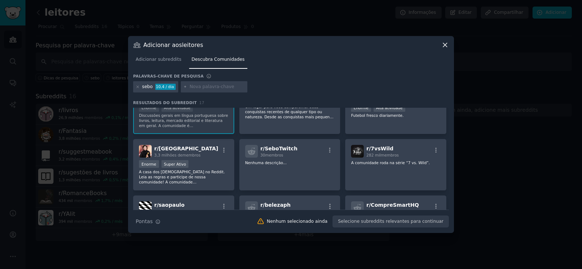
scroll to position [91, 0]
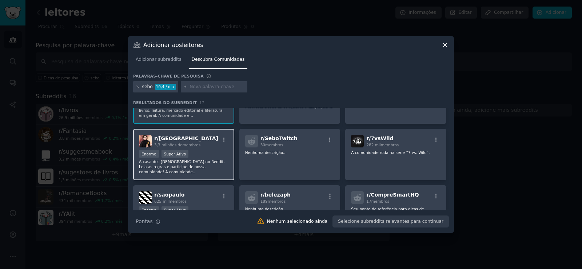
click at [225, 174] on font "A casa dos [DEMOGRAPHIC_DATA] no Reddit. Leia as regras e participe de nossa co…" at bounding box center [183, 179] width 88 height 40
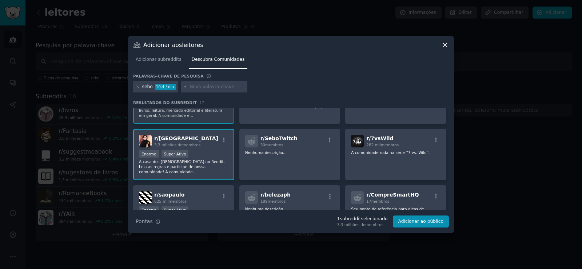
click at [221, 171] on font "A casa dos [DEMOGRAPHIC_DATA] no Reddit. Leia as regras e participe de nossa co…" at bounding box center [183, 179] width 88 height 40
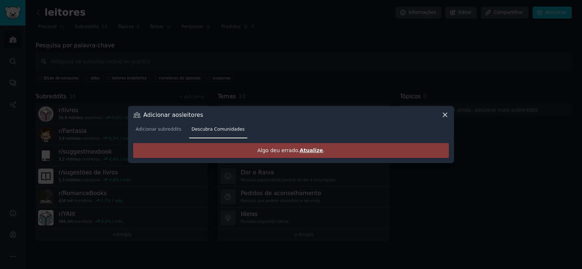
click at [446, 114] on icon at bounding box center [445, 115] width 8 height 8
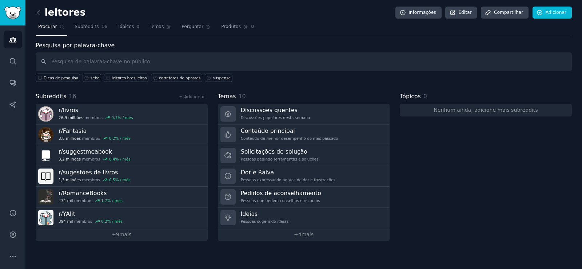
click at [452, 245] on div "leitores Informações Editar Compartilhar Adicionar Procurar Subreddits 16 Tópic…" at bounding box center [303, 134] width 557 height 269
